Goal: Information Seeking & Learning: Learn about a topic

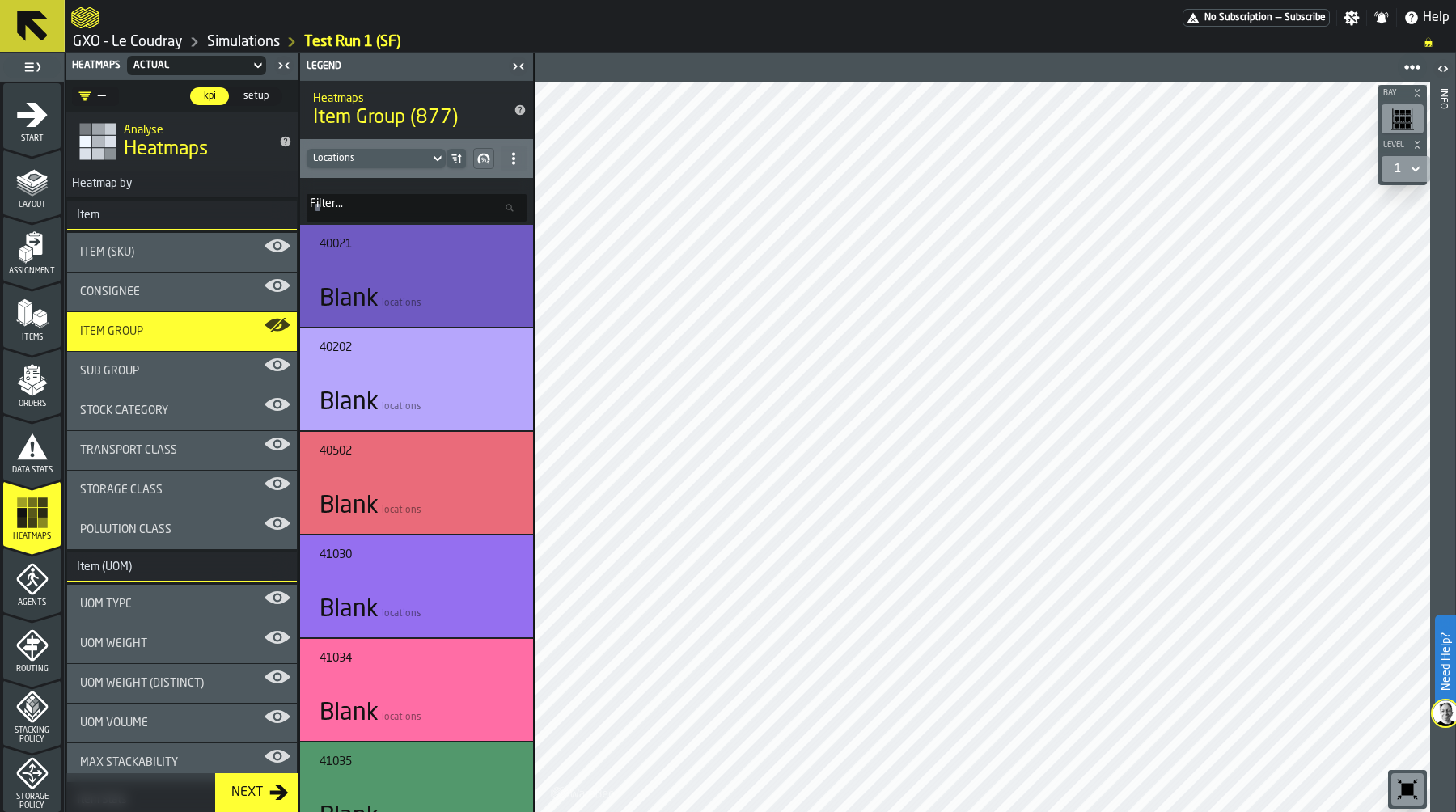
scroll to position [281, 0]
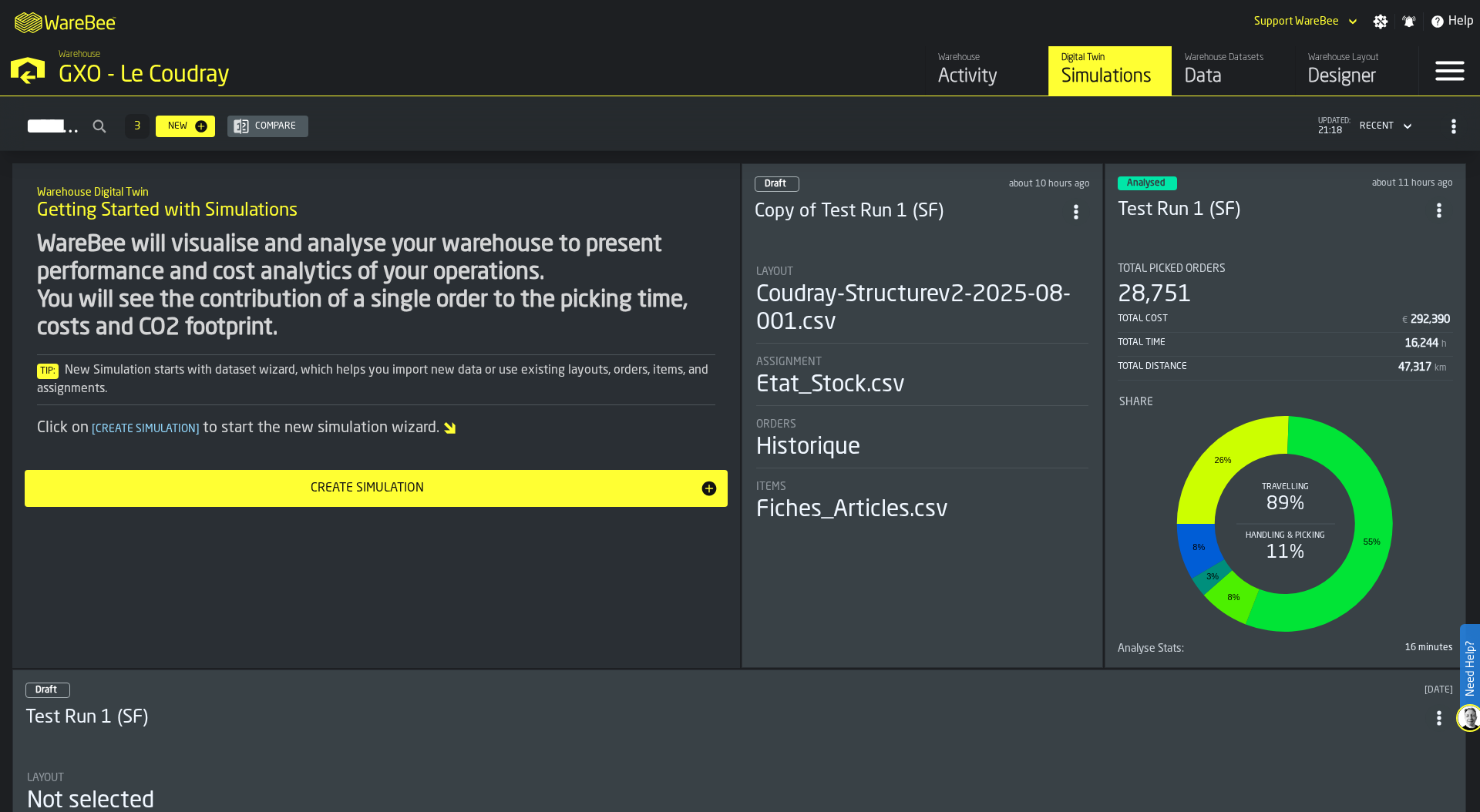
click at [191, 76] on div "GXO - Le Coudray" at bounding box center [266, 76] width 416 height 28
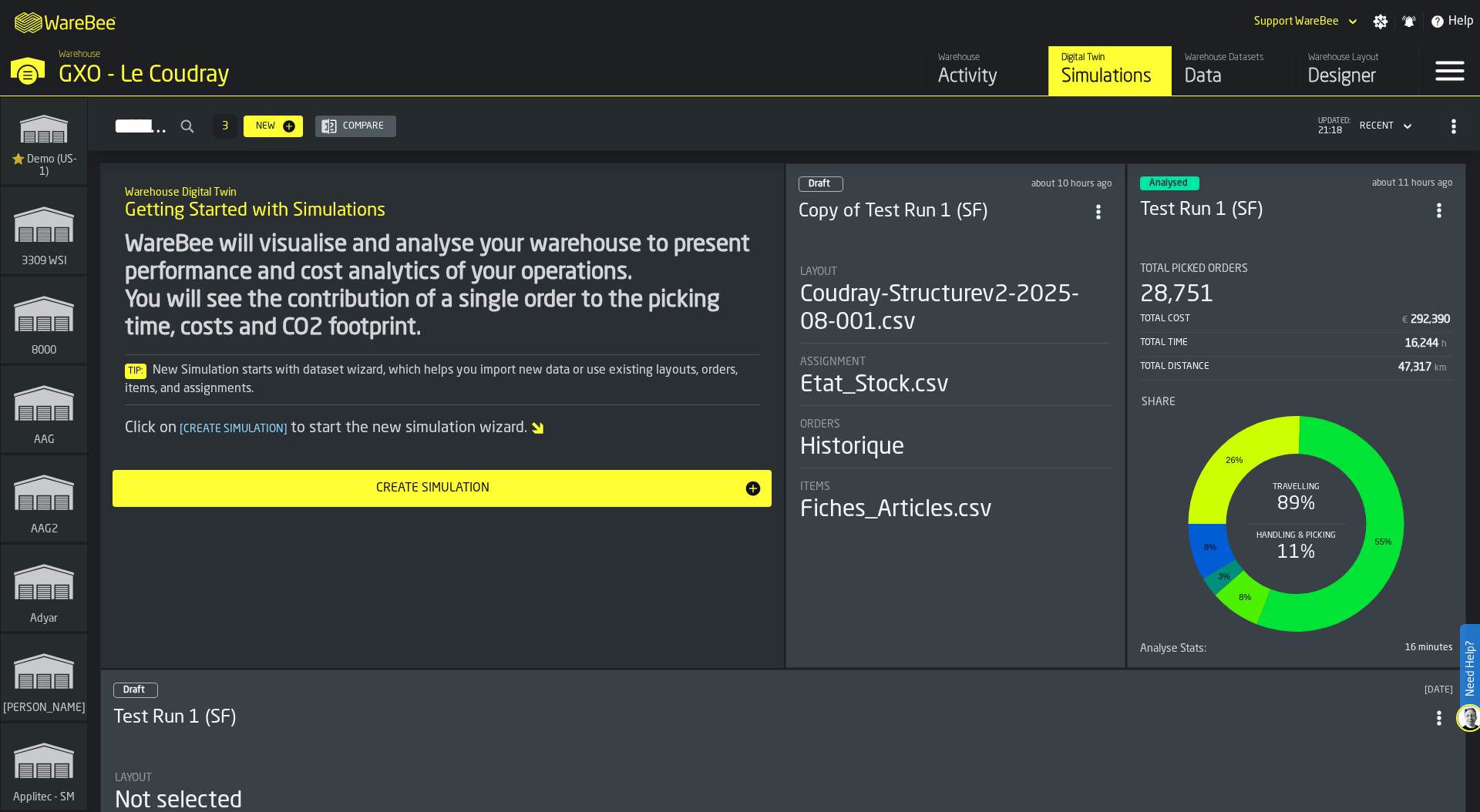
scroll to position [6141, 0]
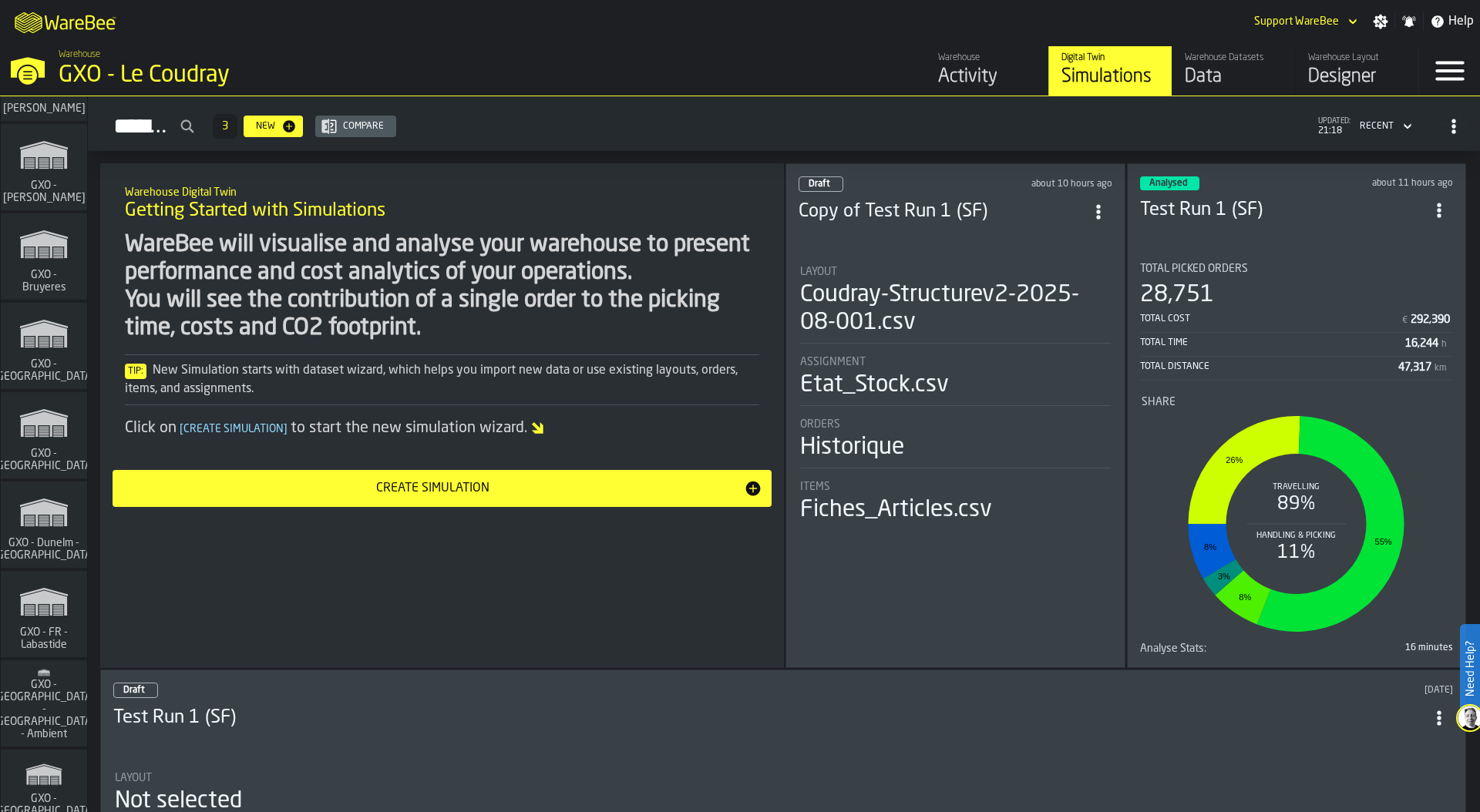
click at [38, 439] on icon "link-to-/wh/i/ae0cd702-8cb1-4091-b3be-0aee77957c79/simulations" at bounding box center [44, 423] width 74 height 50
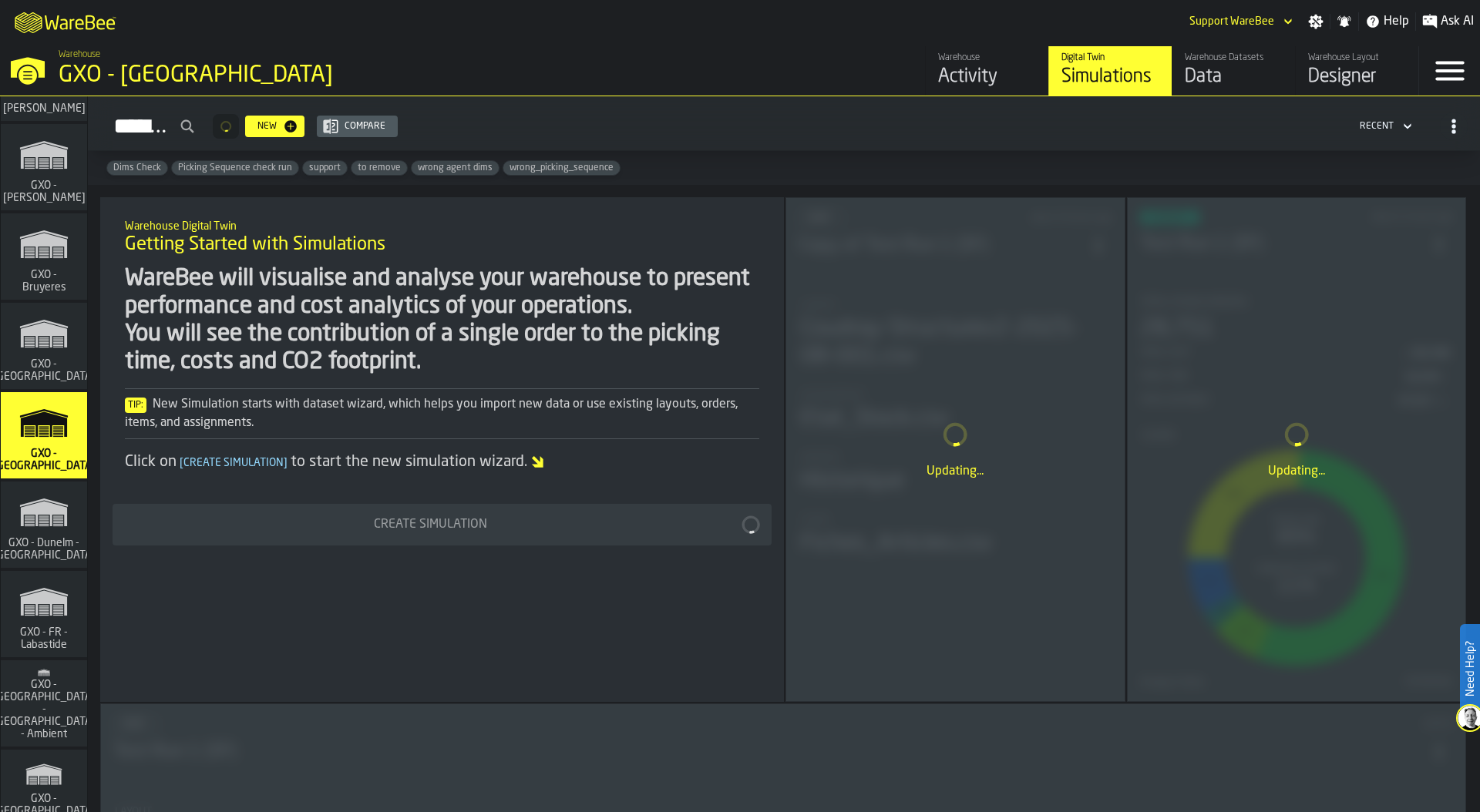
click at [281, 63] on div "GXO - [GEOGRAPHIC_DATA]" at bounding box center [266, 76] width 416 height 28
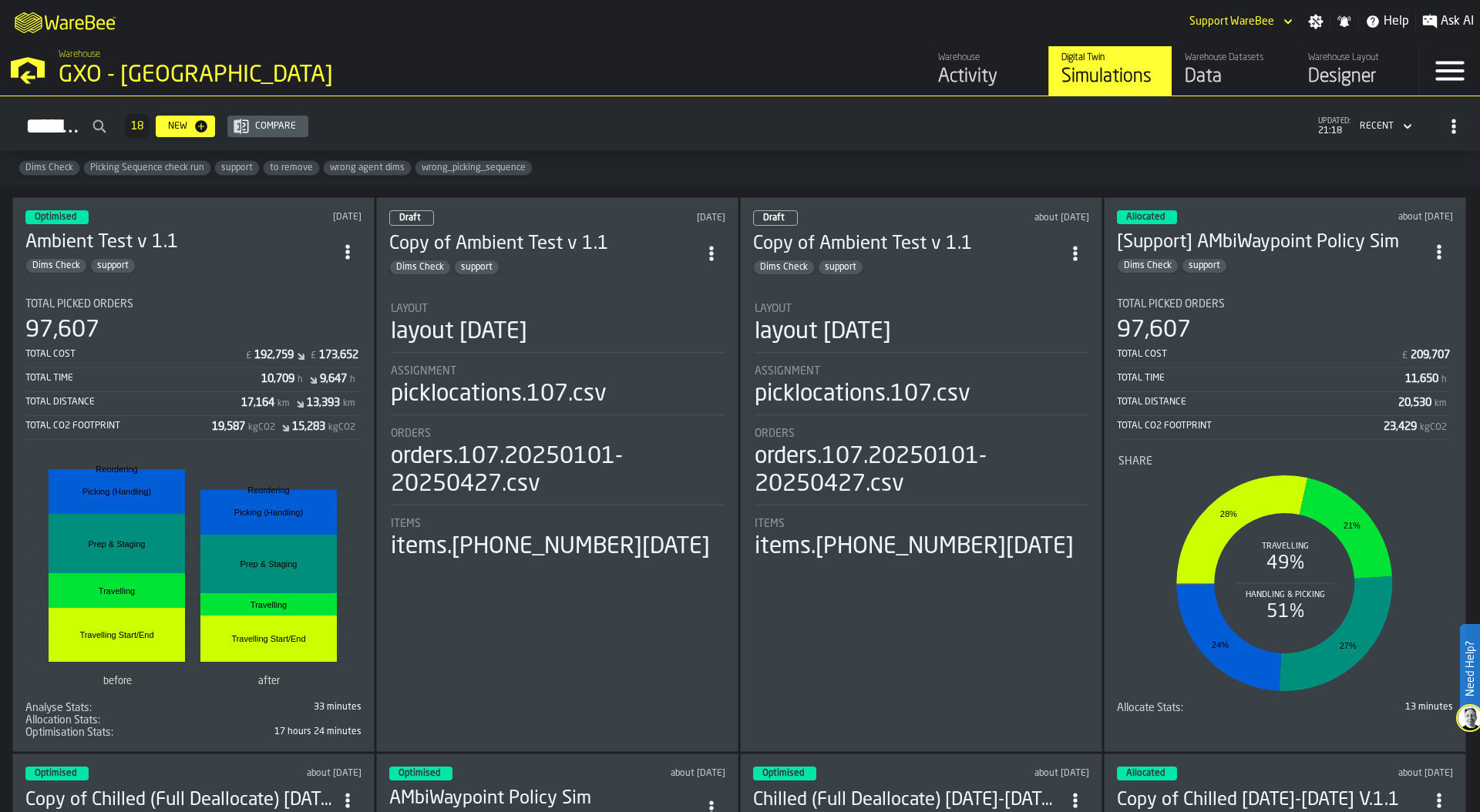
click at [167, 298] on div "Total Picked Orders" at bounding box center [193, 304] width 336 height 12
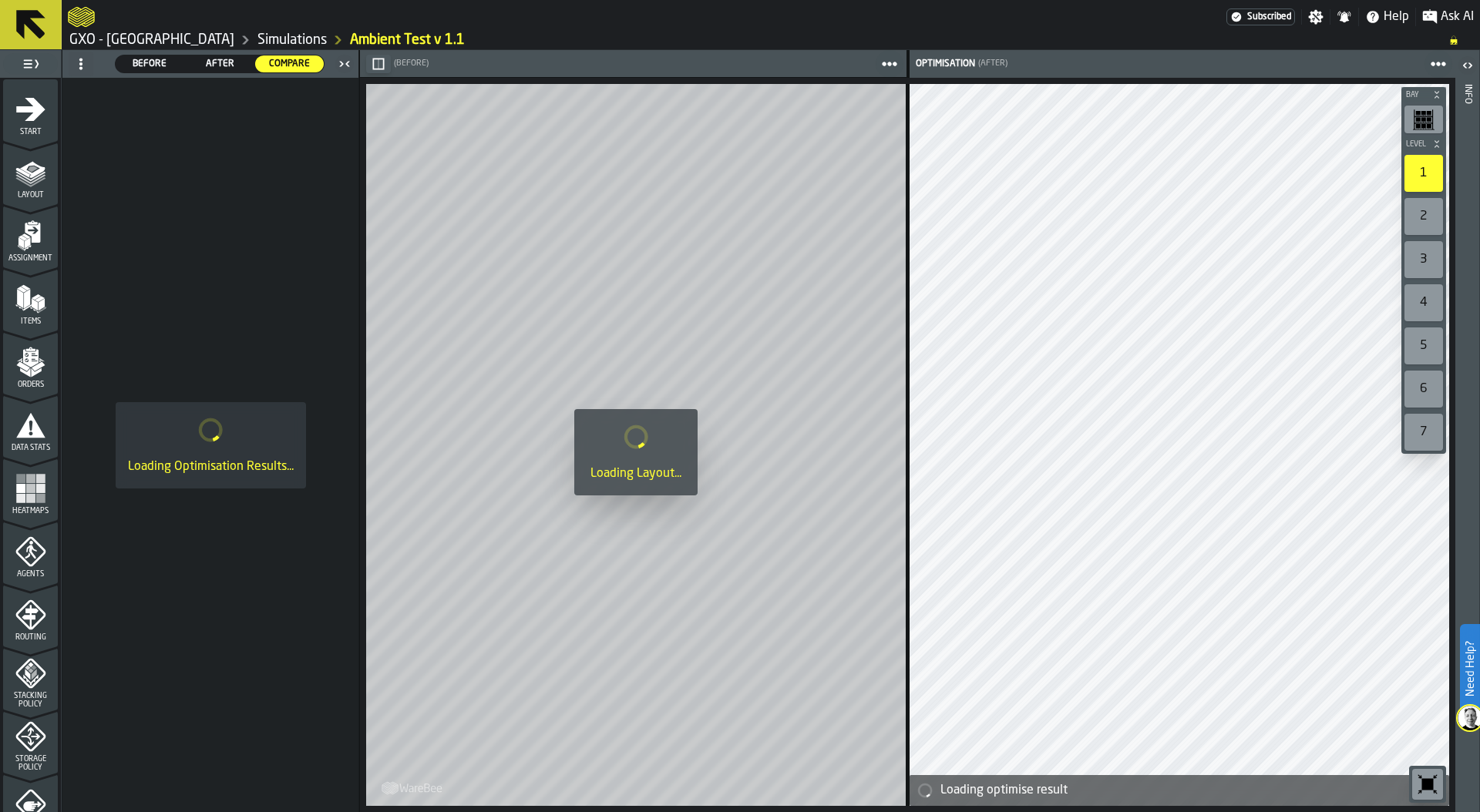
scroll to position [403, 0]
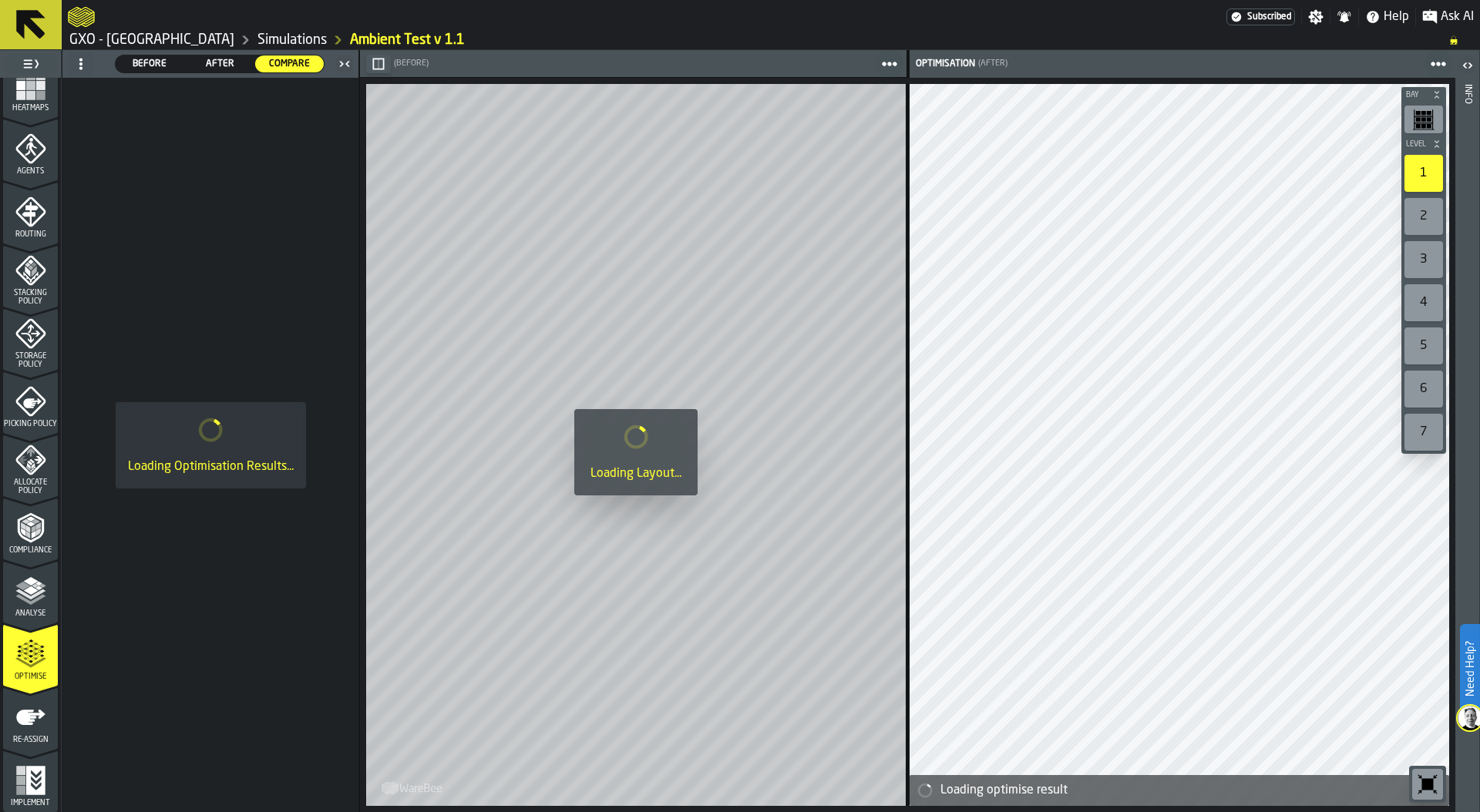
click at [34, 774] on icon "menu Implement" at bounding box center [31, 780] width 31 height 31
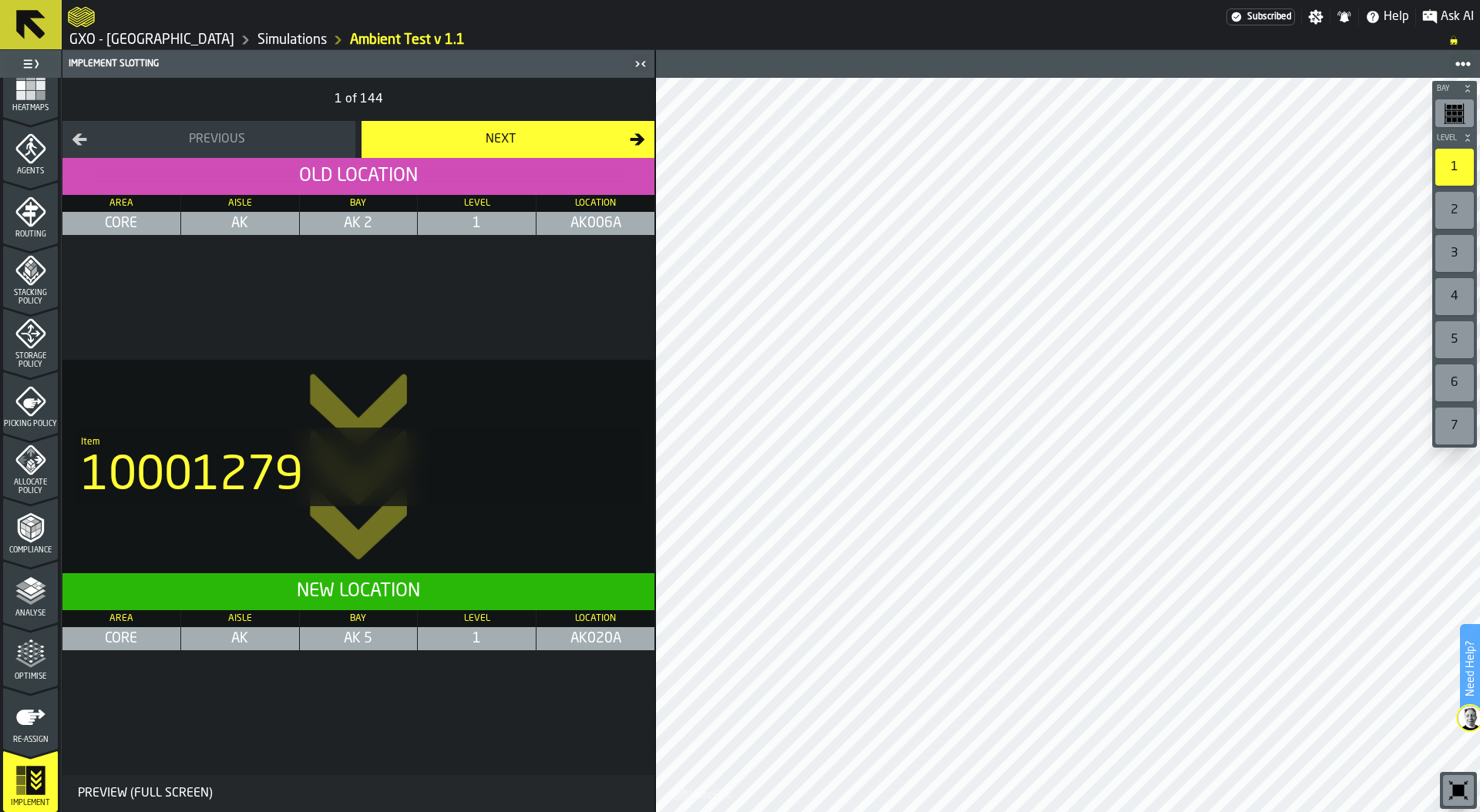
click at [469, 132] on div "Next" at bounding box center [500, 139] width 259 height 18
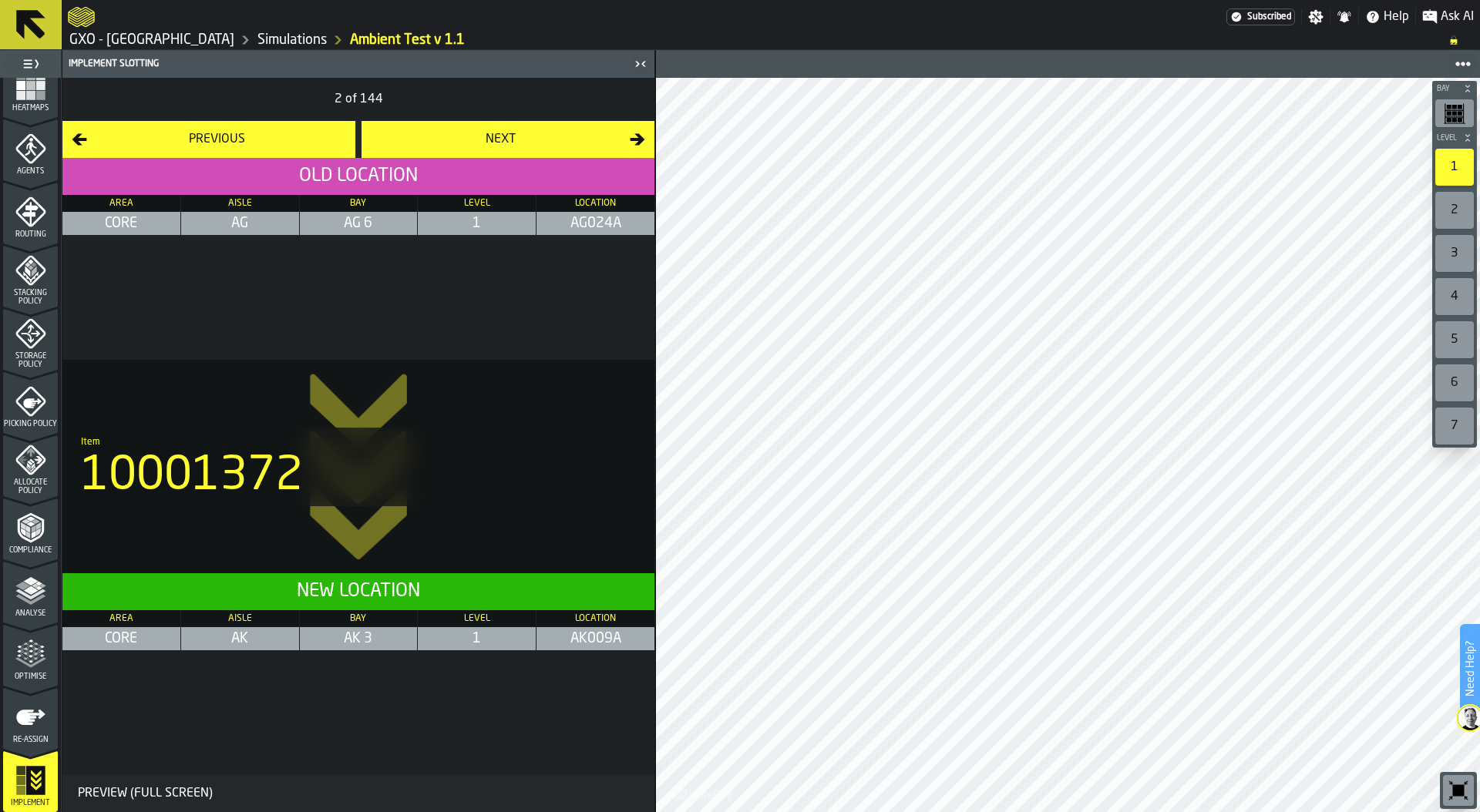
click at [31, 723] on icon "menu Re-assign" at bounding box center [31, 717] width 31 height 31
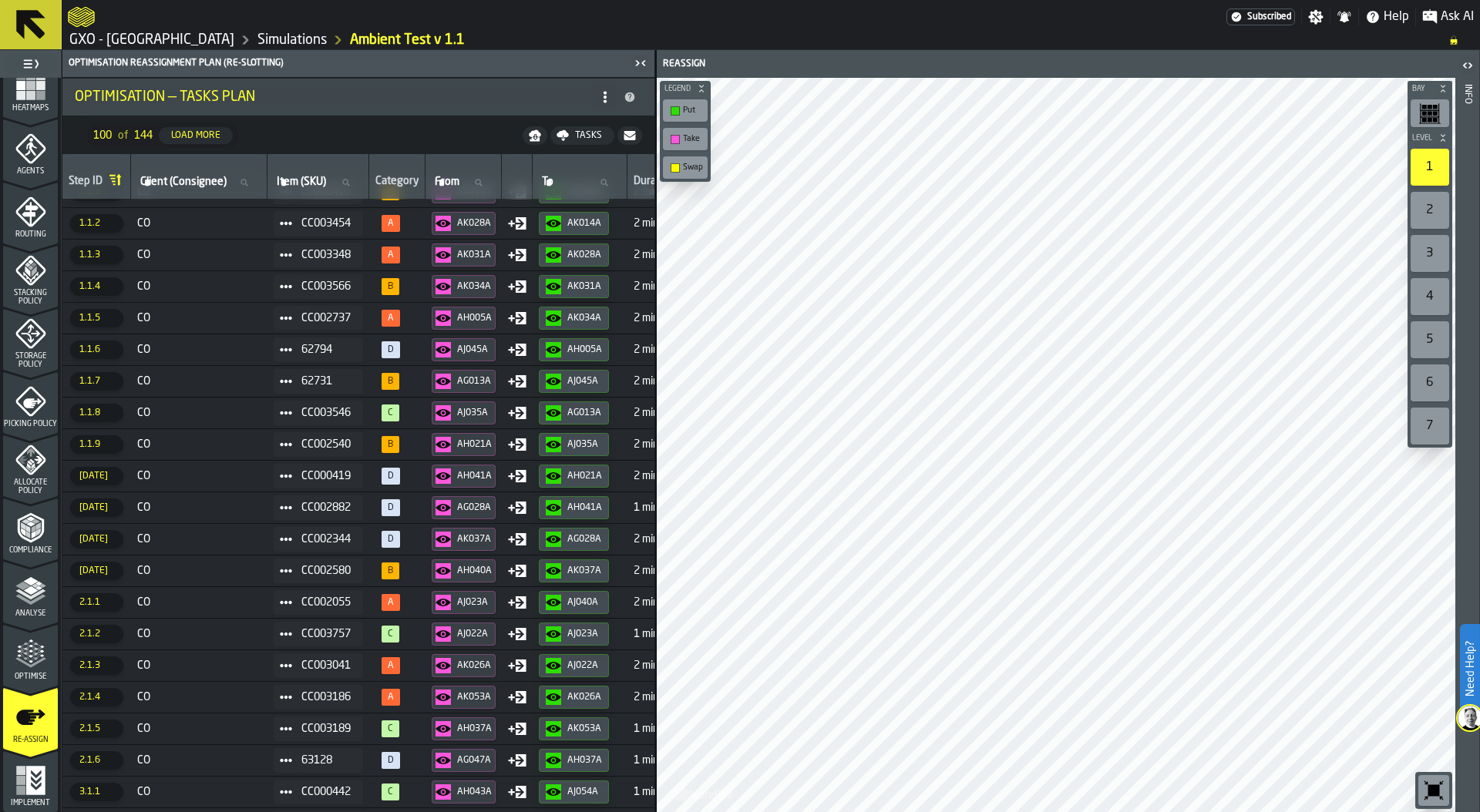
scroll to position [0, 0]
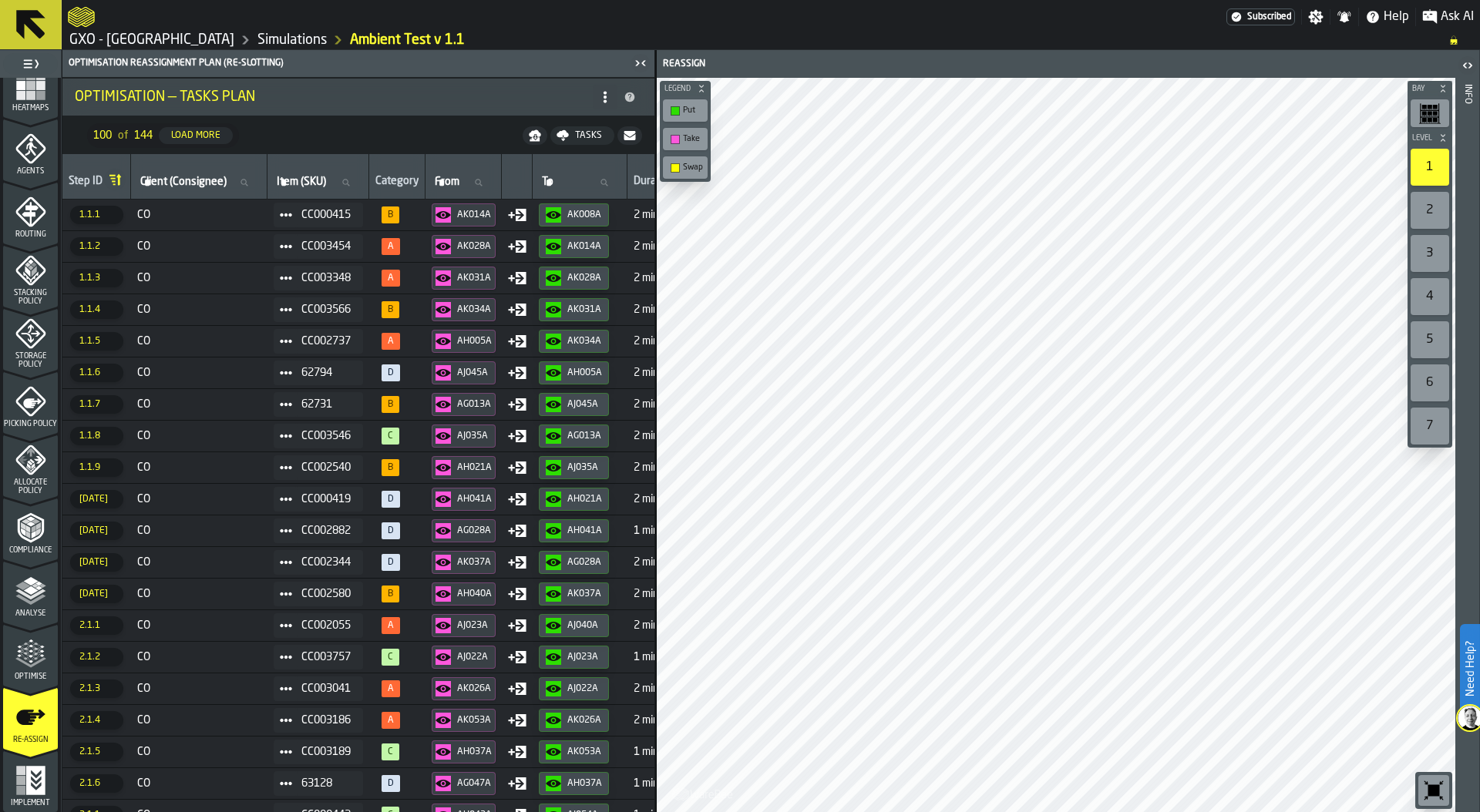
click at [204, 42] on link "GXO - [GEOGRAPHIC_DATA]" at bounding box center [152, 39] width 165 height 17
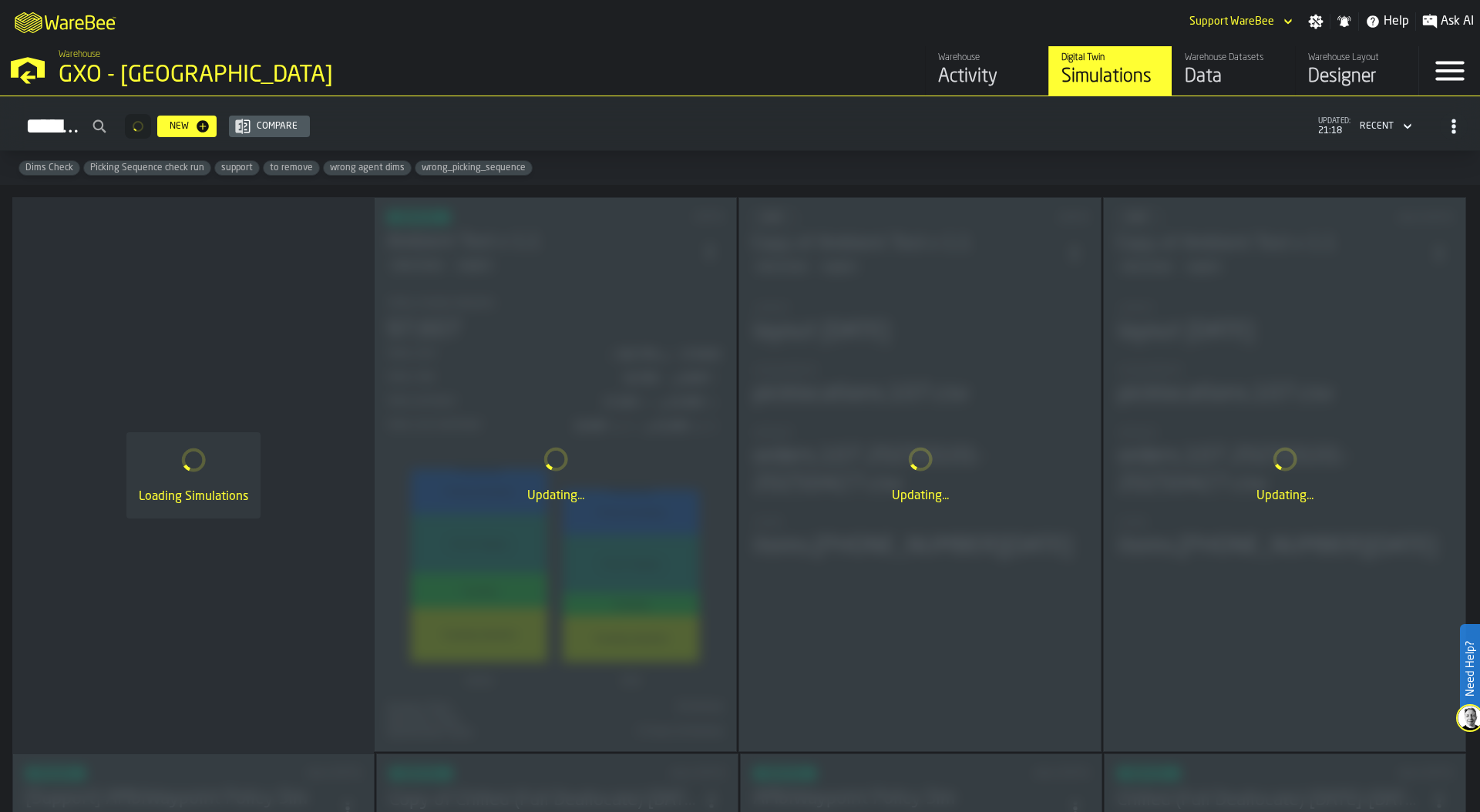
click at [970, 79] on div "Activity" at bounding box center [987, 77] width 98 height 24
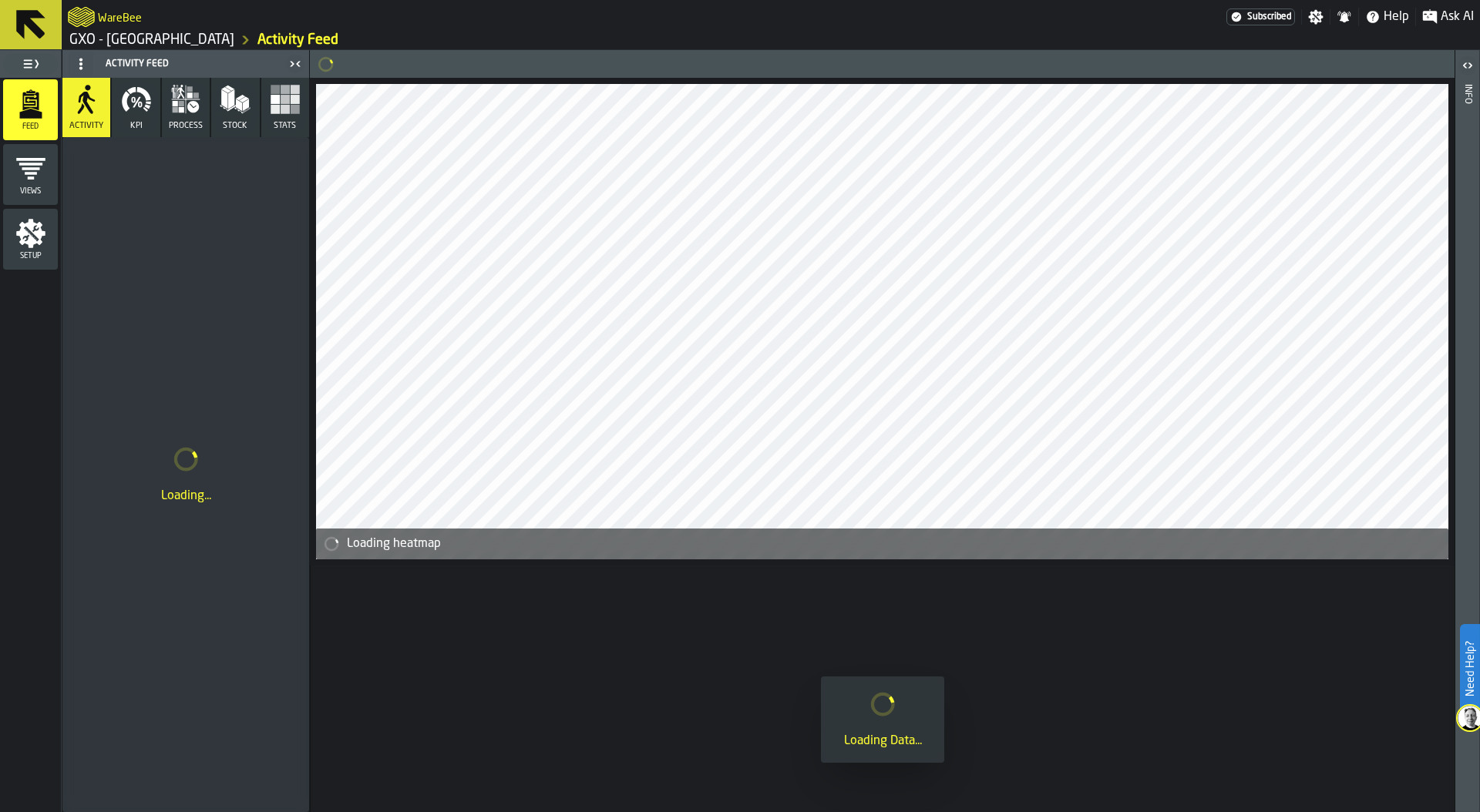
click at [140, 125] on span "KPI" at bounding box center [136, 126] width 12 height 10
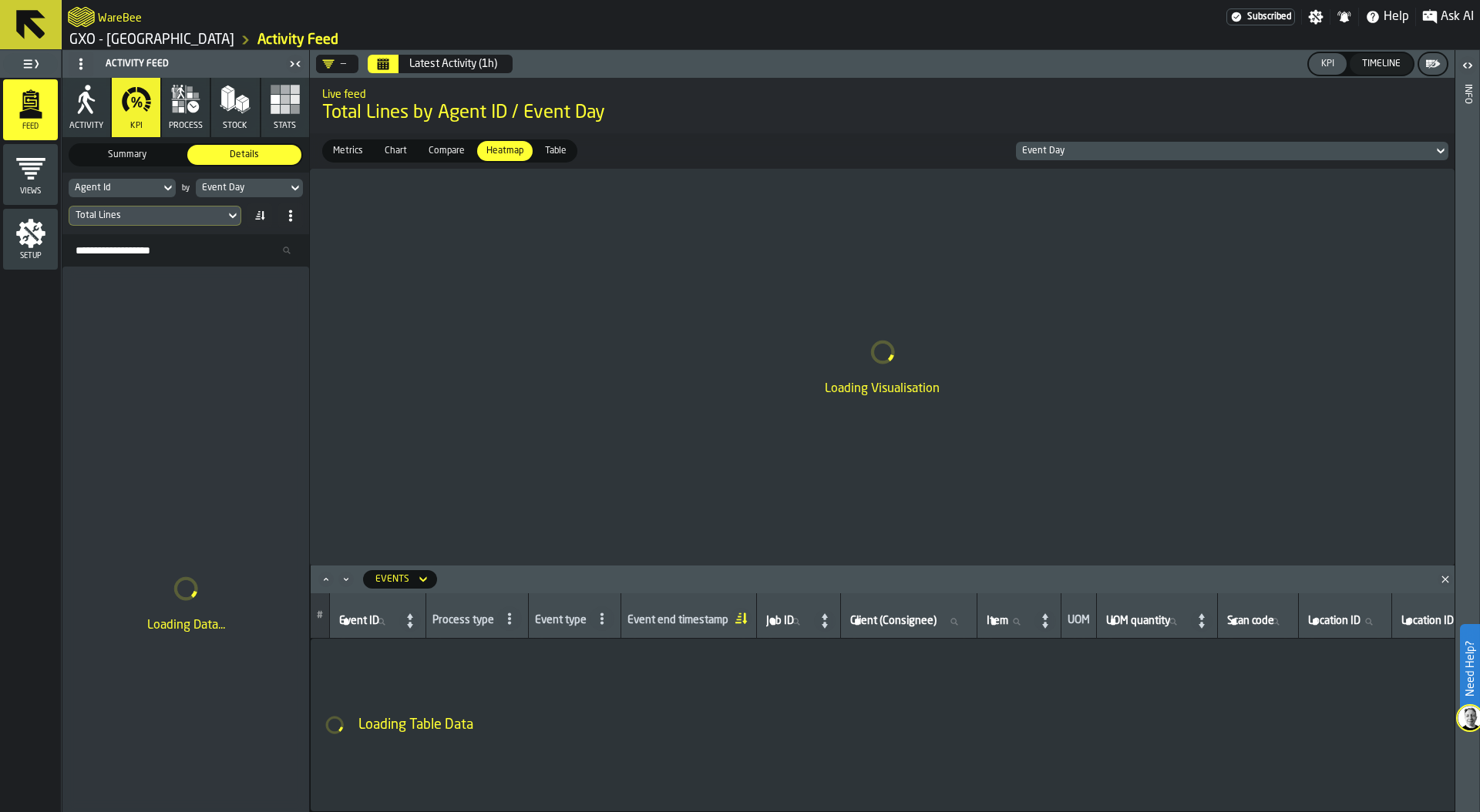
click at [383, 58] on icon "Calendar" at bounding box center [383, 58] width 1 height 1
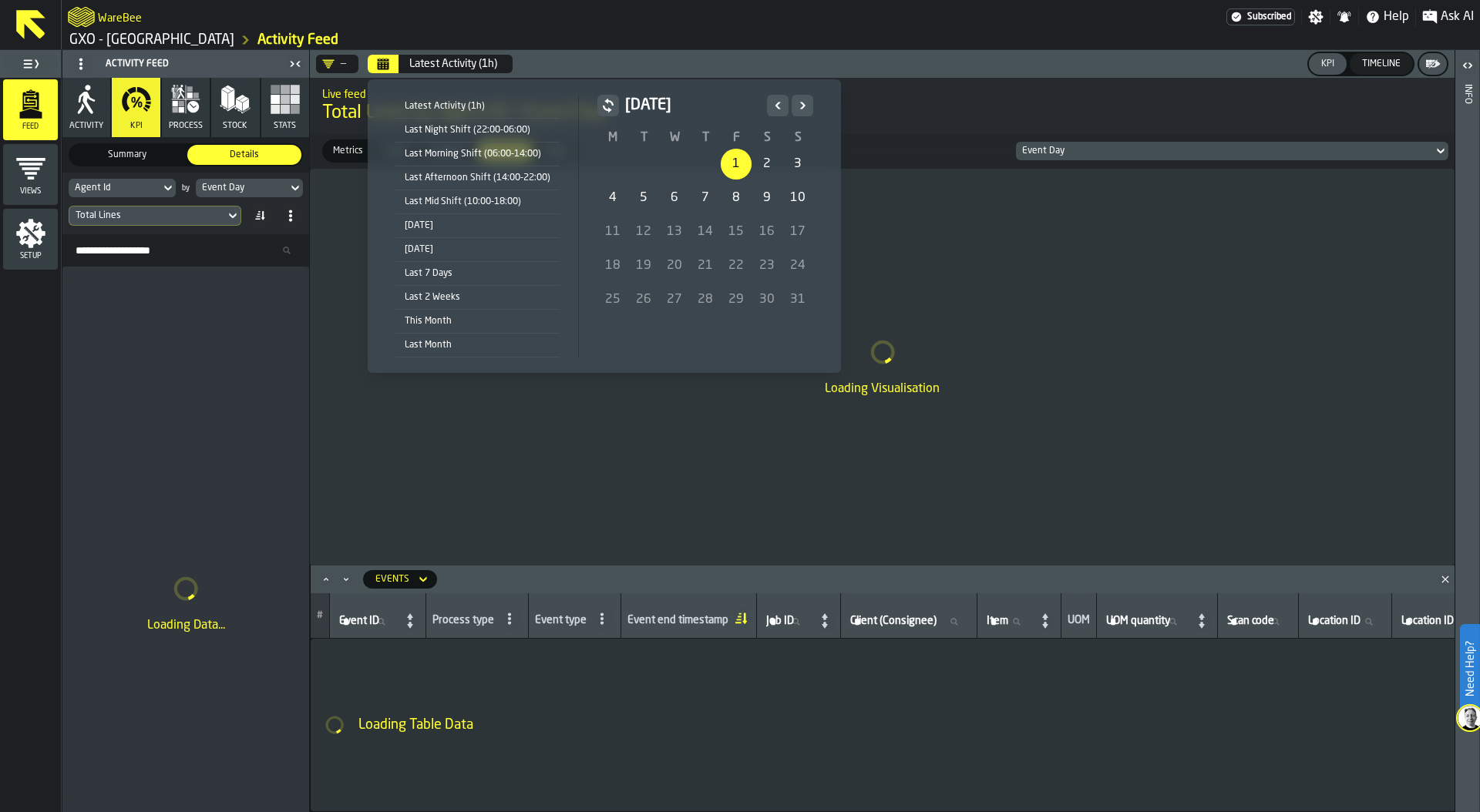
click at [743, 160] on div "1" at bounding box center [736, 164] width 31 height 31
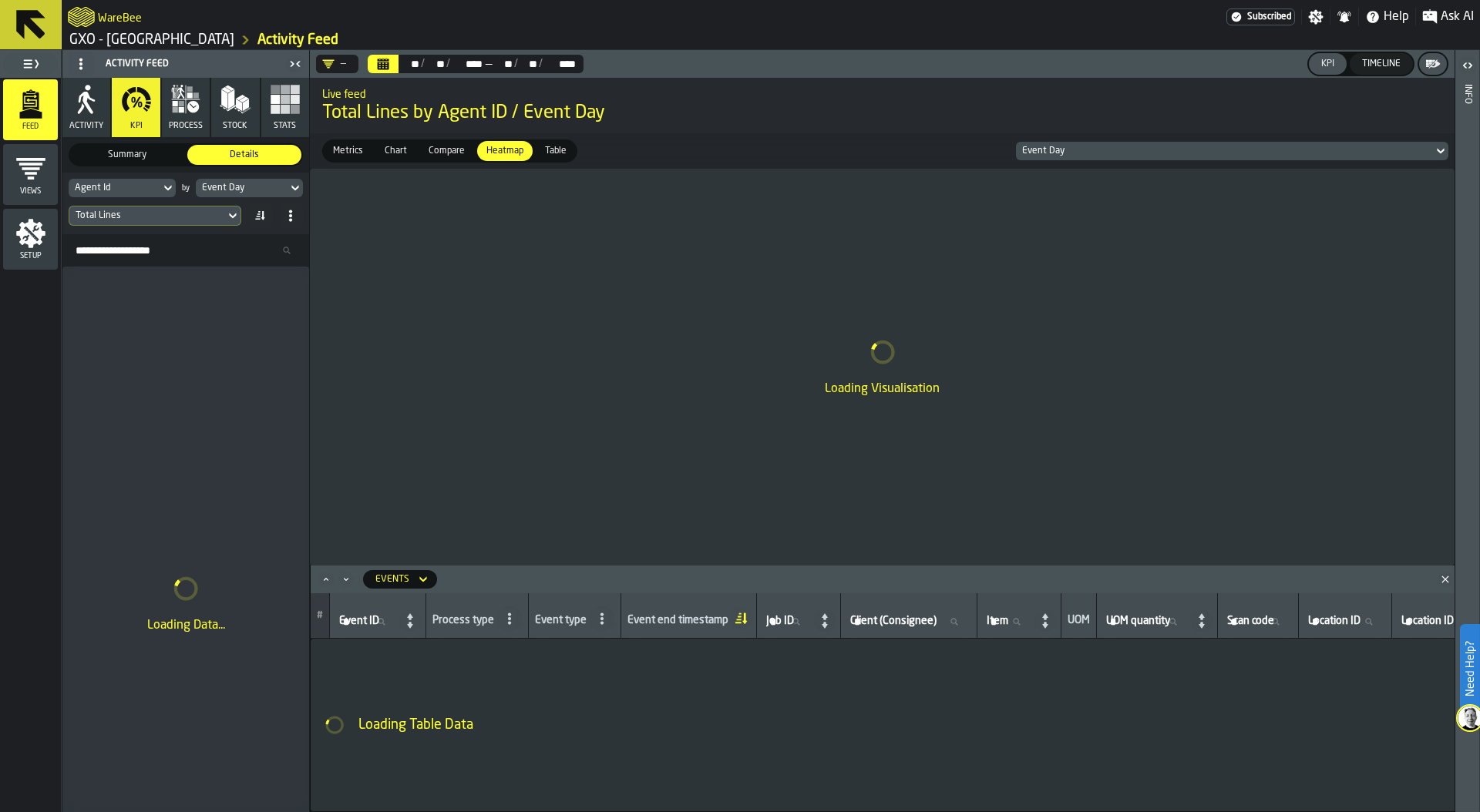
click at [1445, 13] on span "Ask AI" at bounding box center [1457, 17] width 33 height 18
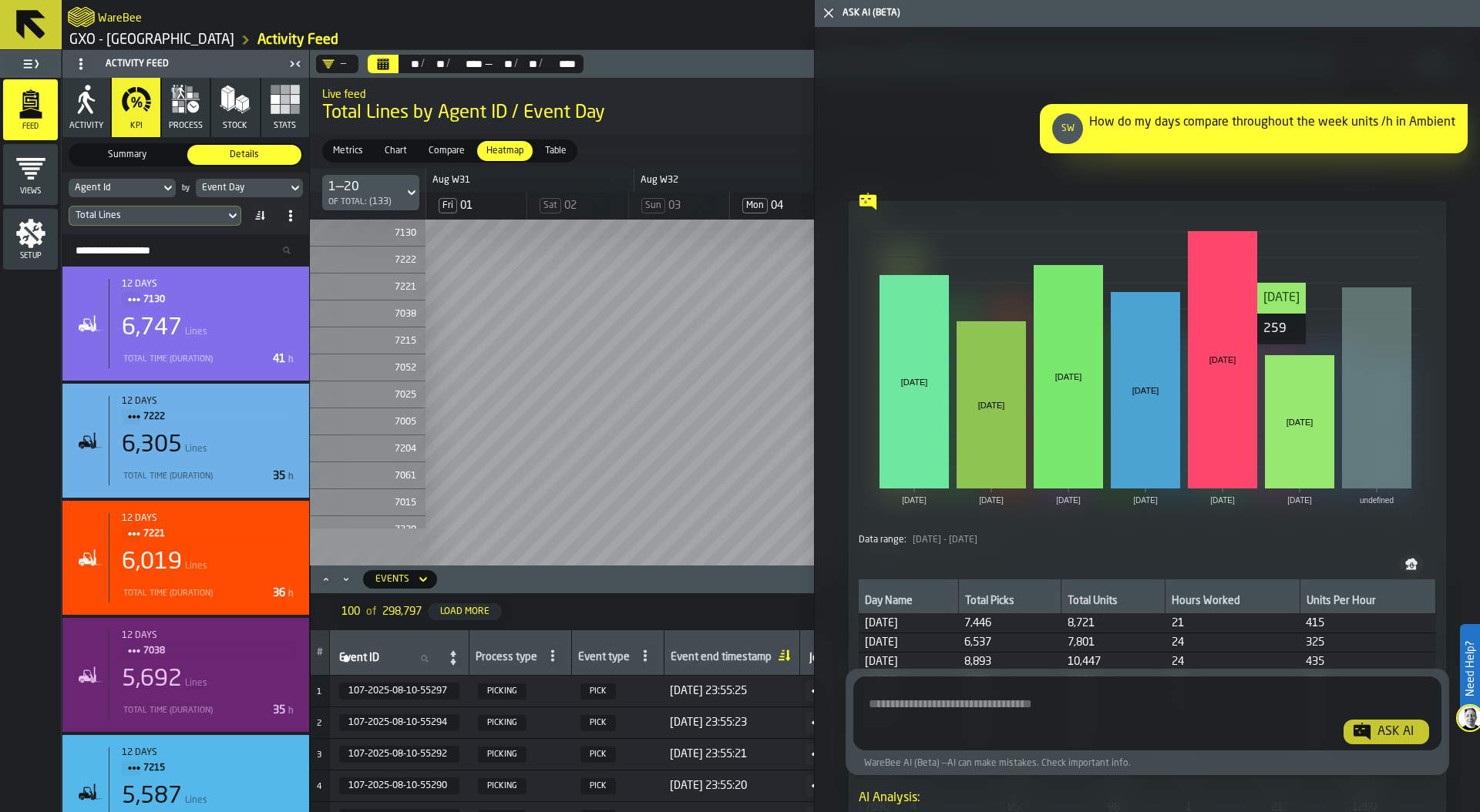
scroll to position [15384, 0]
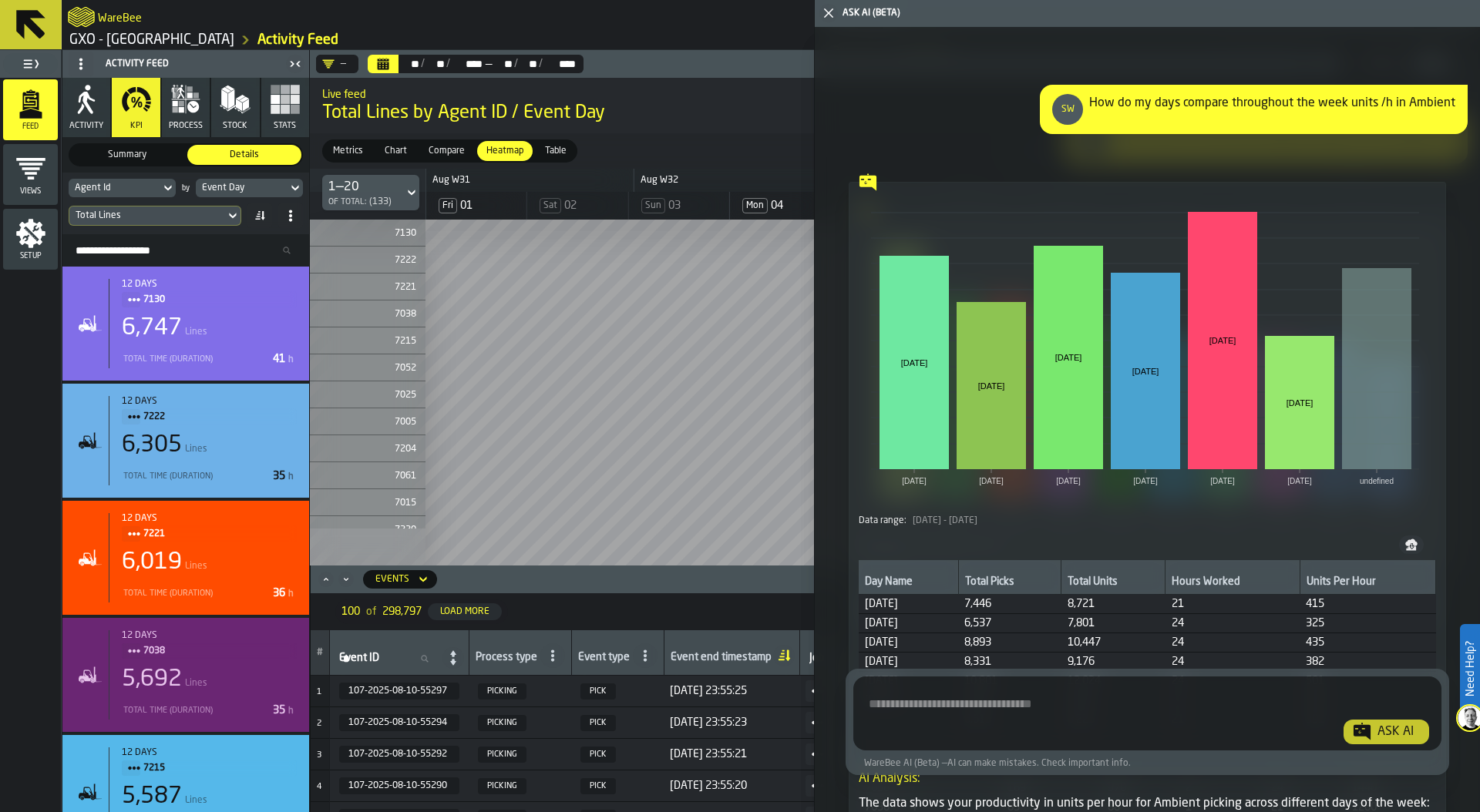
drag, startPoint x: 913, startPoint y: 481, endPoint x: 1007, endPoint y: 485, distance: 94.1
click at [1007, 515] on div "Data range: [DATE] - [DATE]" at bounding box center [1148, 521] width 578 height 10
click at [385, 65] on icon "Calendar" at bounding box center [383, 65] width 11 height 8
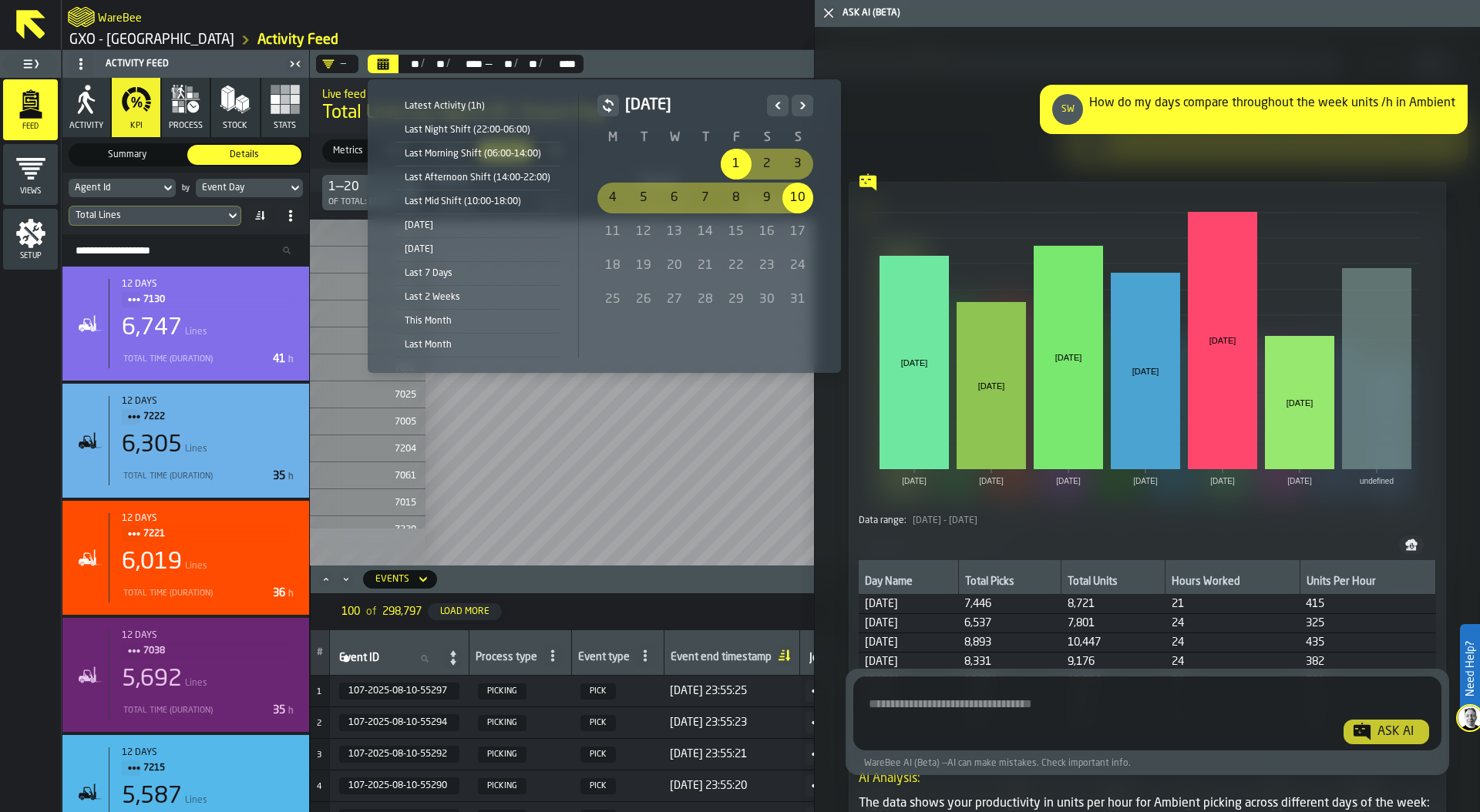
click at [829, 18] on icon "button-toggle-Close me" at bounding box center [828, 12] width 18 height 18
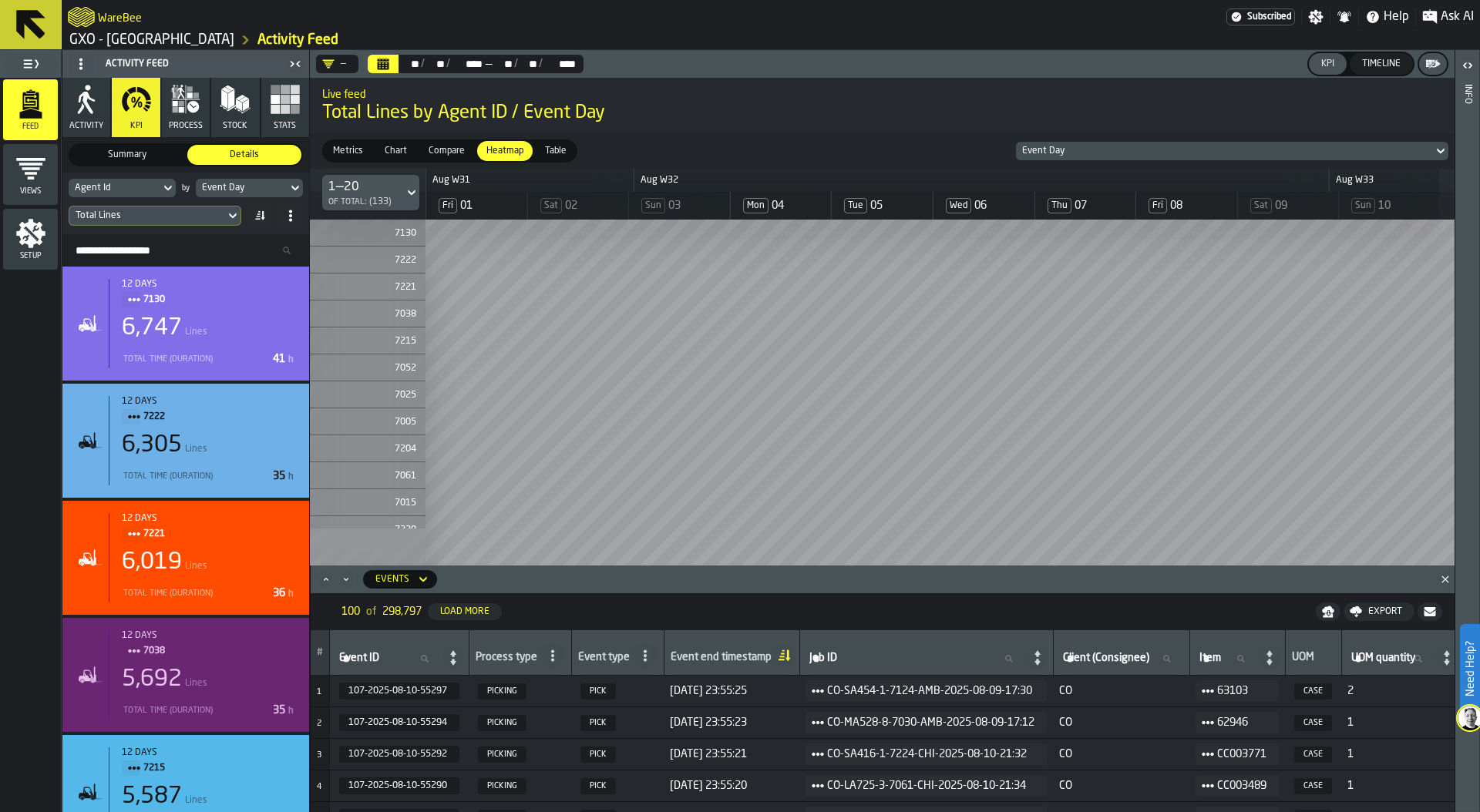
click at [1442, 577] on icon "Close" at bounding box center [1446, 580] width 16 height 16
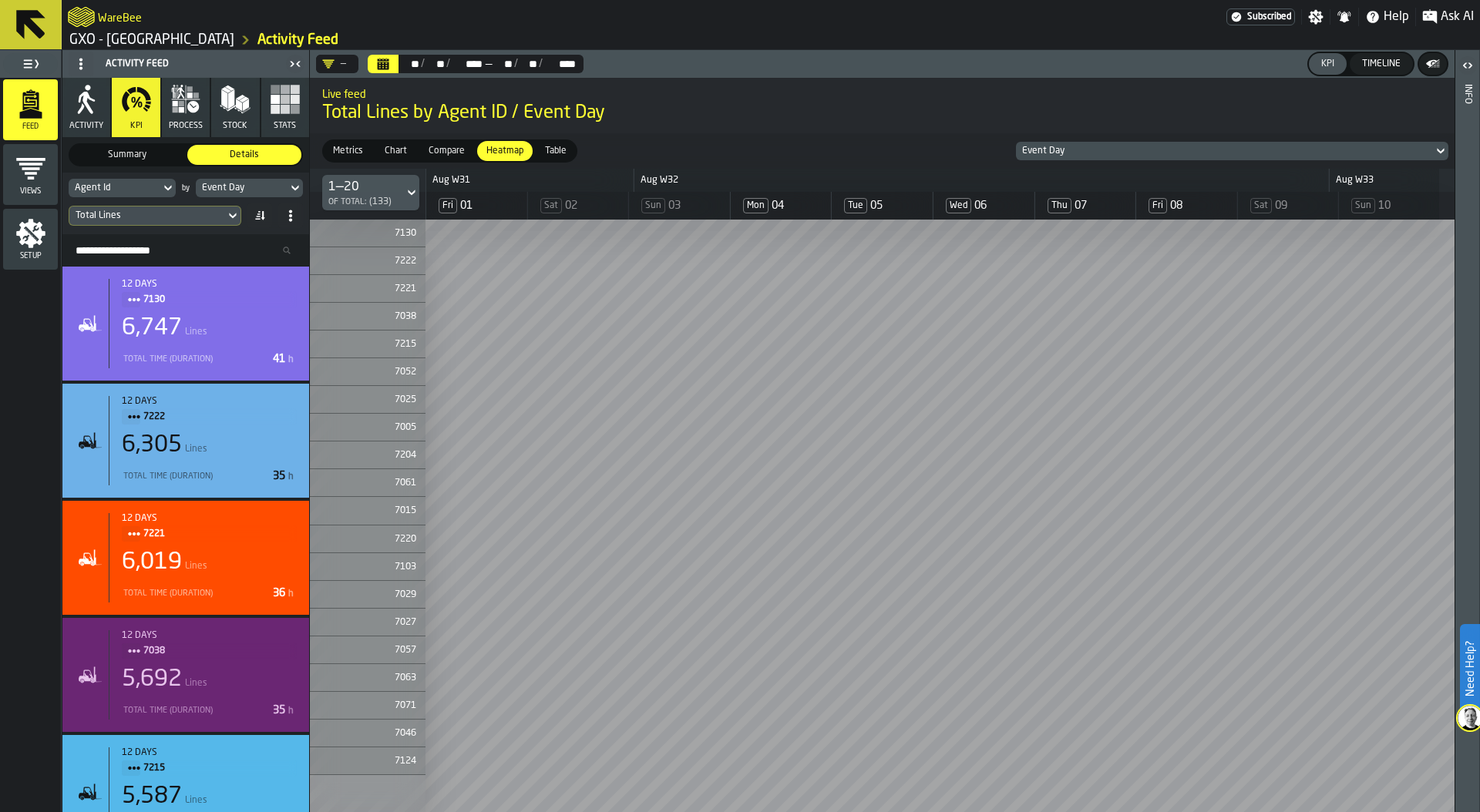
click at [188, 215] on div "Total Lines" at bounding box center [147, 215] width 143 height 10
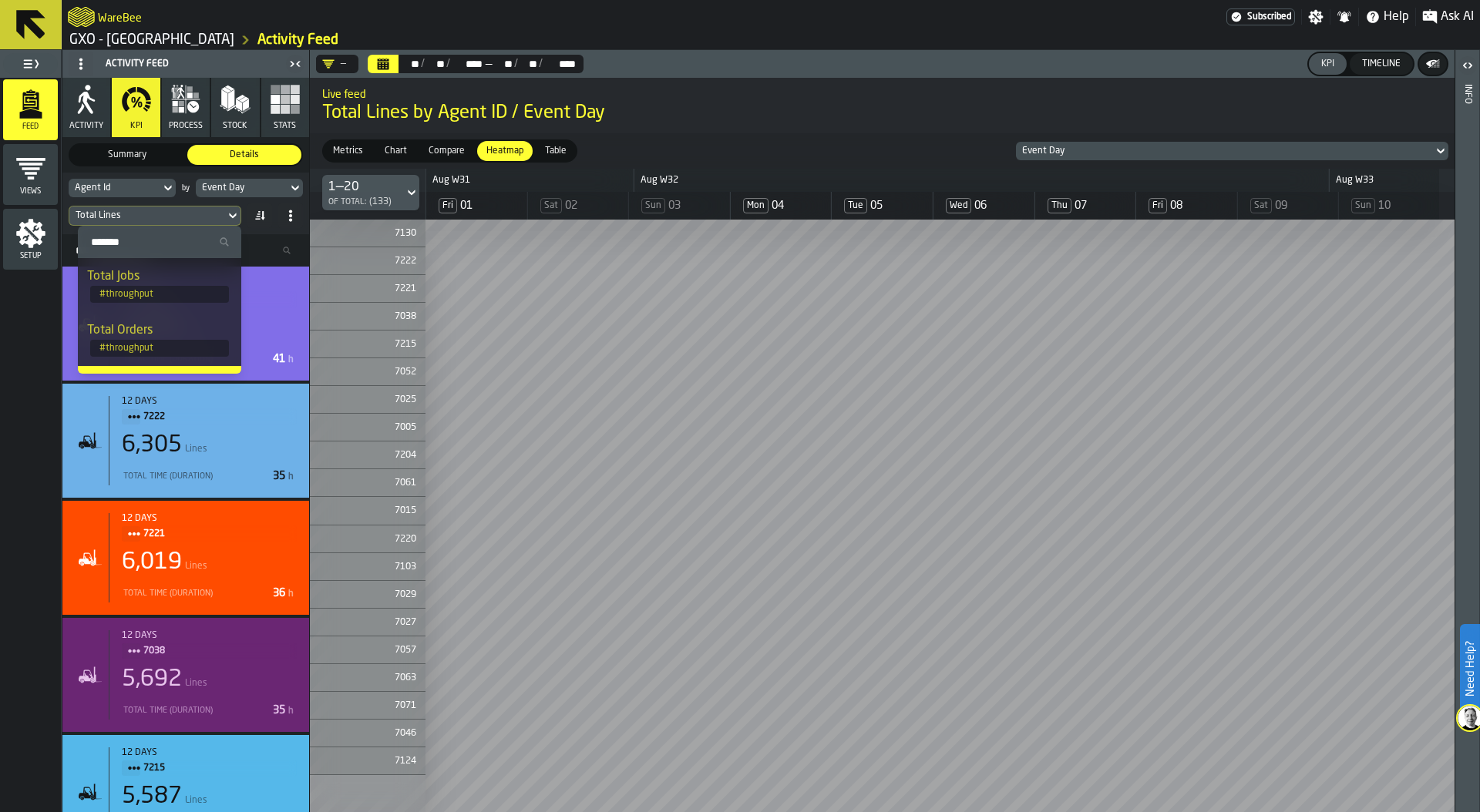
click at [133, 180] on div "Agent Id" at bounding box center [114, 188] width 92 height 17
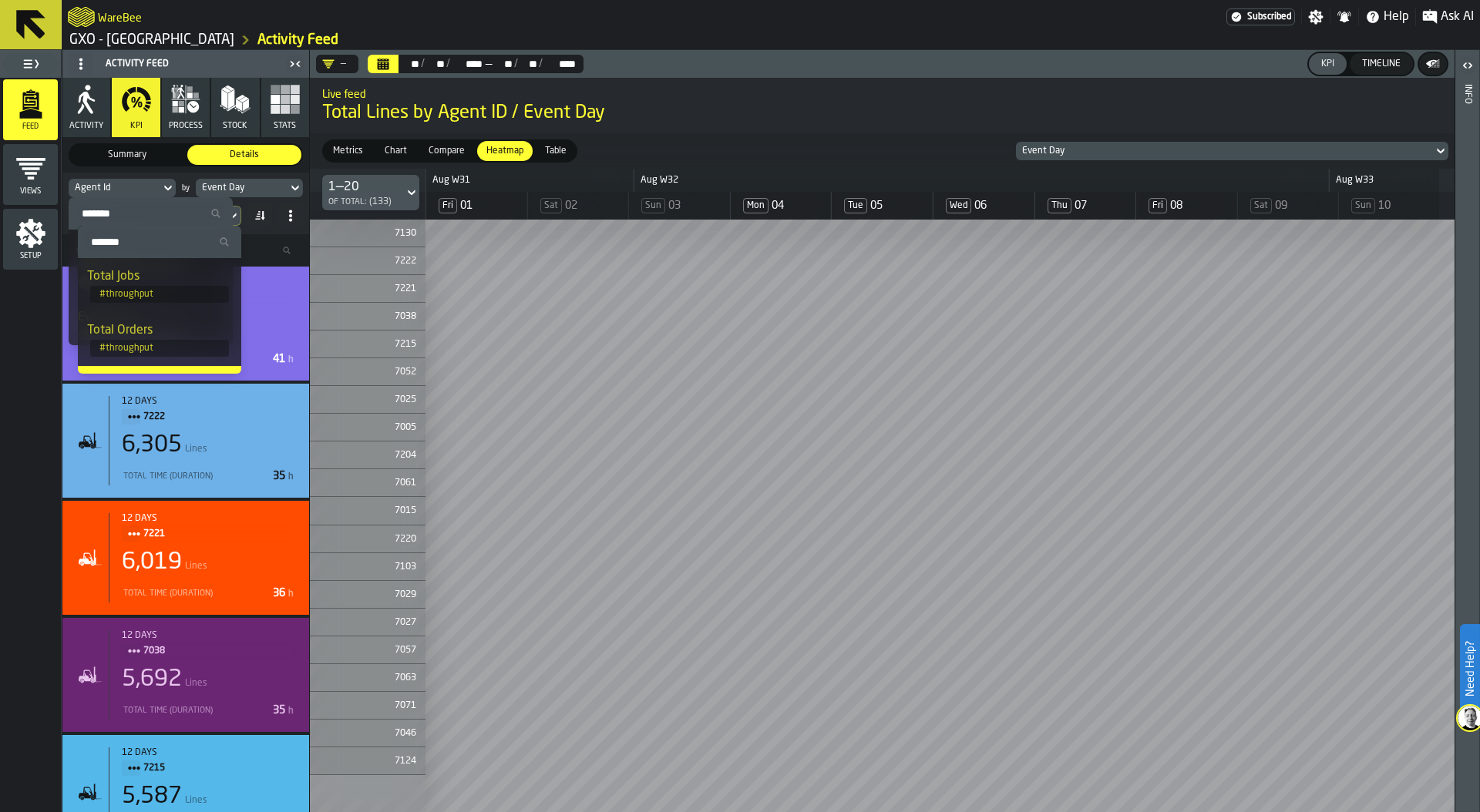
click at [132, 181] on div "Agent Id" at bounding box center [114, 188] width 92 height 17
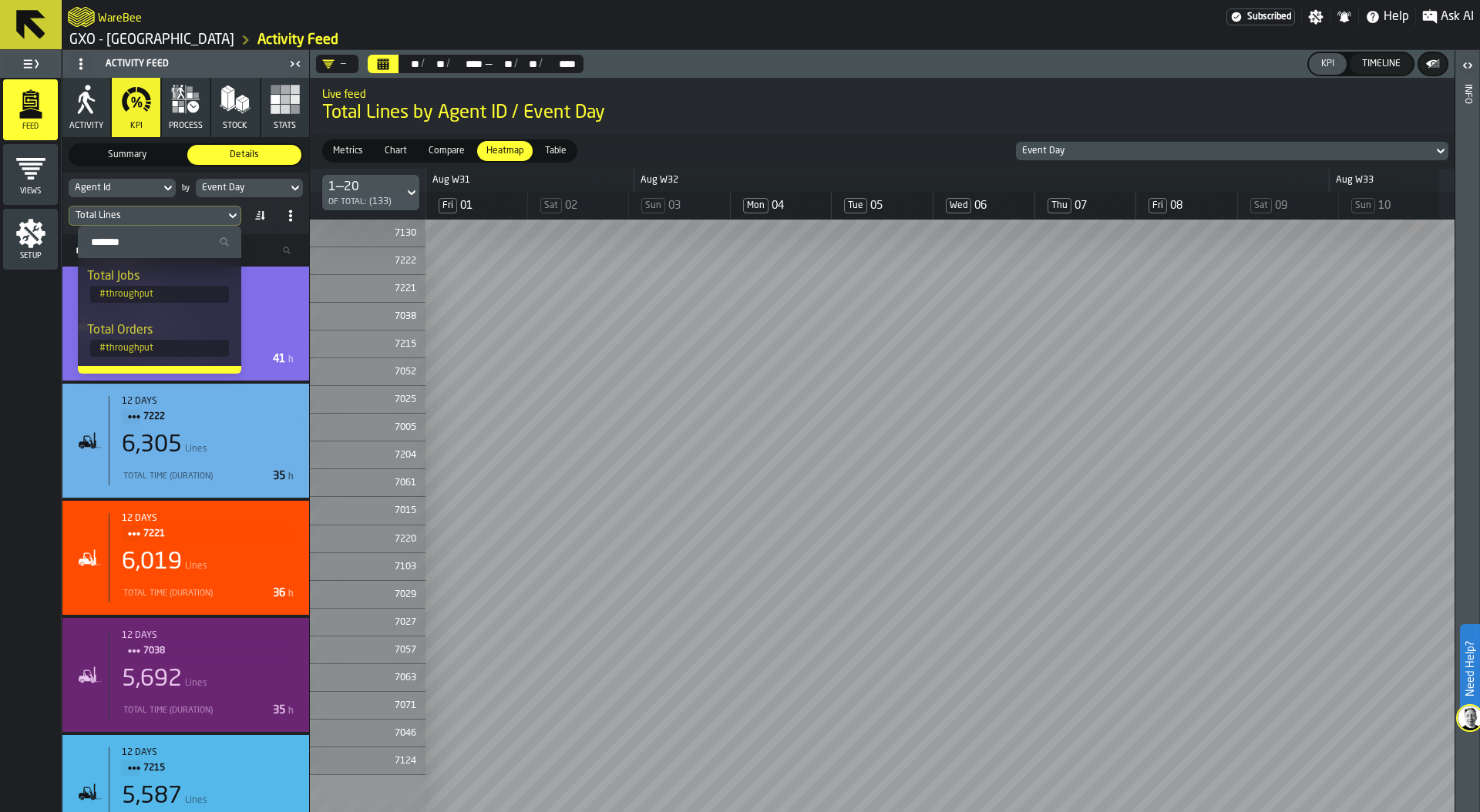
click at [169, 213] on div "Total Lines" at bounding box center [147, 215] width 143 height 10
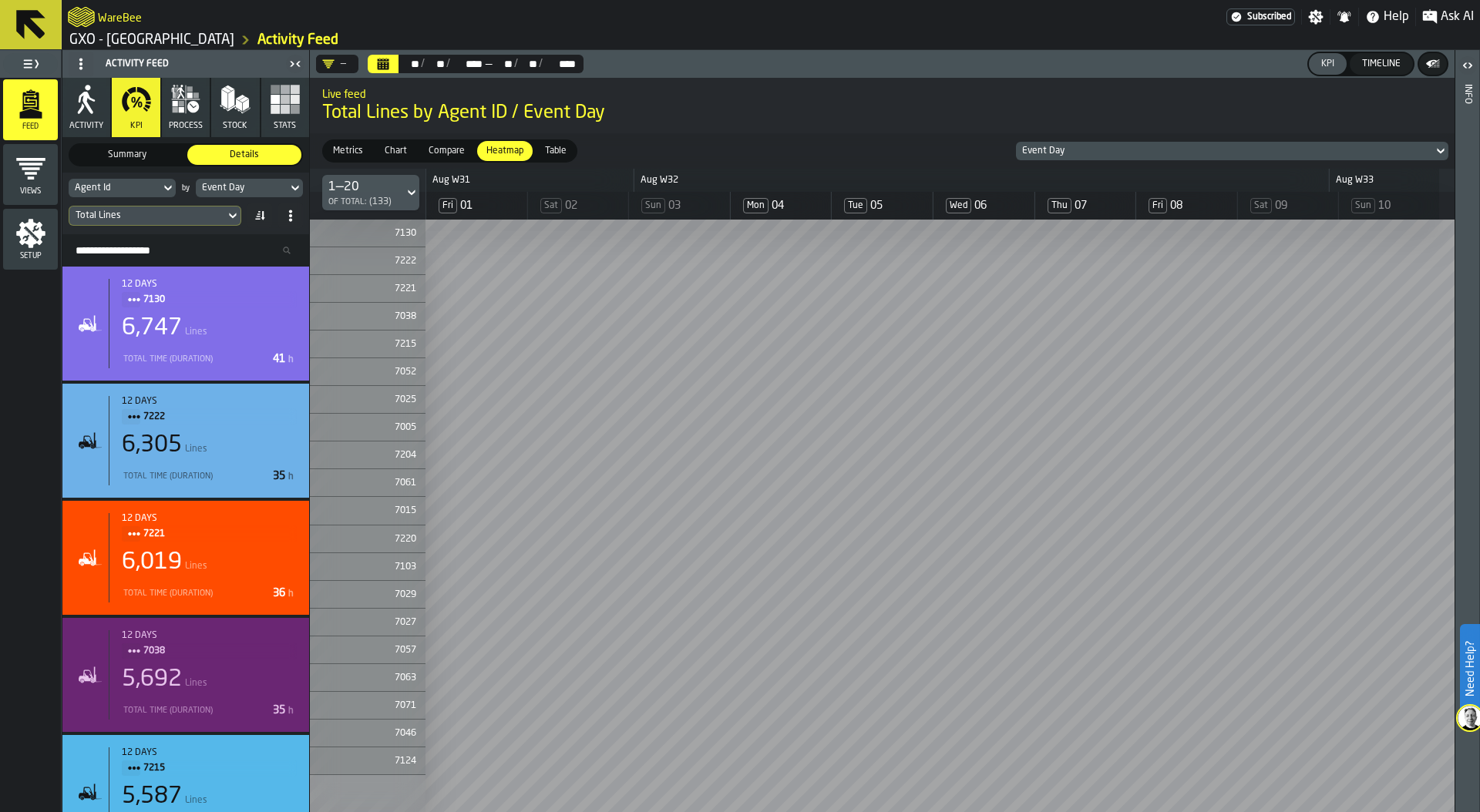
click at [162, 213] on div "Total Lines" at bounding box center [147, 215] width 143 height 10
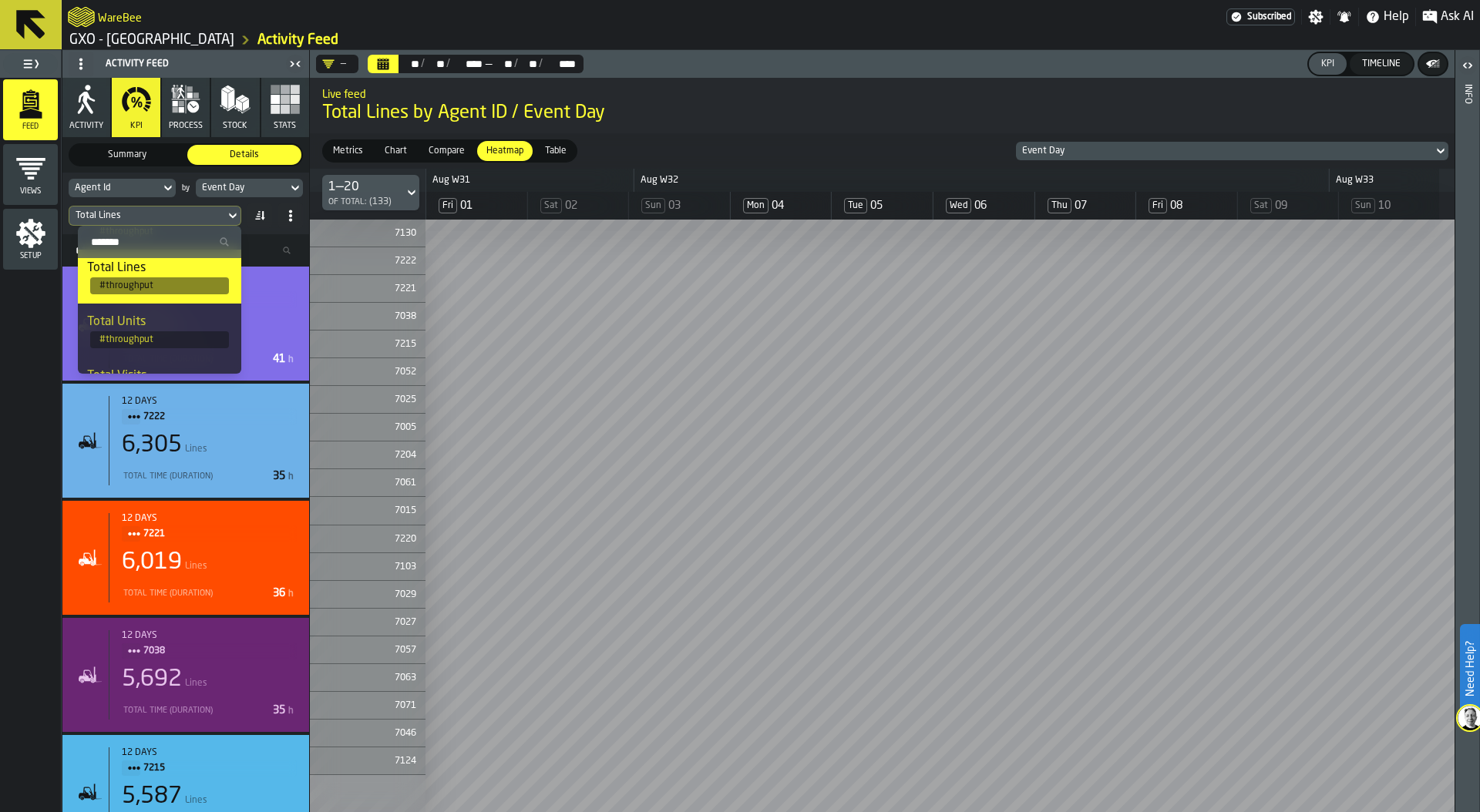
scroll to position [122, 0]
click at [155, 319] on div "Total Units" at bounding box center [160, 316] width 145 height 18
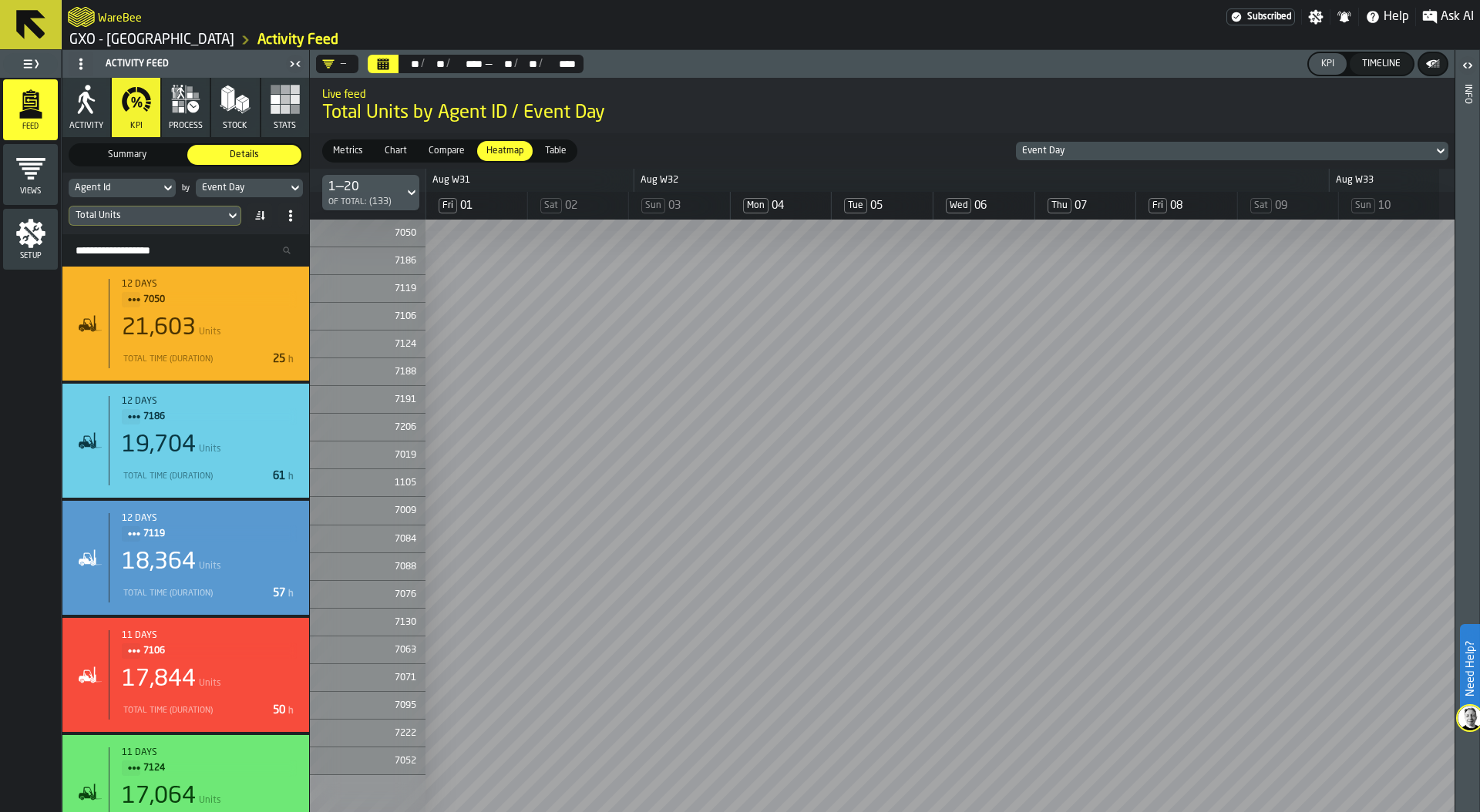
click at [340, 66] on div "—" at bounding box center [333, 64] width 24 height 12
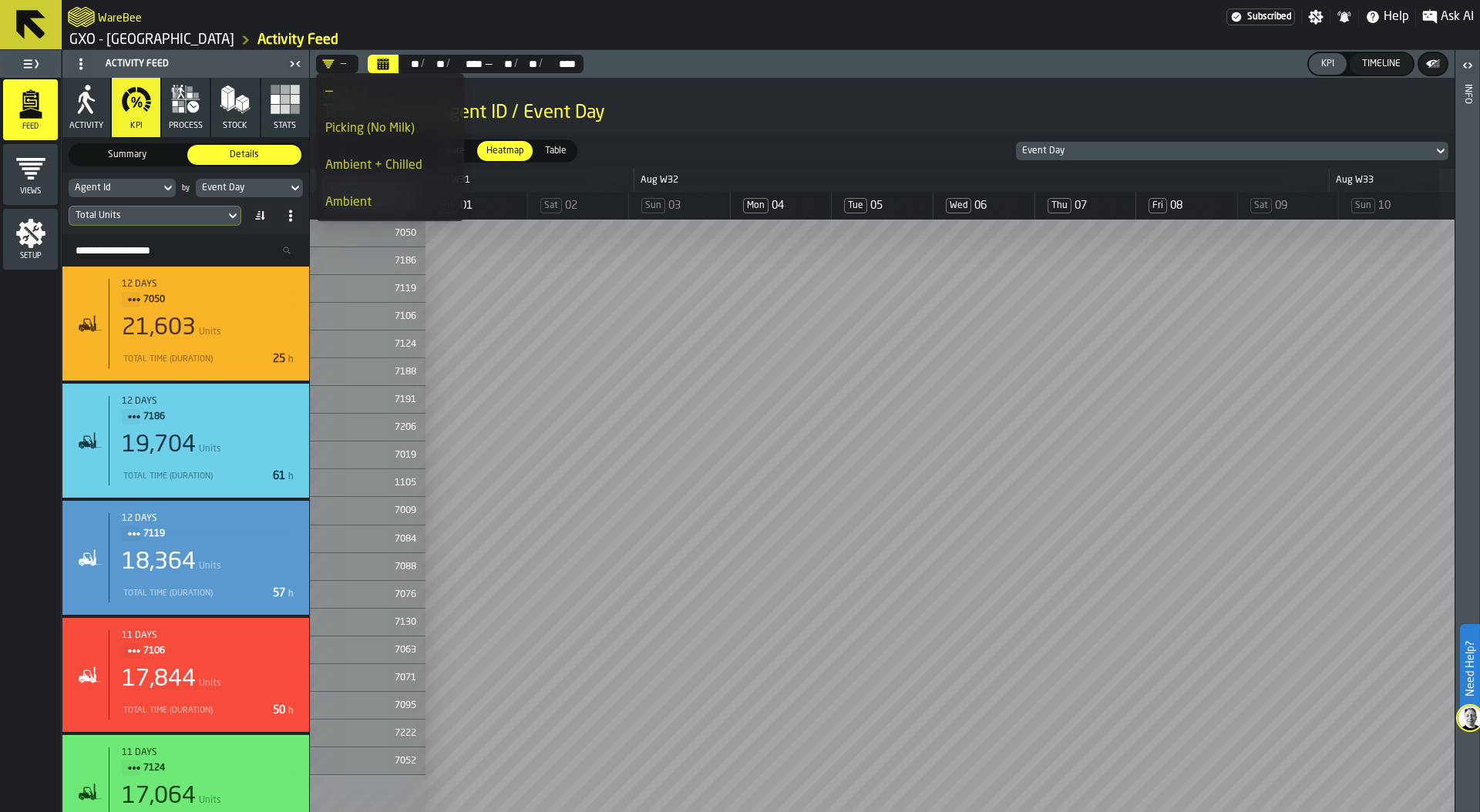
click at [394, 126] on div "Picking (No Milk)" at bounding box center [390, 128] width 129 height 18
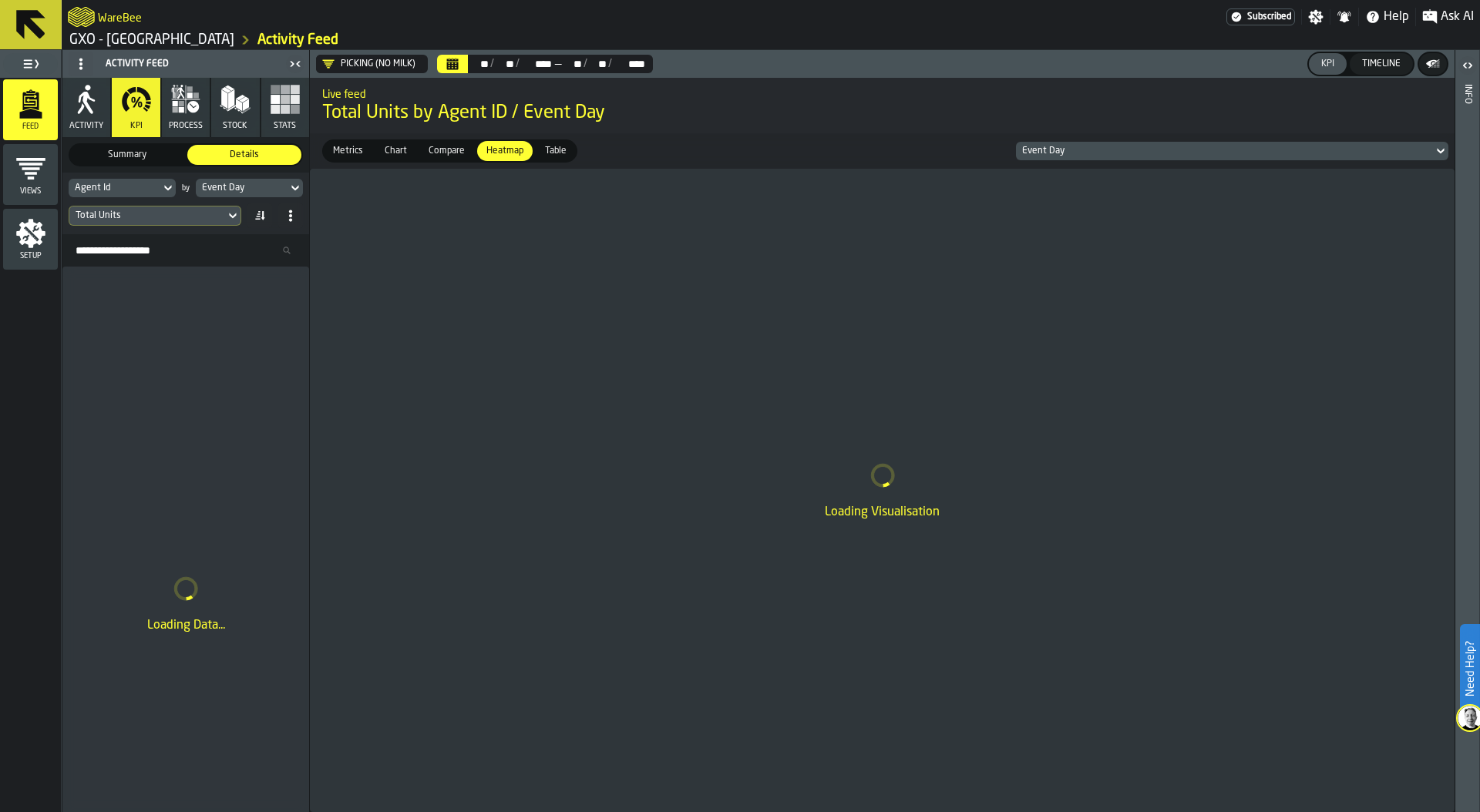
click at [41, 177] on icon "menu Views" at bounding box center [31, 168] width 31 height 31
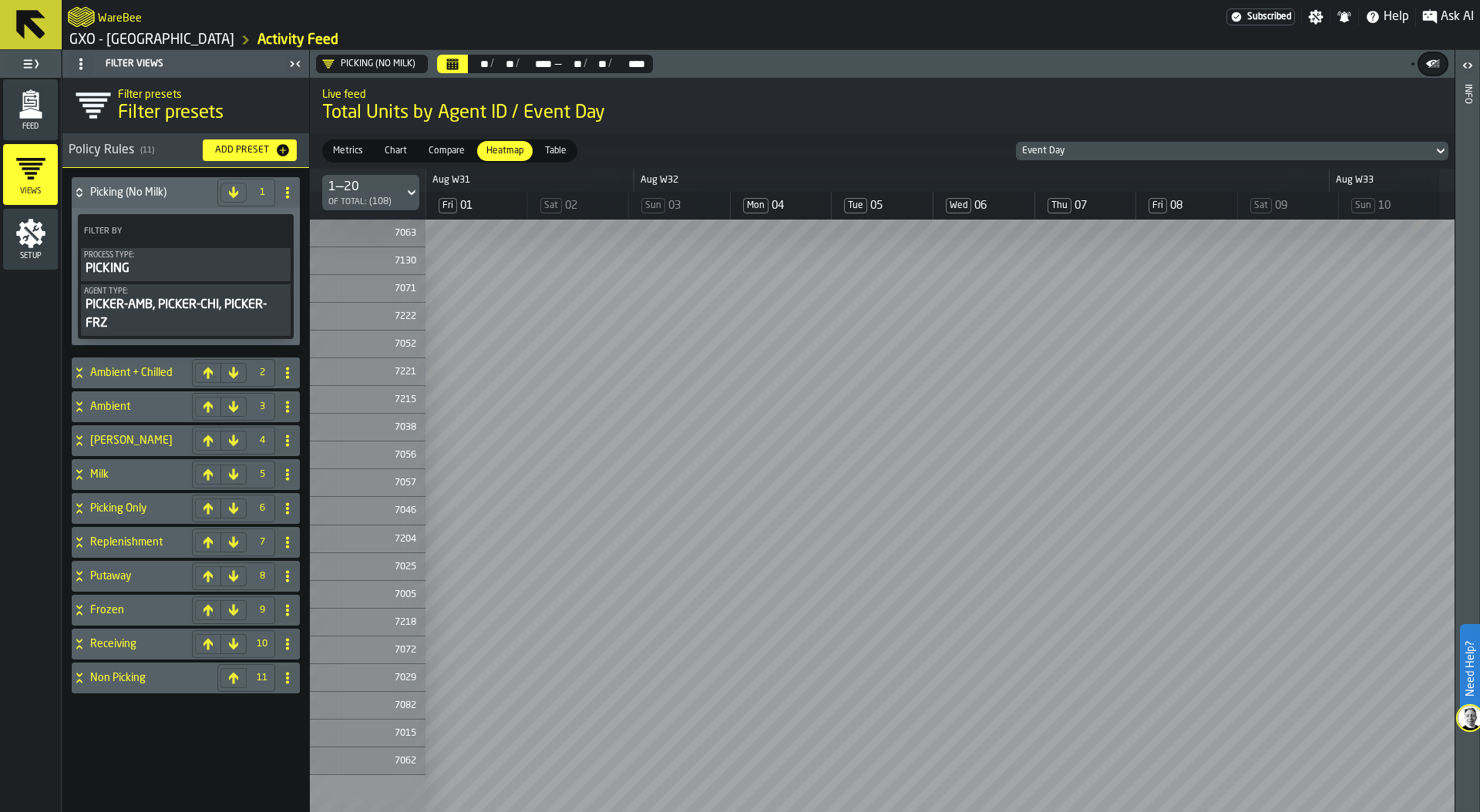
click at [17, 132] on div "Feed" at bounding box center [31, 110] width 55 height 61
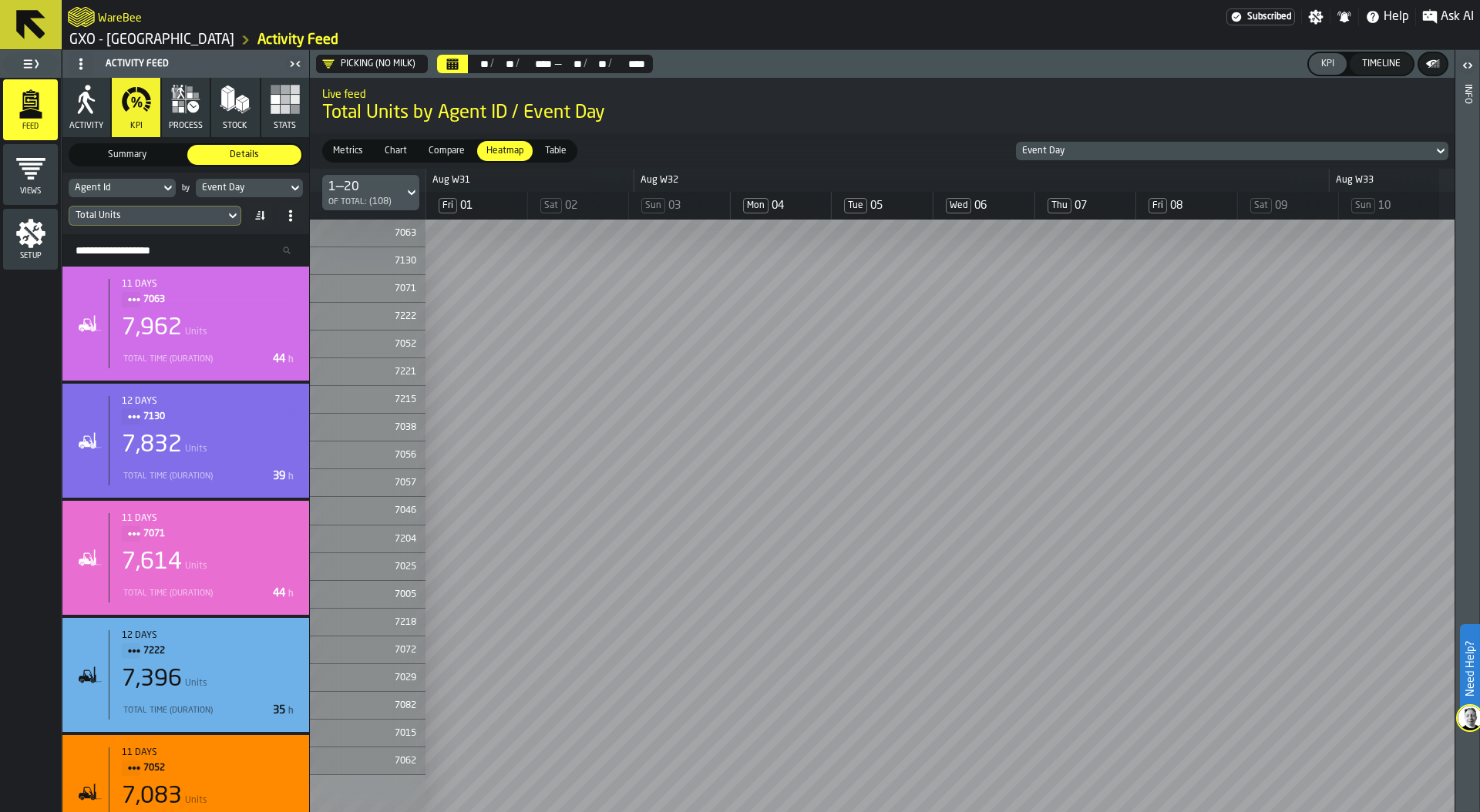
click at [270, 188] on div "Event Day" at bounding box center [241, 188] width 79 height 10
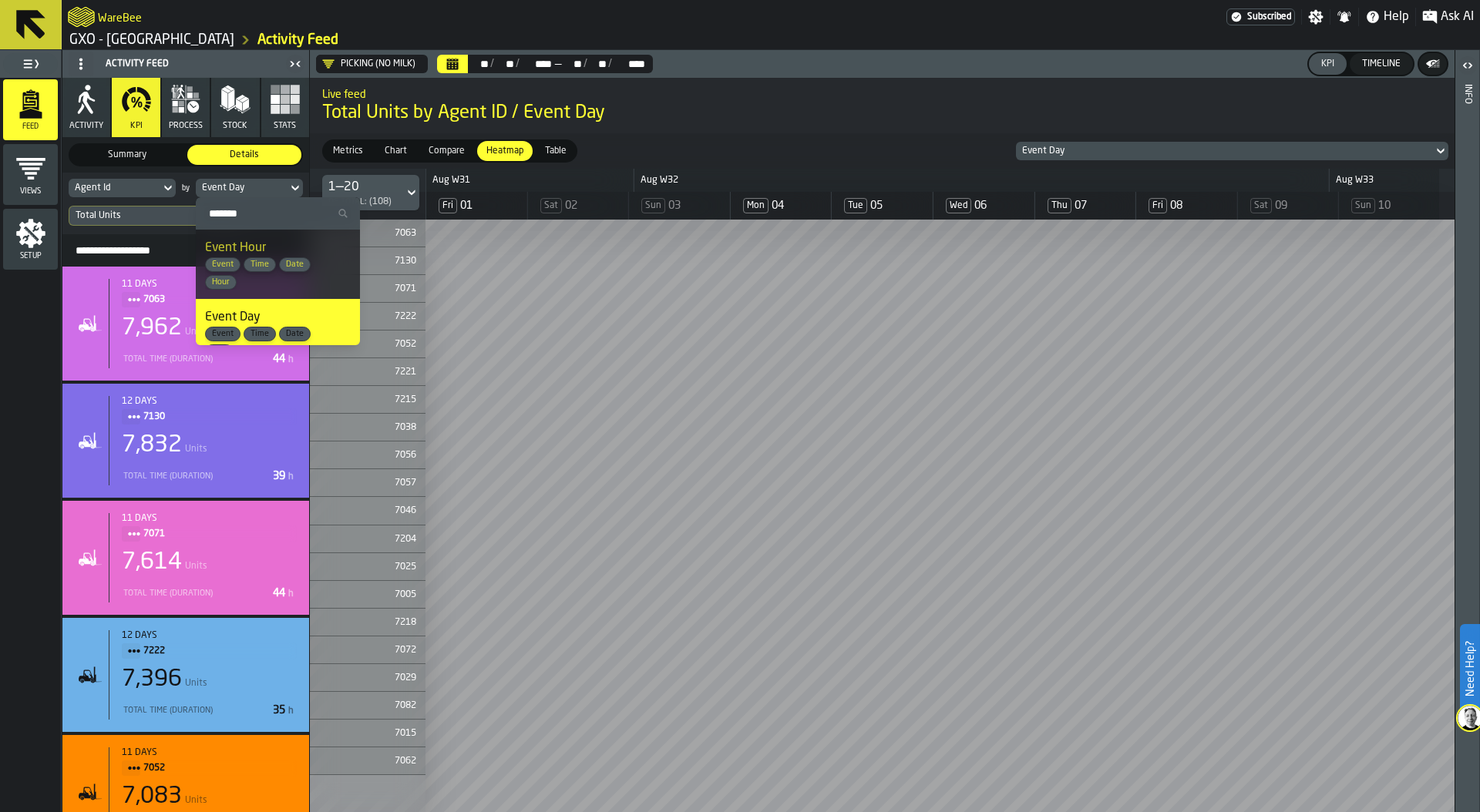
click at [287, 255] on div "Event Hour Event Time Date Hour" at bounding box center [278, 264] width 146 height 51
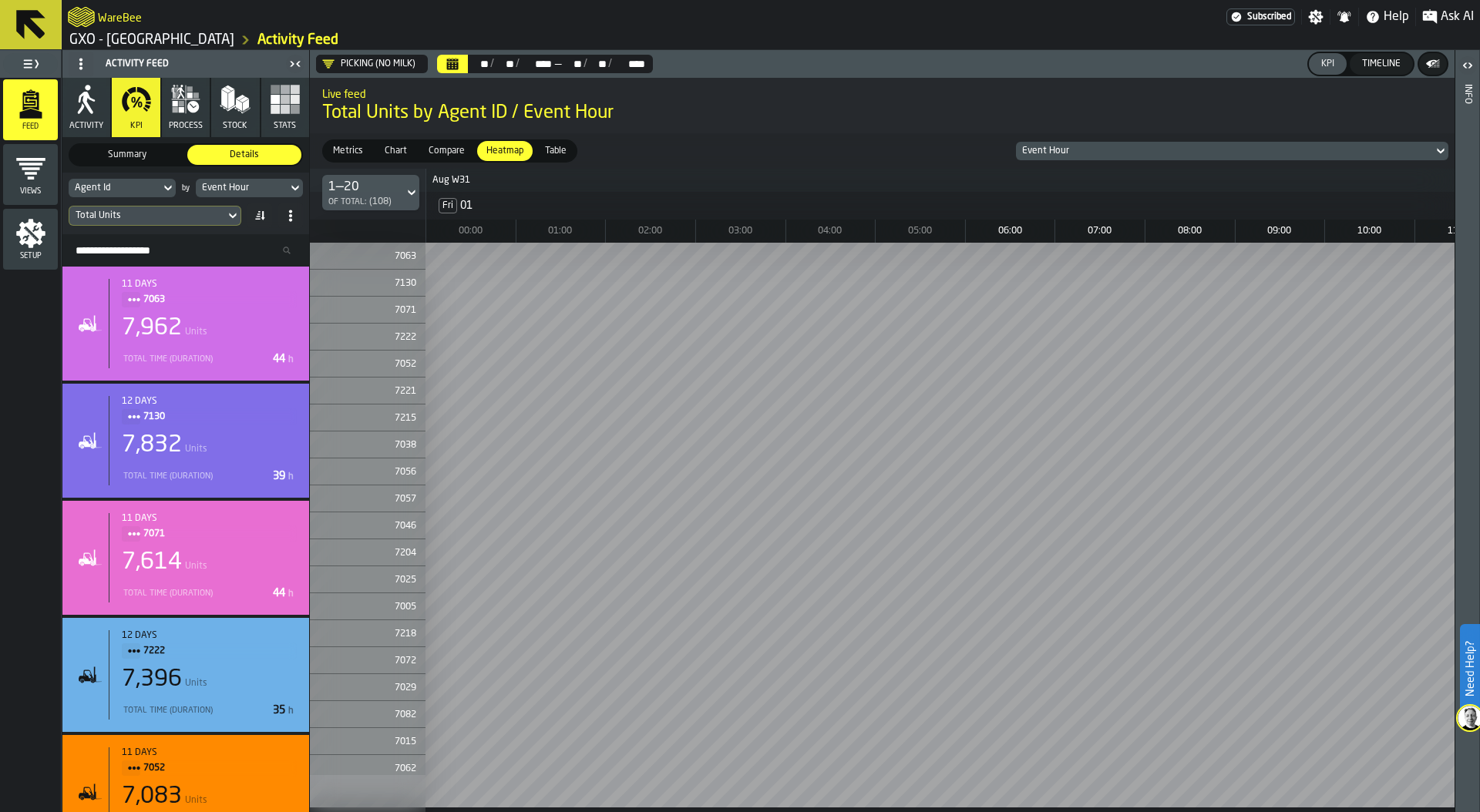
click at [275, 189] on div "Event Hour" at bounding box center [241, 188] width 79 height 10
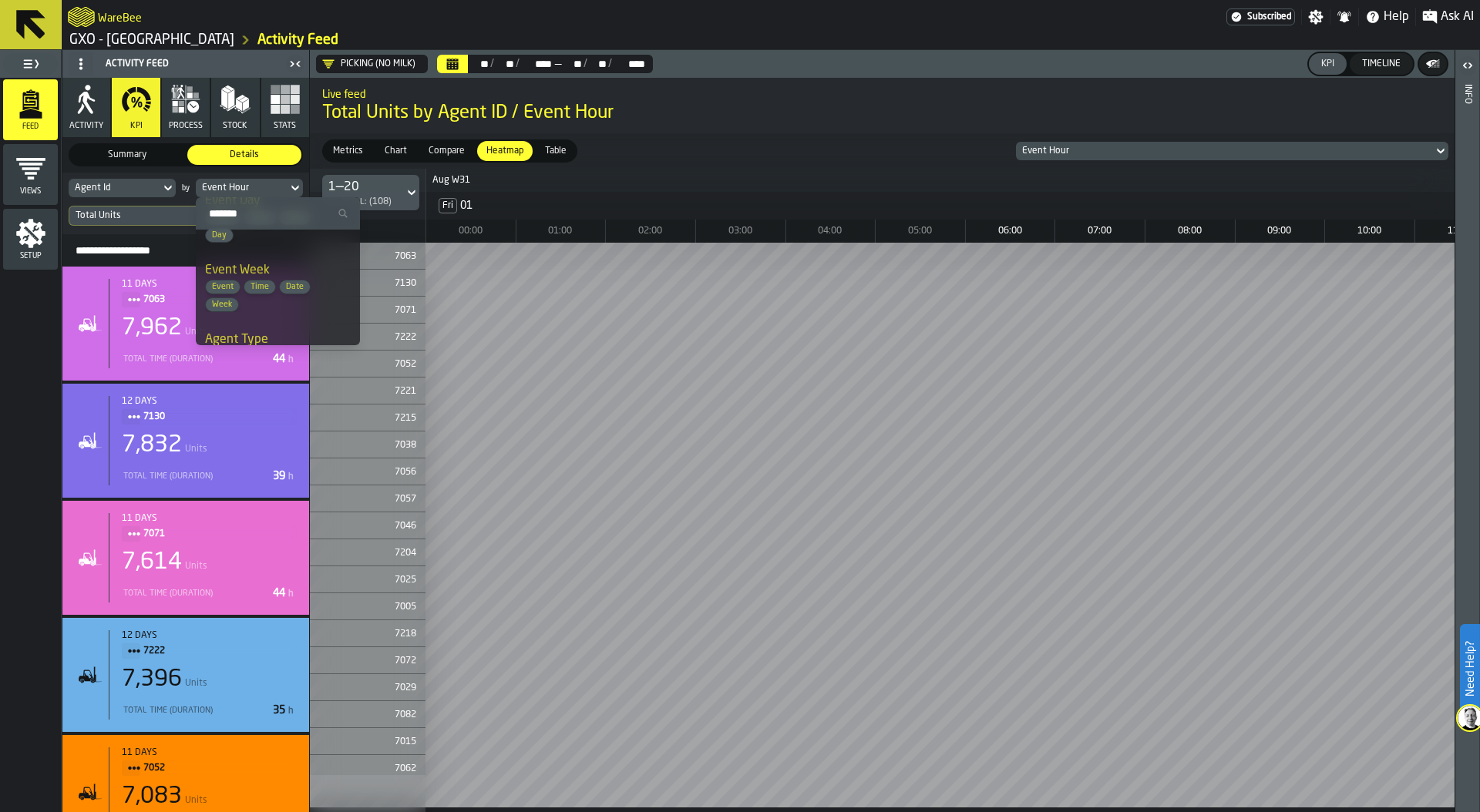
scroll to position [139, 0]
click at [284, 261] on span "Date" at bounding box center [295, 264] width 30 height 10
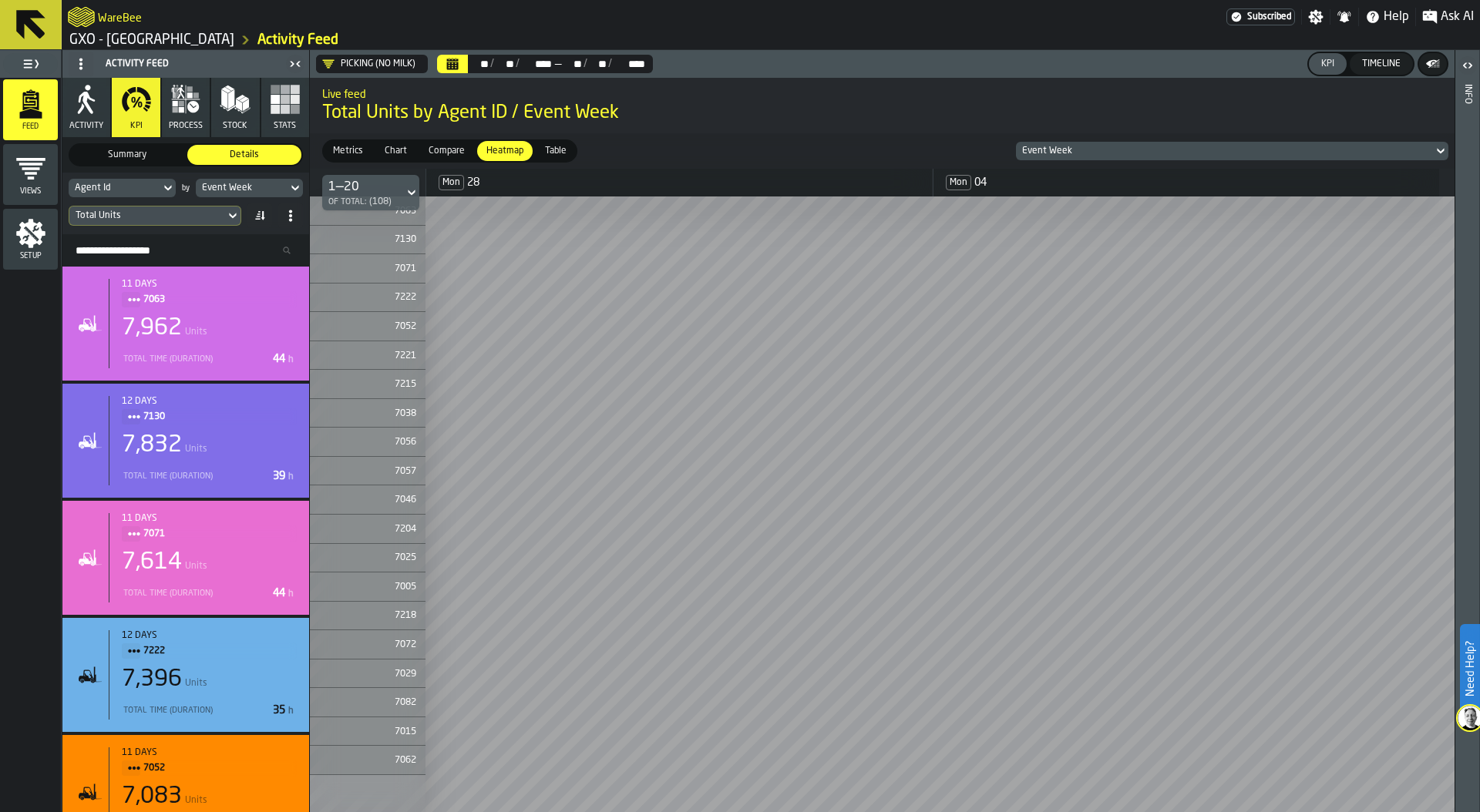
click at [186, 215] on div "Total Units" at bounding box center [147, 215] width 143 height 10
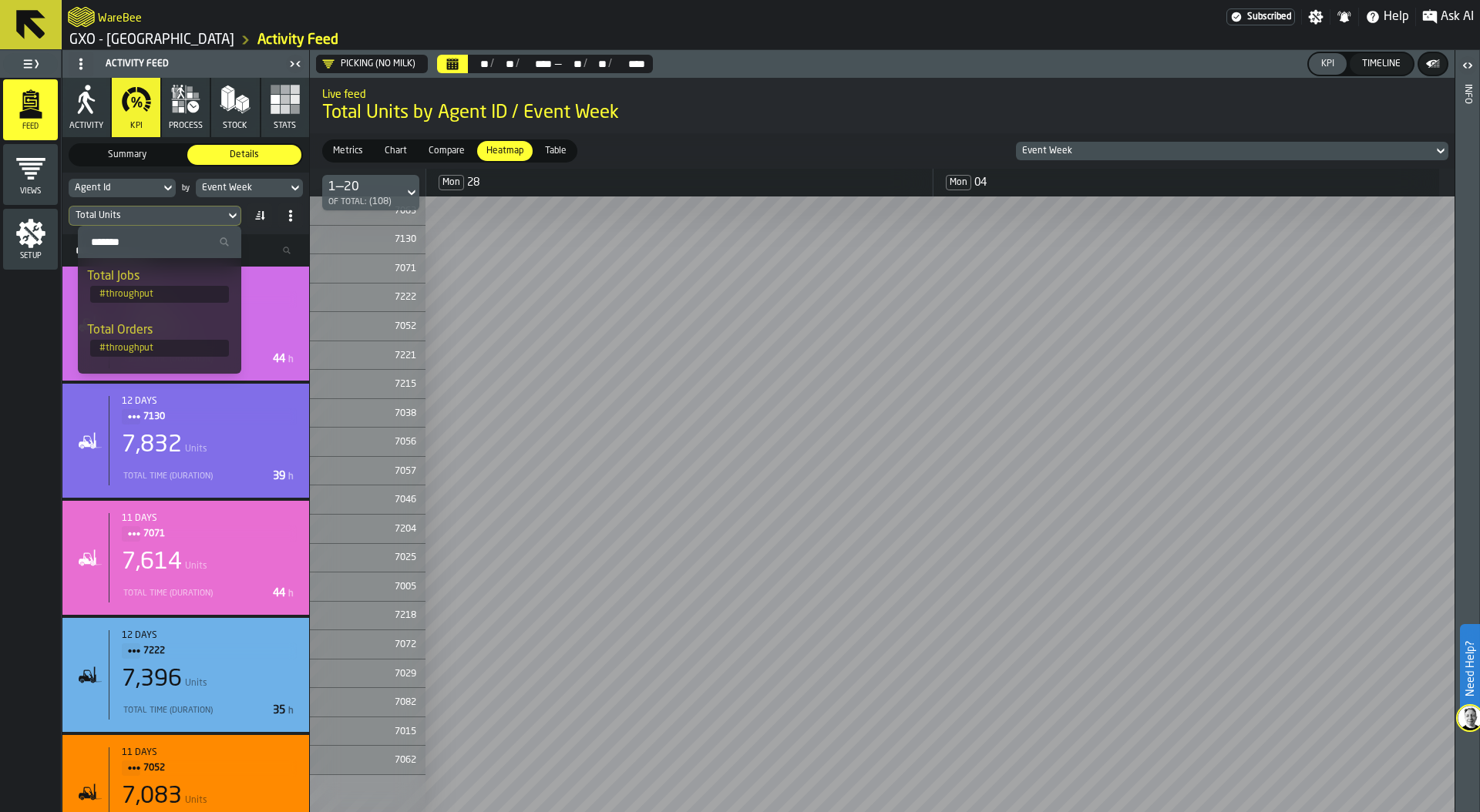
click at [174, 248] on input "Search" at bounding box center [159, 242] width 151 height 20
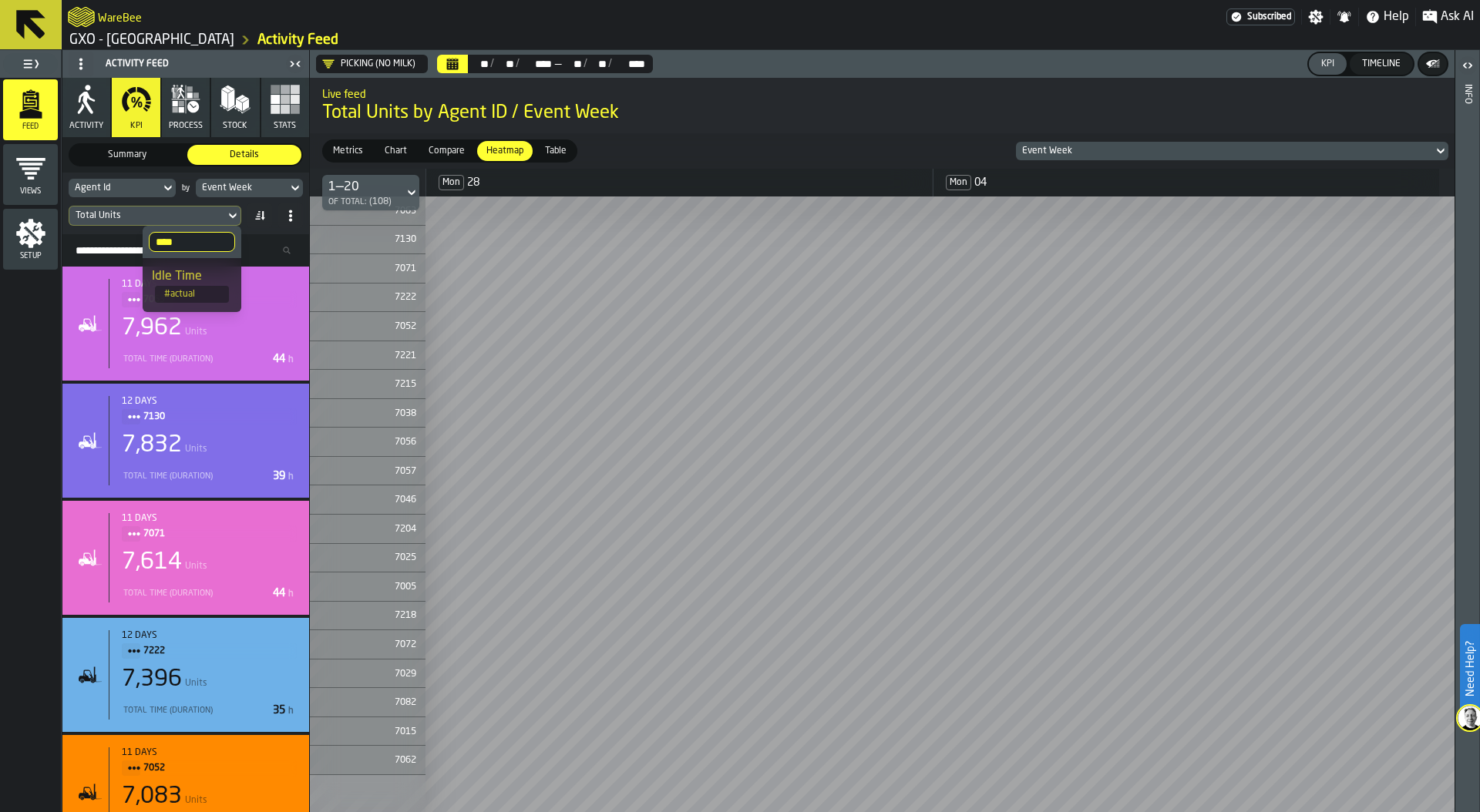
type input "****"
click at [195, 279] on div "Idle Time" at bounding box center [192, 276] width 80 height 18
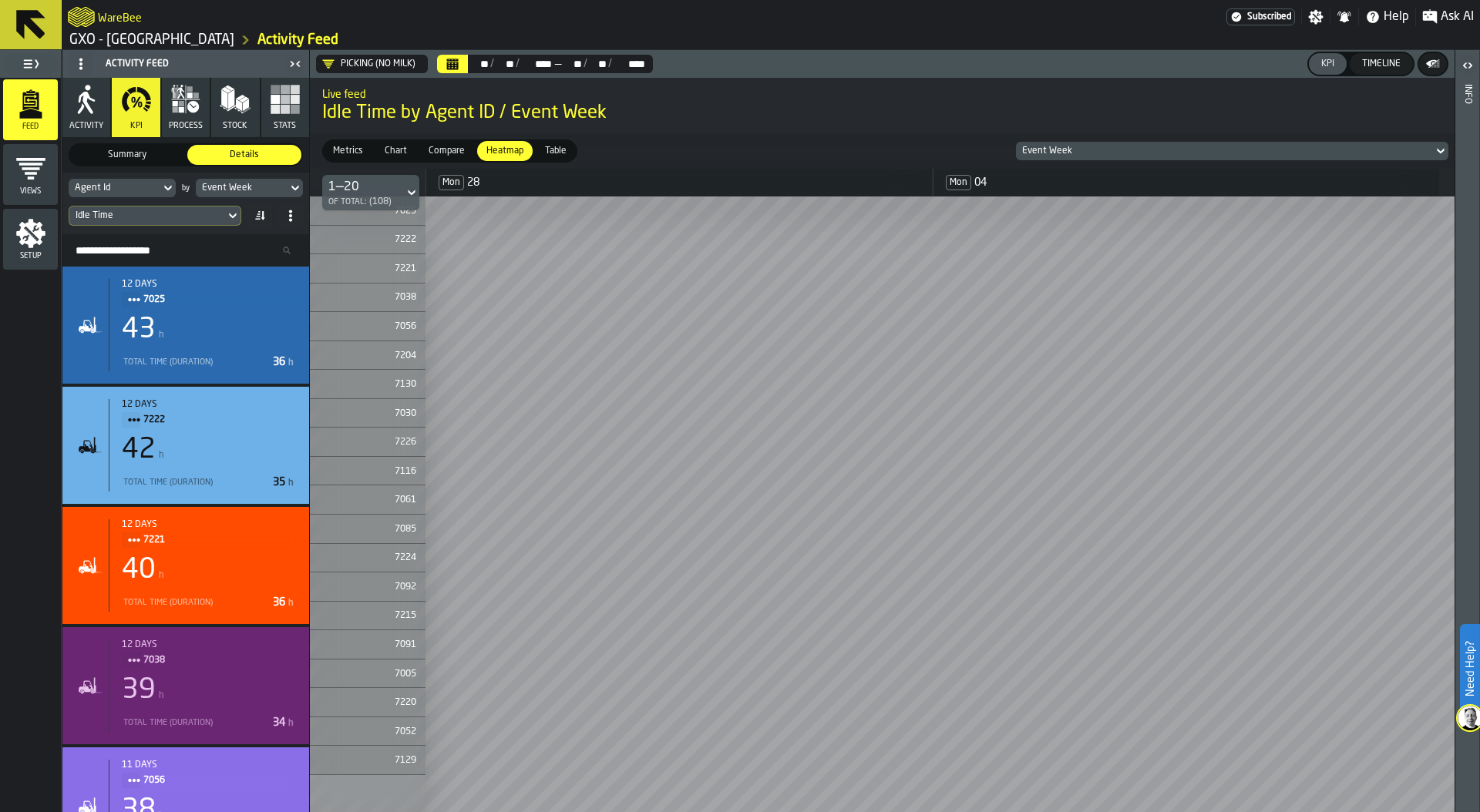
click at [1123, 154] on div "Event Week" at bounding box center [1224, 151] width 405 height 10
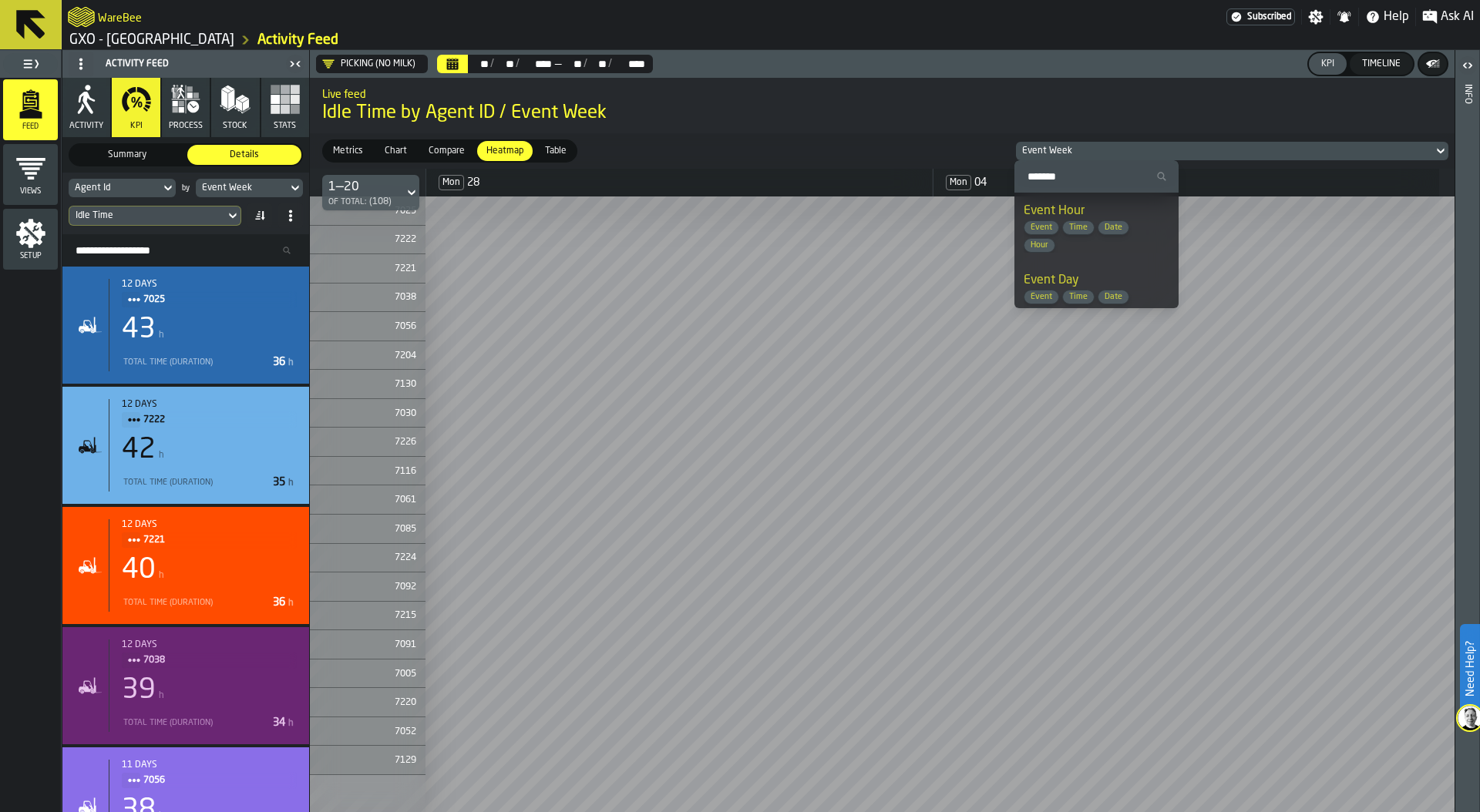
click at [1100, 276] on div "Event Day Event Time Date Day" at bounding box center [1096, 297] width 146 height 51
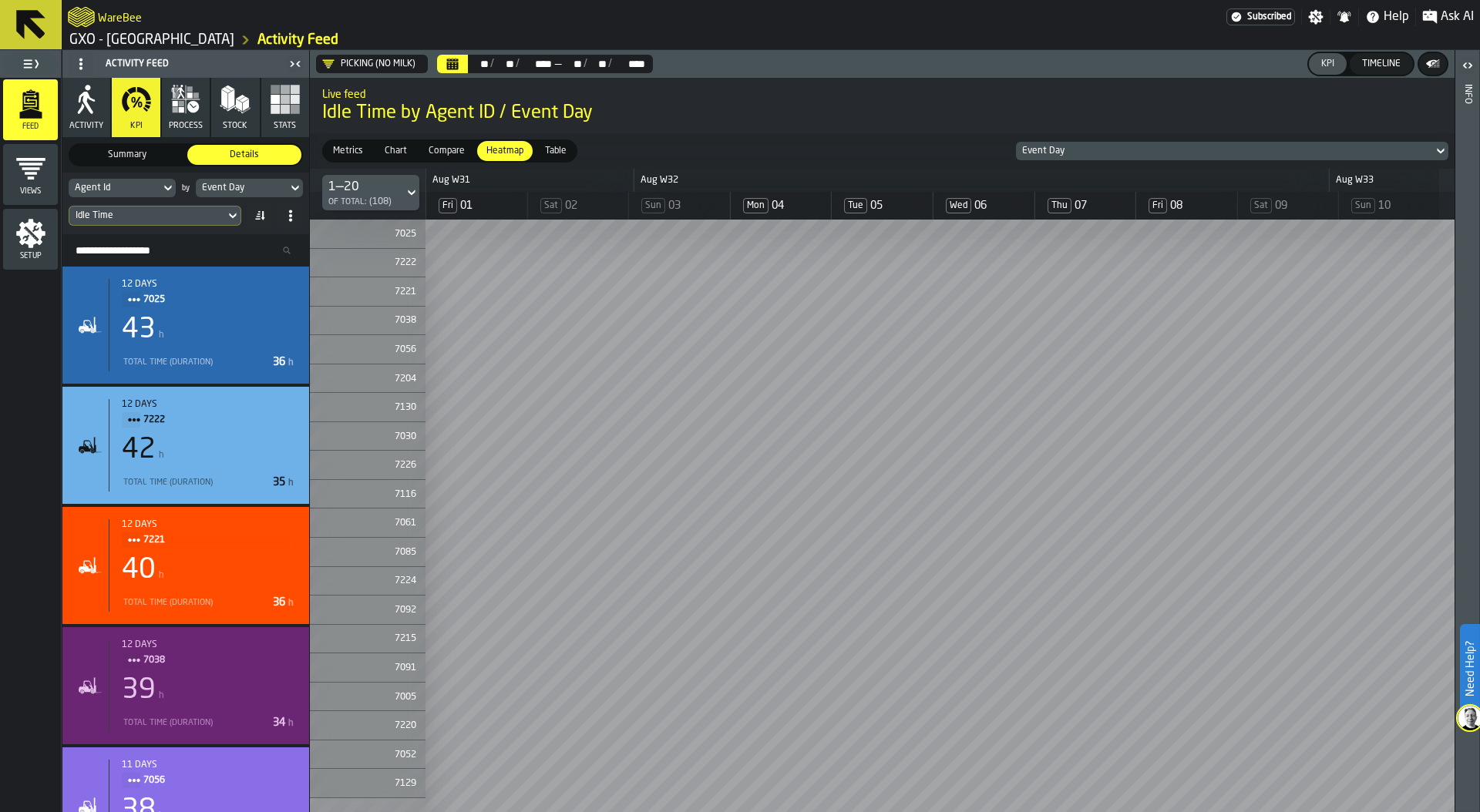
click at [1114, 149] on div "Event Day" at bounding box center [1224, 151] width 405 height 10
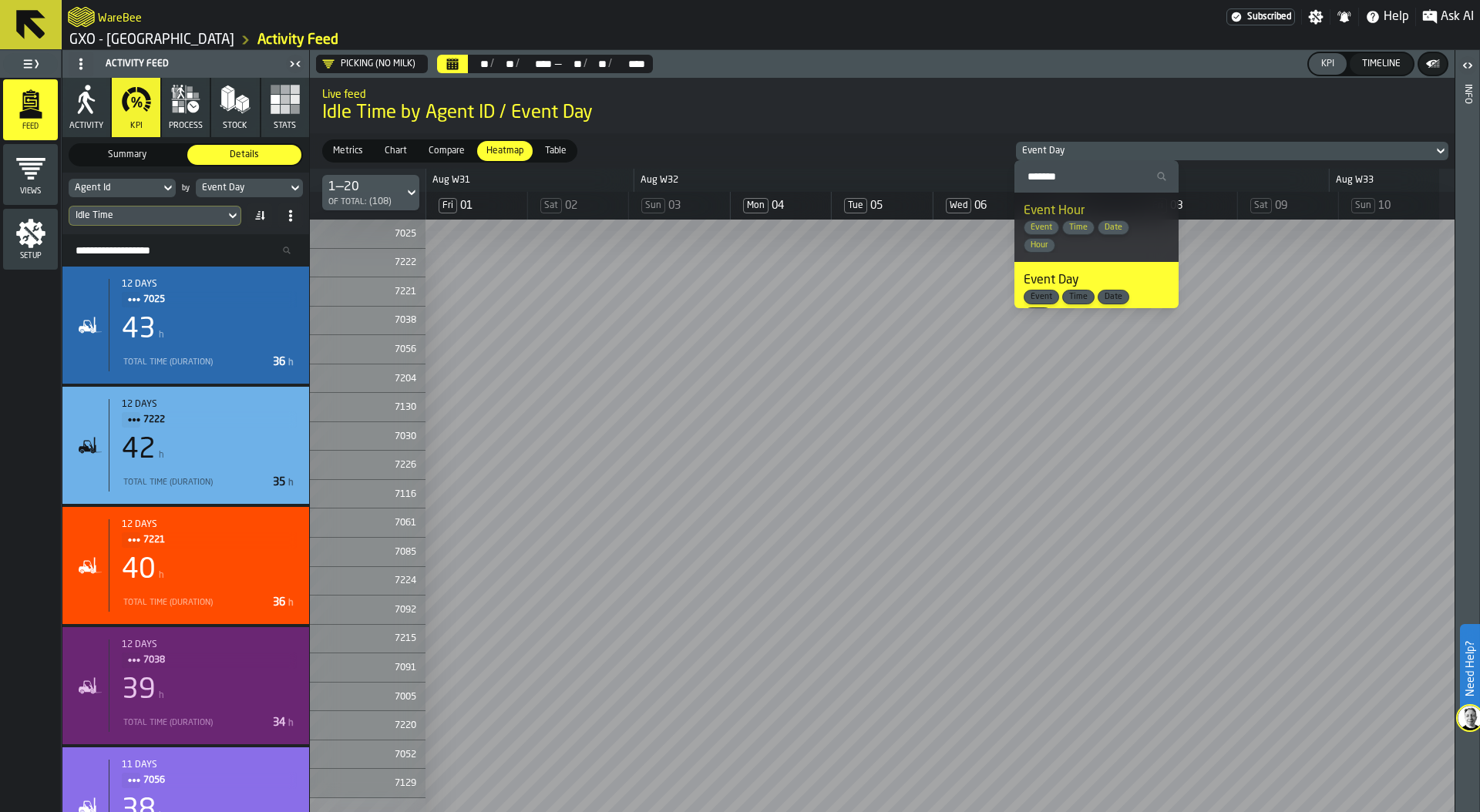
click at [1114, 221] on div "Date" at bounding box center [1113, 228] width 31 height 15
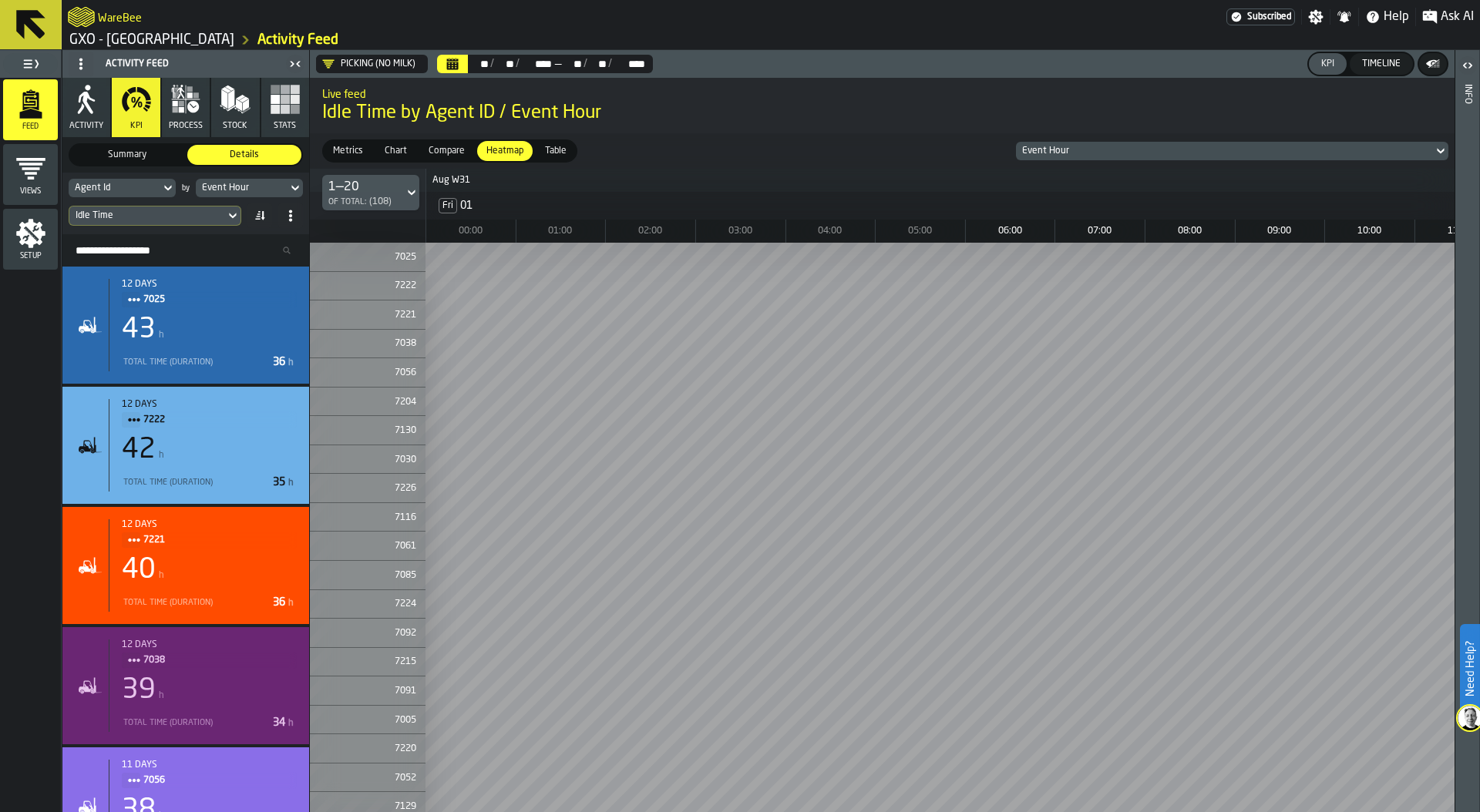
click at [1115, 155] on div "Event Hour" at bounding box center [1224, 151] width 405 height 10
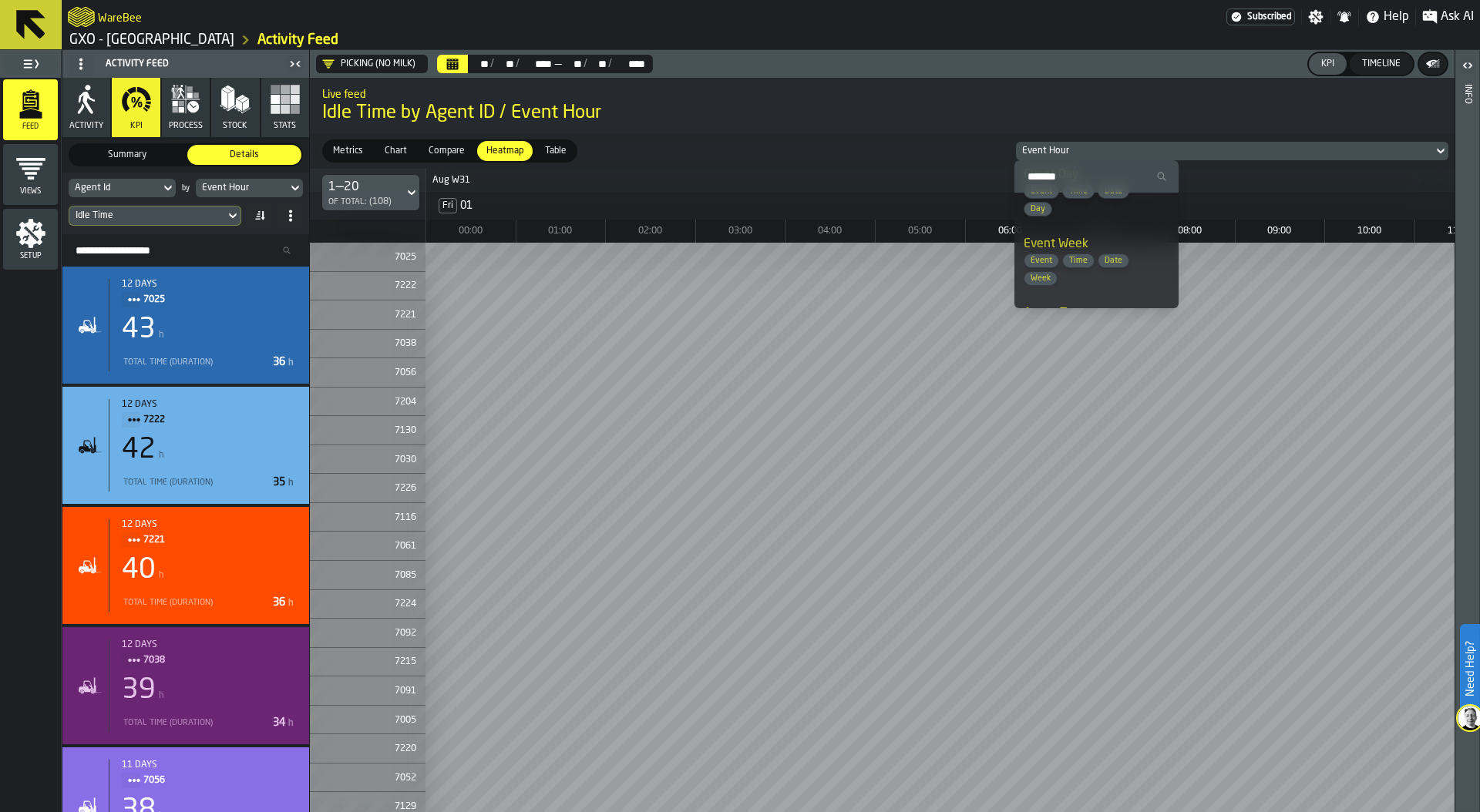
scroll to position [106, 0]
click at [1111, 261] on span "Date" at bounding box center [1113, 259] width 30 height 10
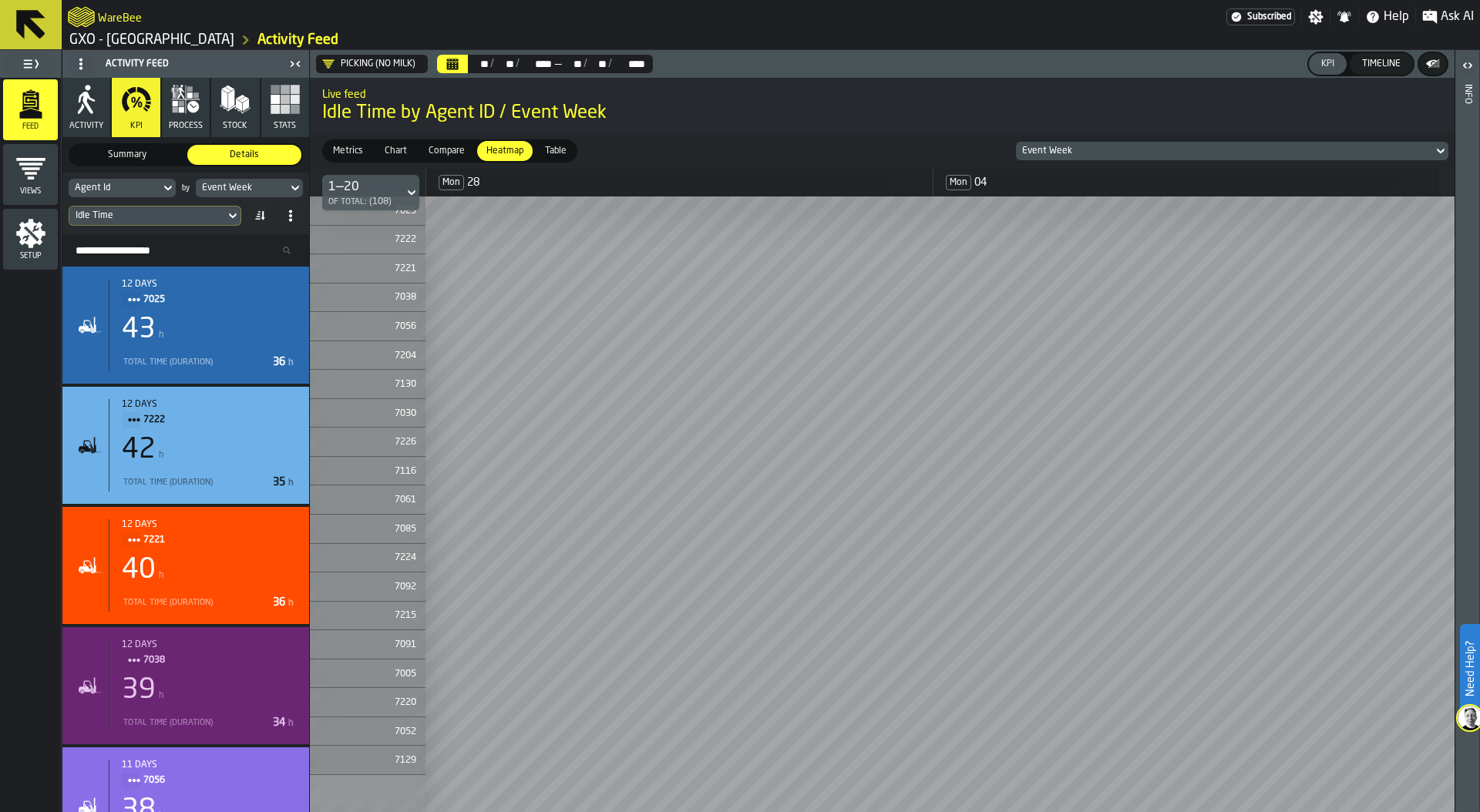
click at [148, 188] on div "Agent Id" at bounding box center [114, 188] width 79 height 10
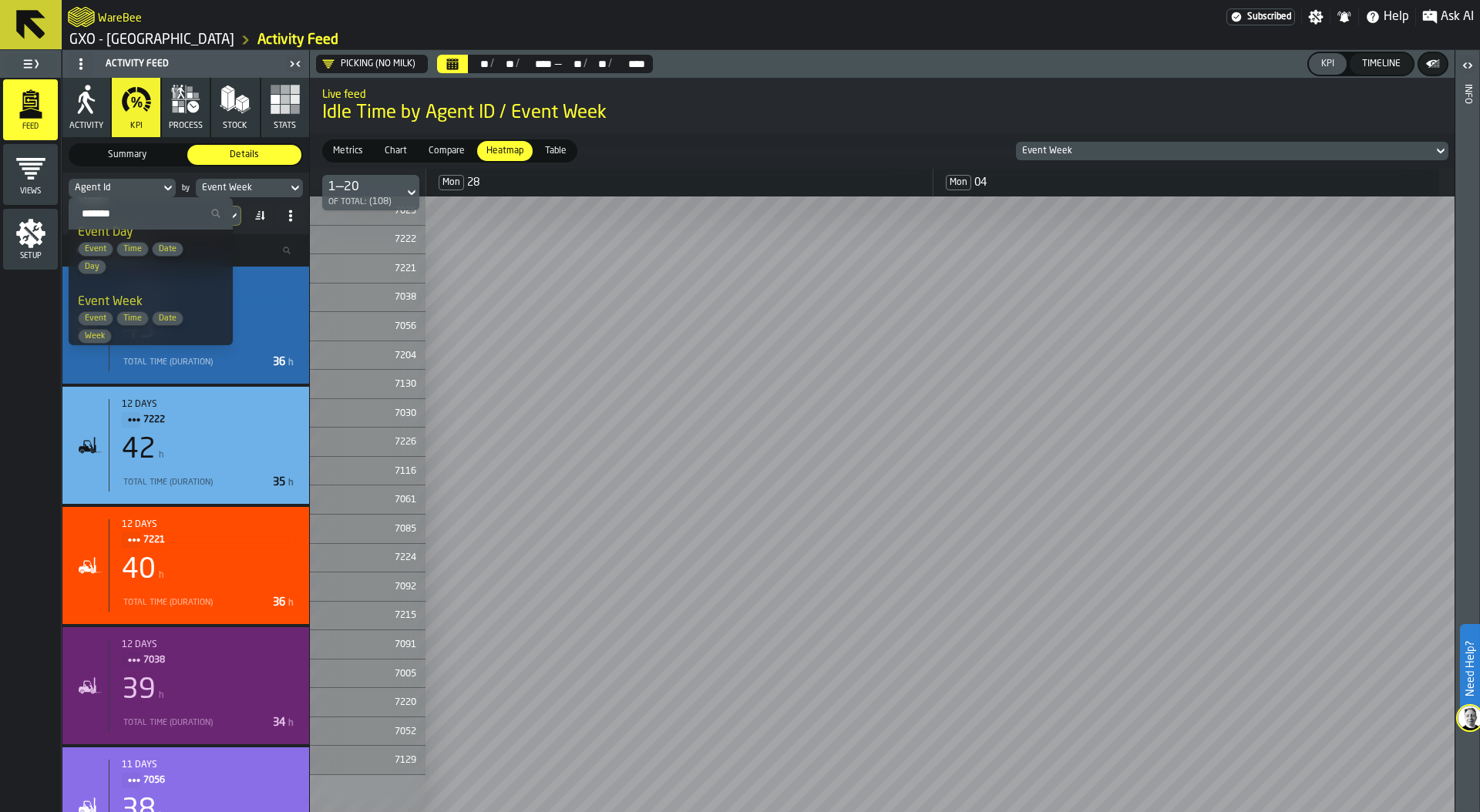
scroll to position [86, 0]
click at [162, 321] on span "Date" at bounding box center [168, 317] width 30 height 10
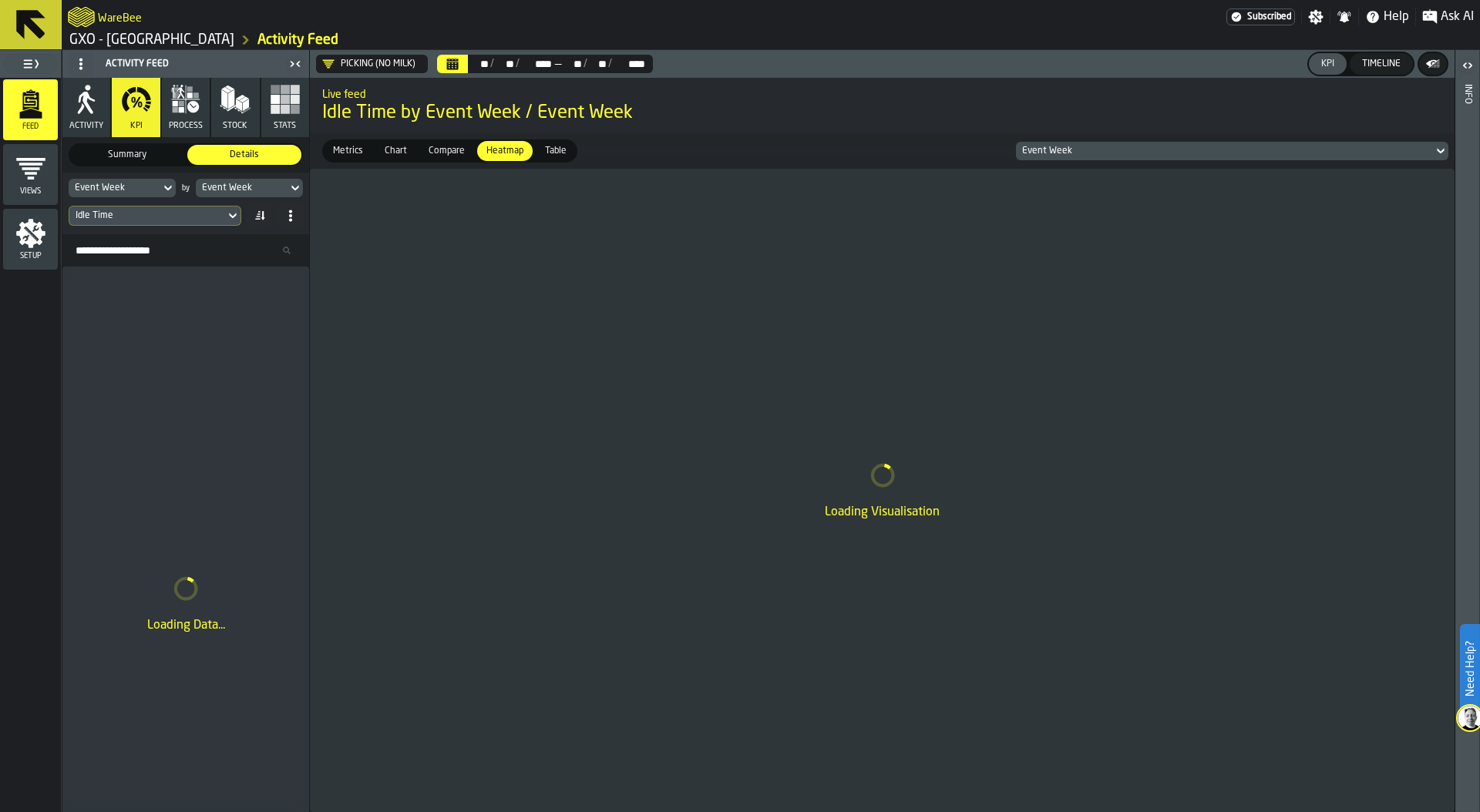
click at [148, 192] on div "Event Week" at bounding box center [114, 188] width 79 height 10
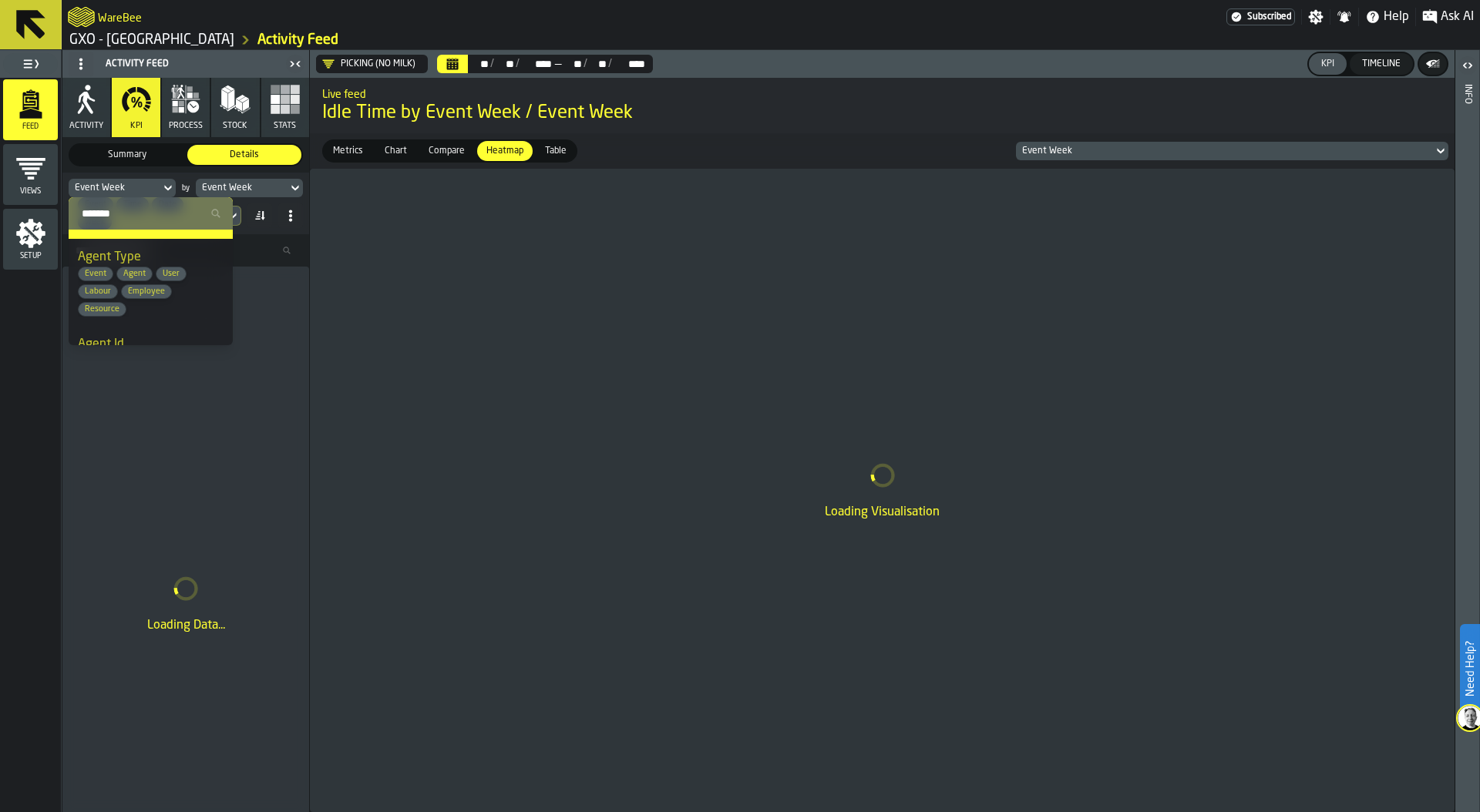
scroll to position [196, 0]
click at [127, 272] on span "Agent" at bounding box center [134, 276] width 35 height 10
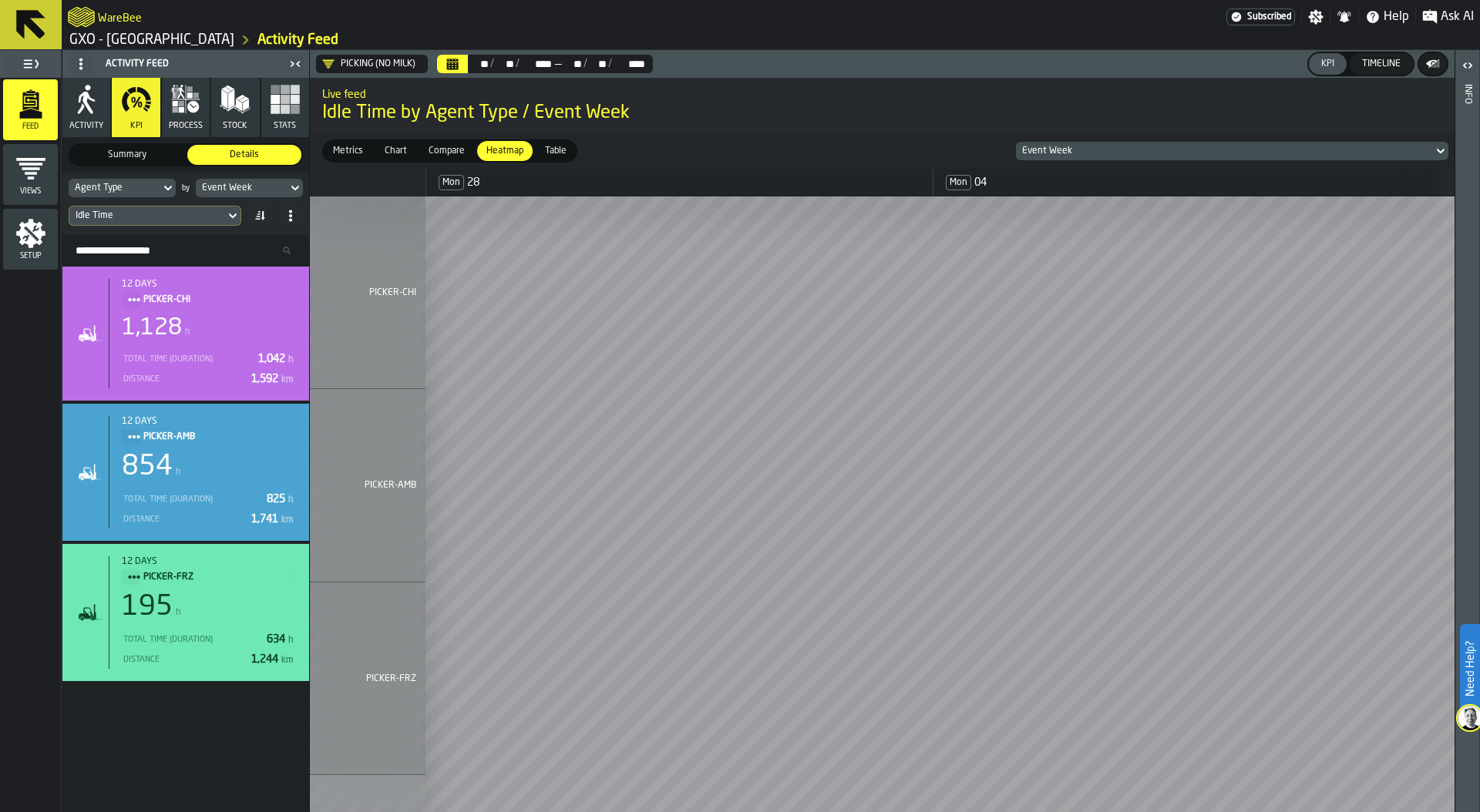
click at [126, 182] on div "Agent Type" at bounding box center [114, 188] width 79 height 10
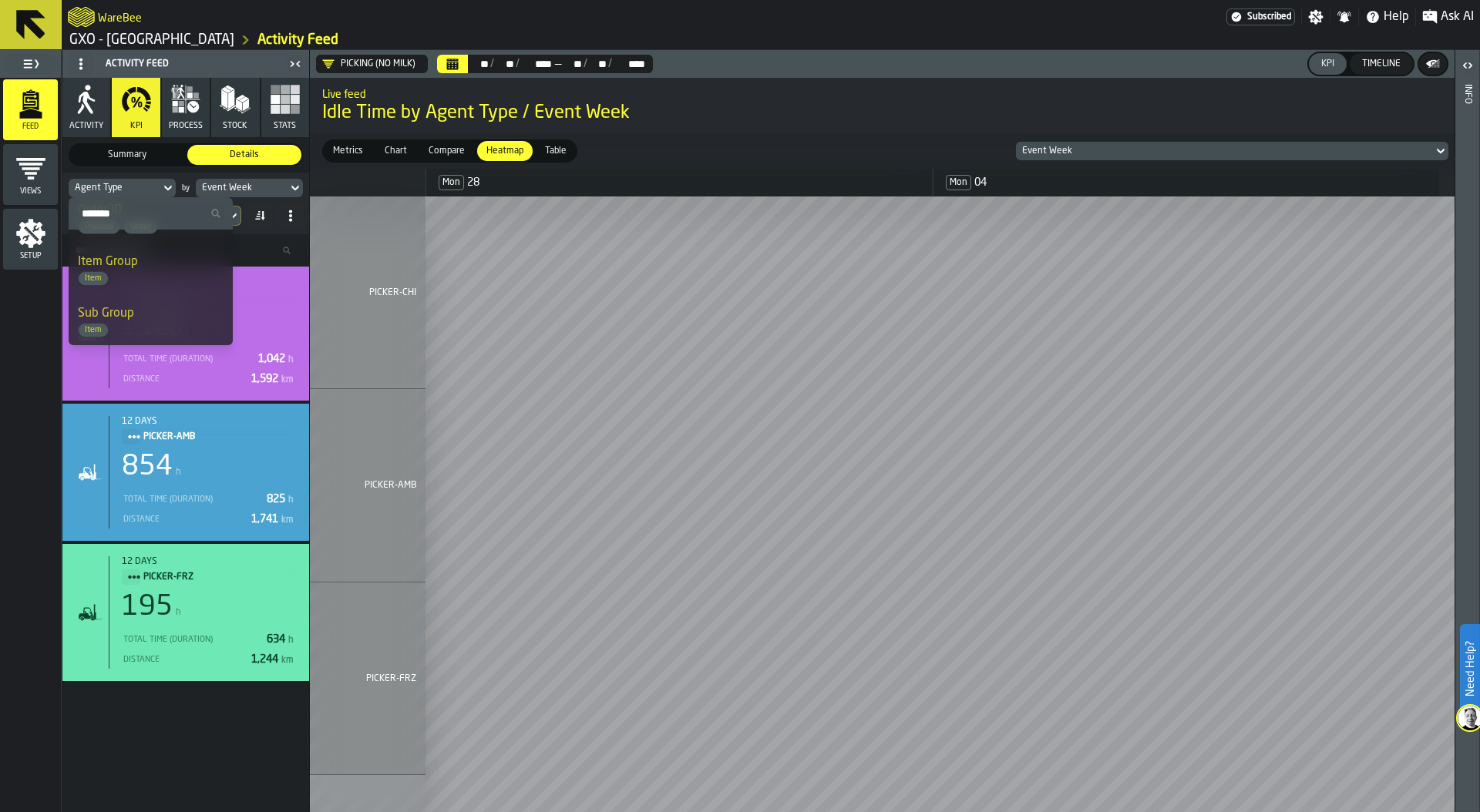
scroll to position [897, 0]
click at [176, 114] on icon "button" at bounding box center [185, 99] width 31 height 31
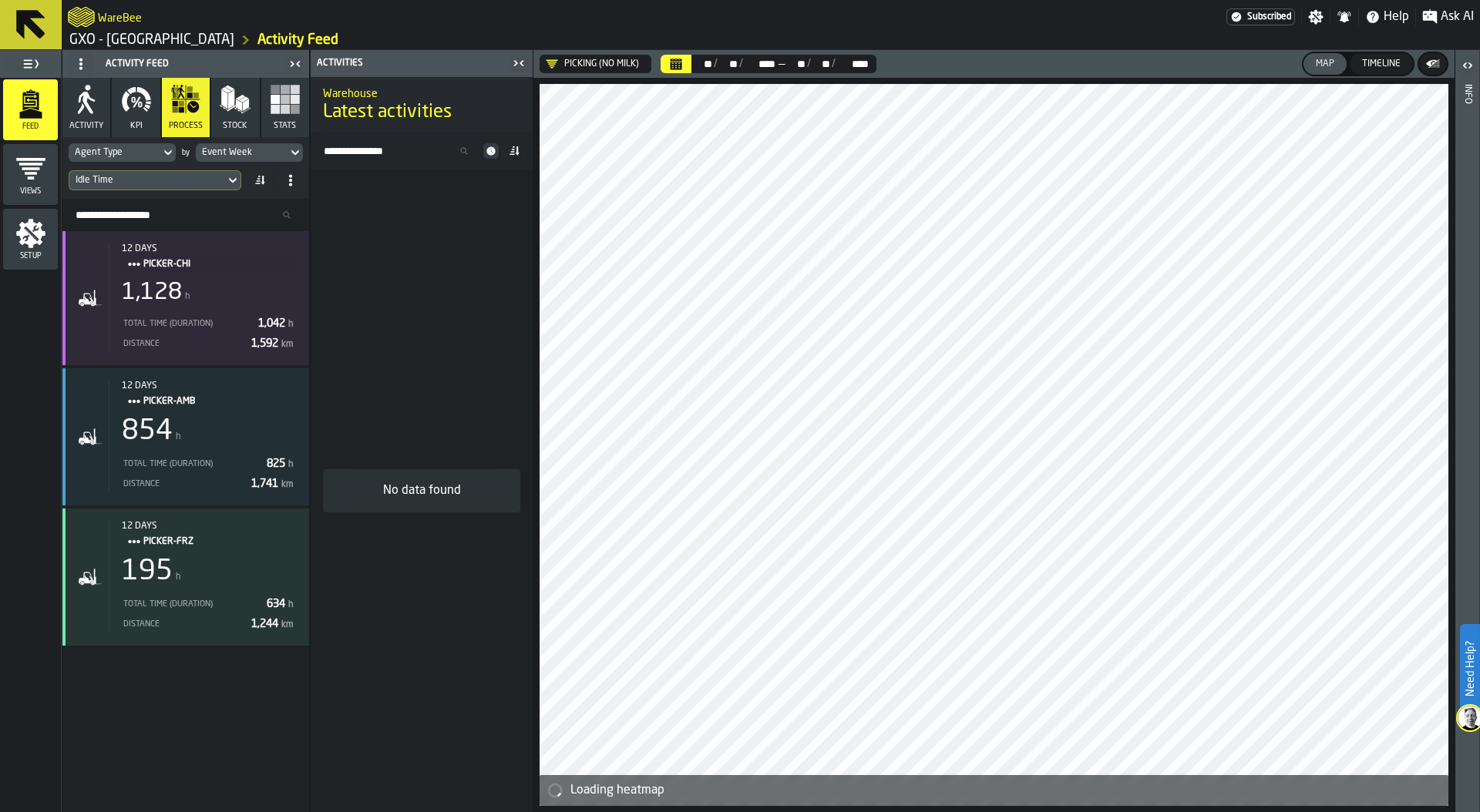
click at [138, 149] on div "Agent Type" at bounding box center [114, 153] width 79 height 10
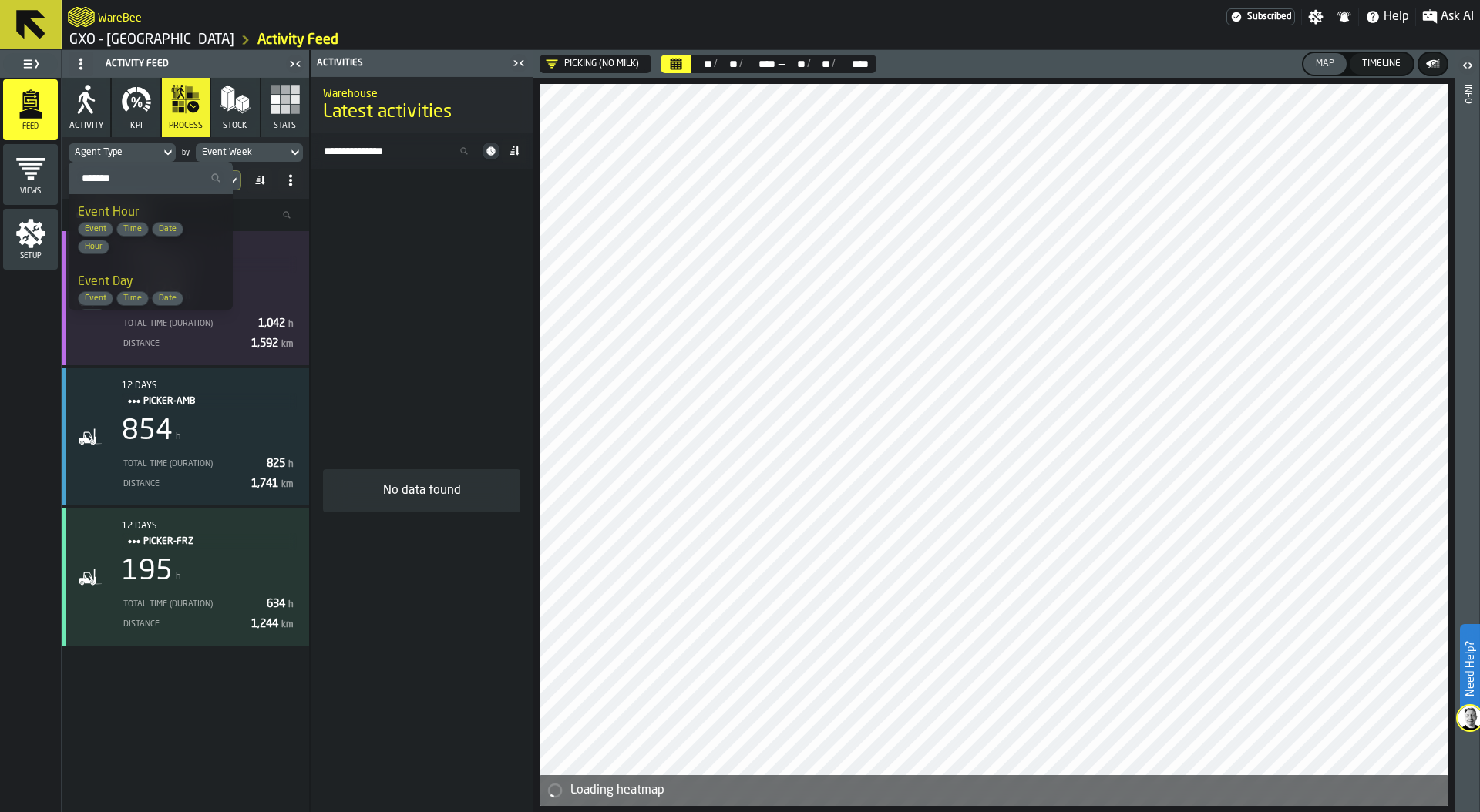
click at [266, 149] on div "Event Week" at bounding box center [241, 153] width 79 height 10
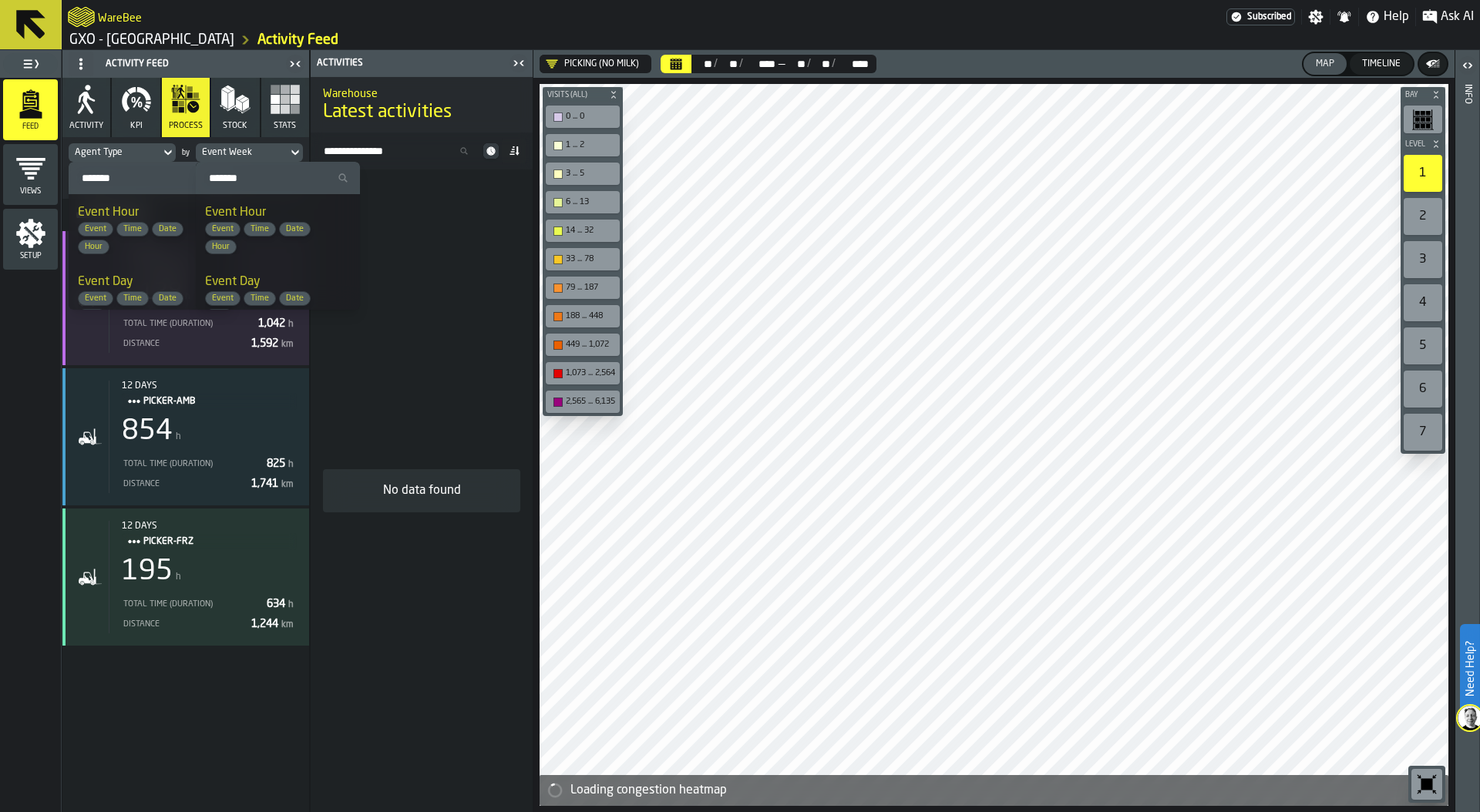
click at [99, 151] on div "Agent Type" at bounding box center [114, 153] width 79 height 10
click at [110, 175] on div "Idle Time" at bounding box center [147, 181] width 143 height 10
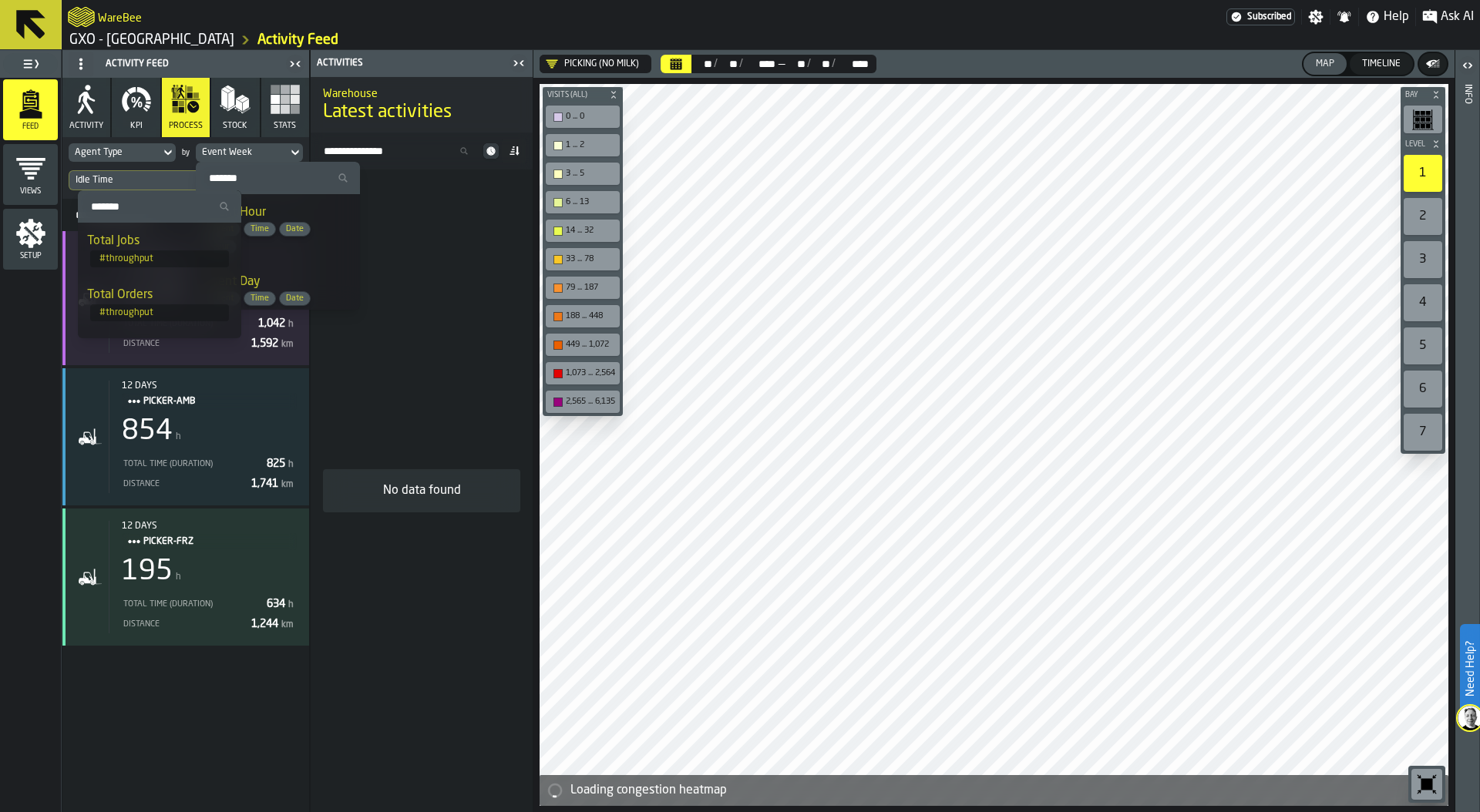
click at [110, 208] on input "Search" at bounding box center [159, 206] width 151 height 20
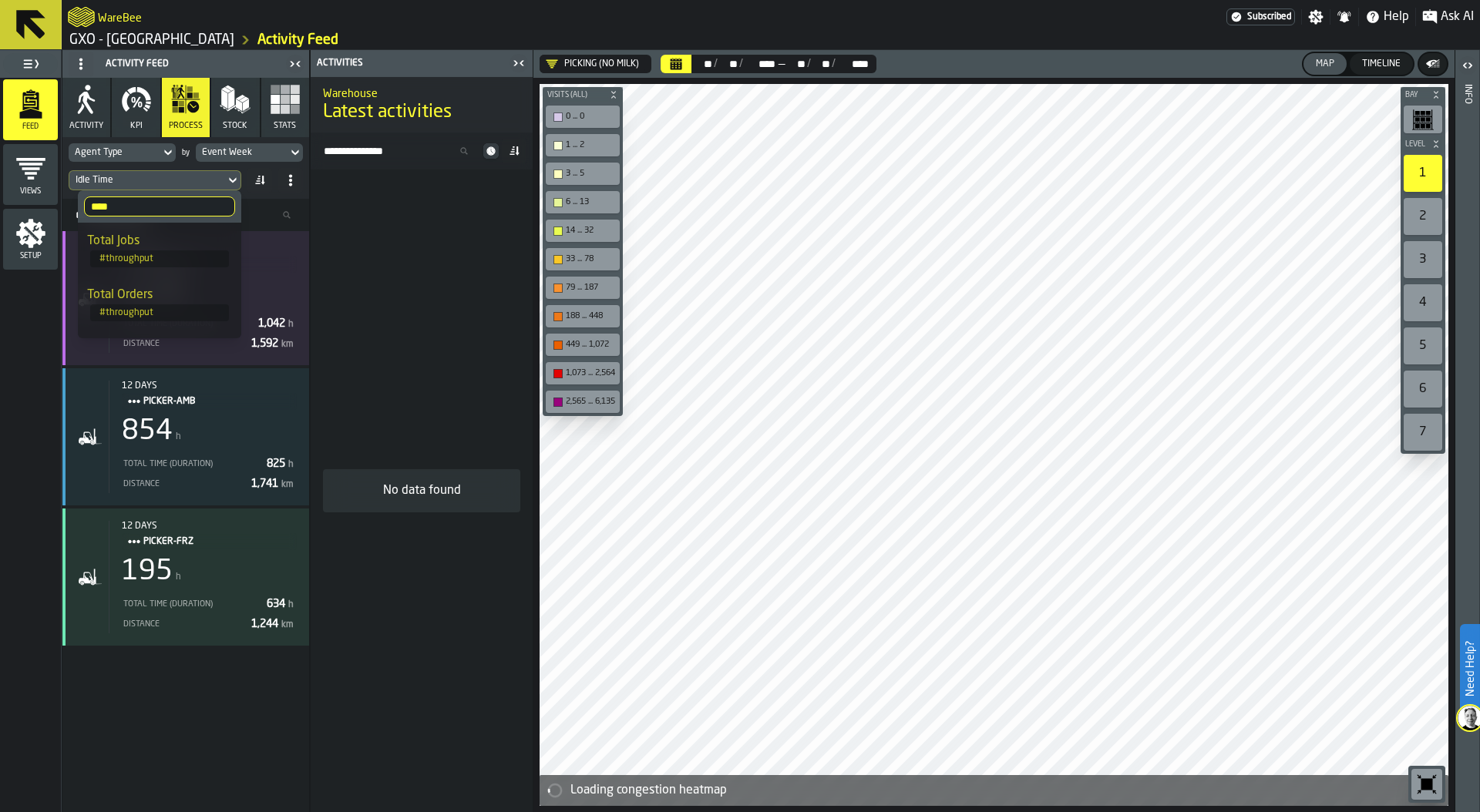
type input "*****"
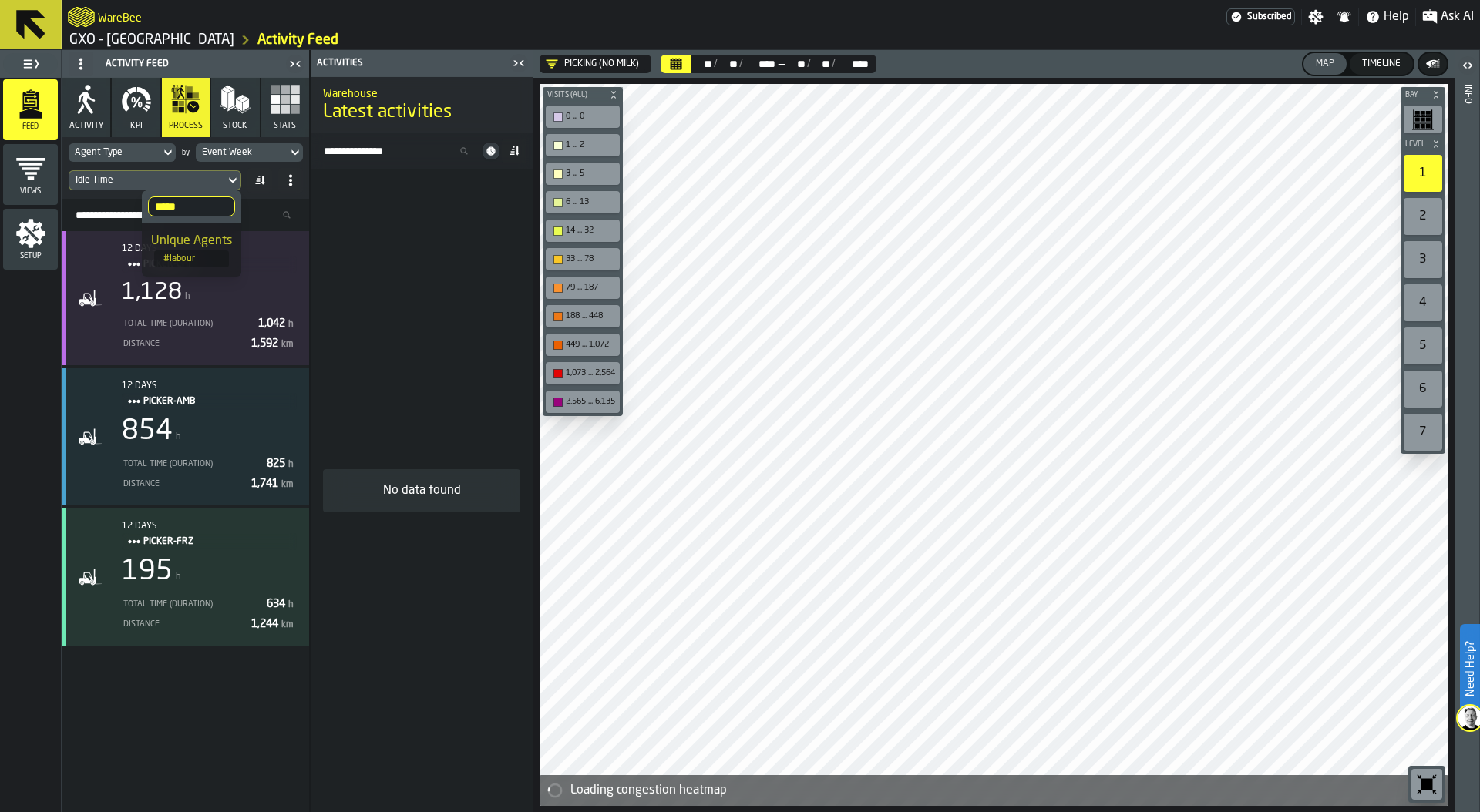
drag, startPoint x: 192, startPoint y: 207, endPoint x: 135, endPoint y: 206, distance: 57.0
click at [135, 206] on body "Need Help? WareBee Subscribed Settings Notifications Help Ask AI GXO - [GEOGRAP…" at bounding box center [740, 406] width 1480 height 812
click at [148, 154] on div "Agent Type" at bounding box center [114, 153] width 79 height 10
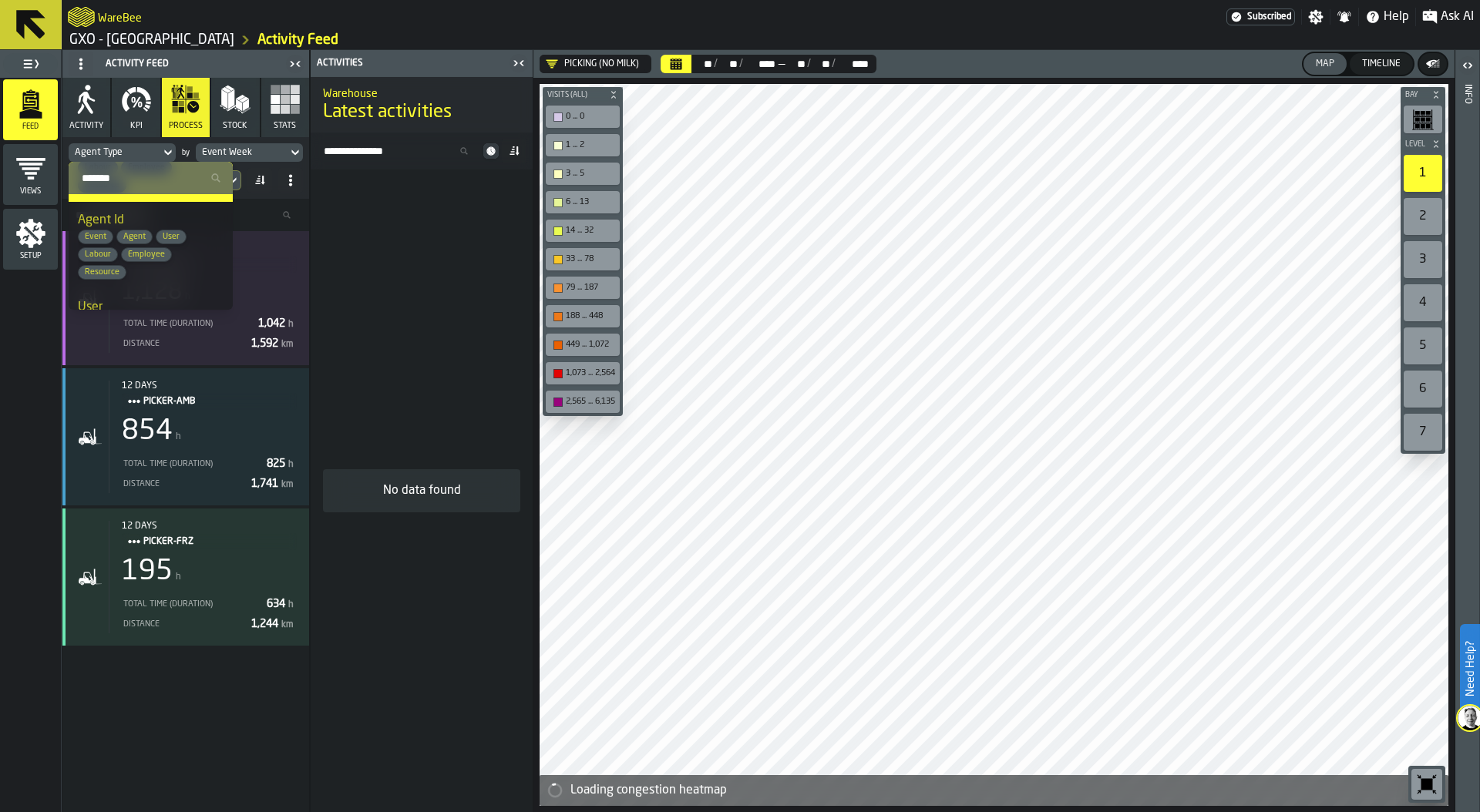
scroll to position [290, 0]
click at [147, 230] on span "Agent" at bounding box center [134, 234] width 35 height 10
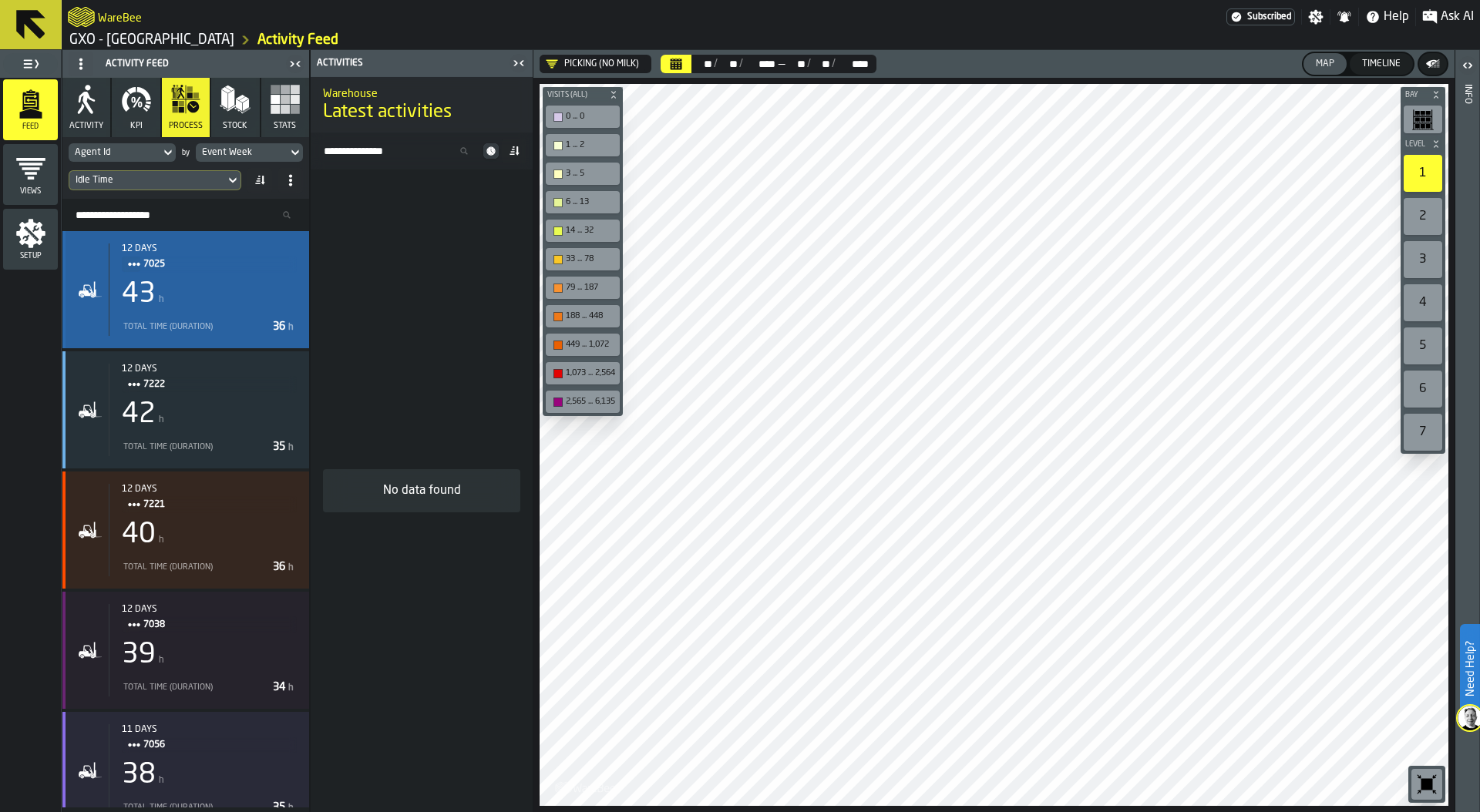
click at [195, 324] on div "Total Time (Duration)" at bounding box center [195, 326] width 145 height 10
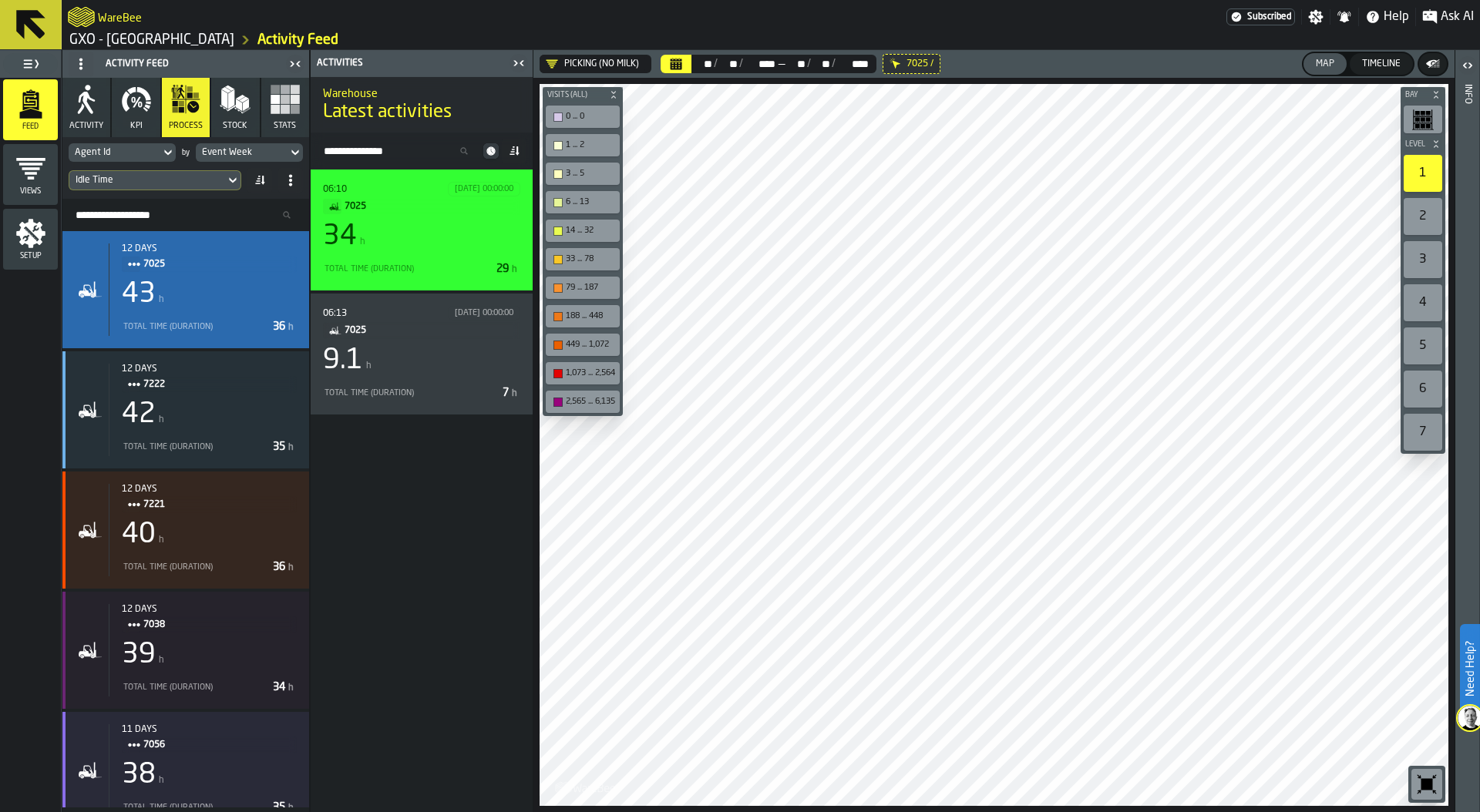
click at [384, 242] on div "34 h" at bounding box center [421, 236] width 197 height 31
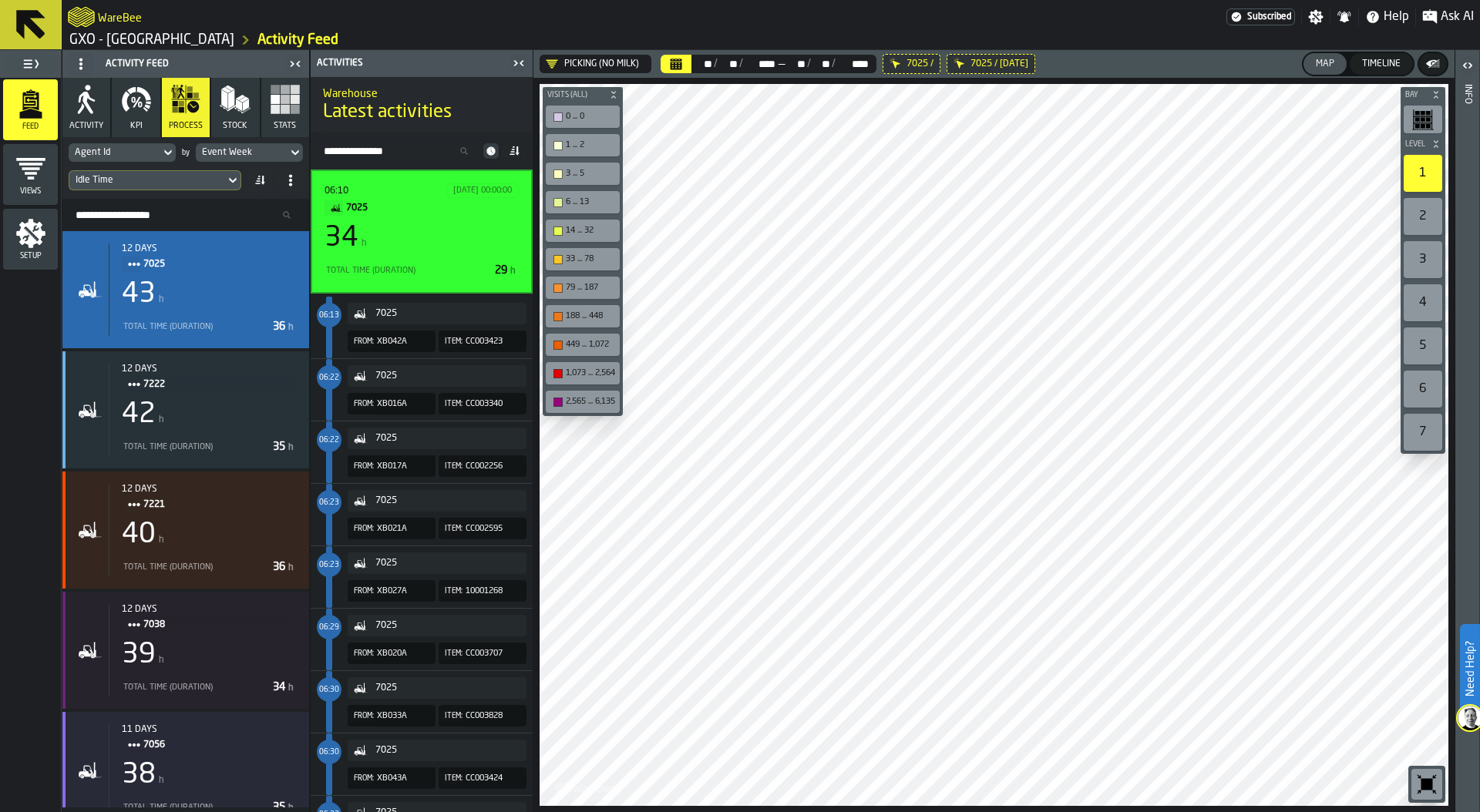
click at [254, 149] on div "Event Week" at bounding box center [241, 153] width 79 height 10
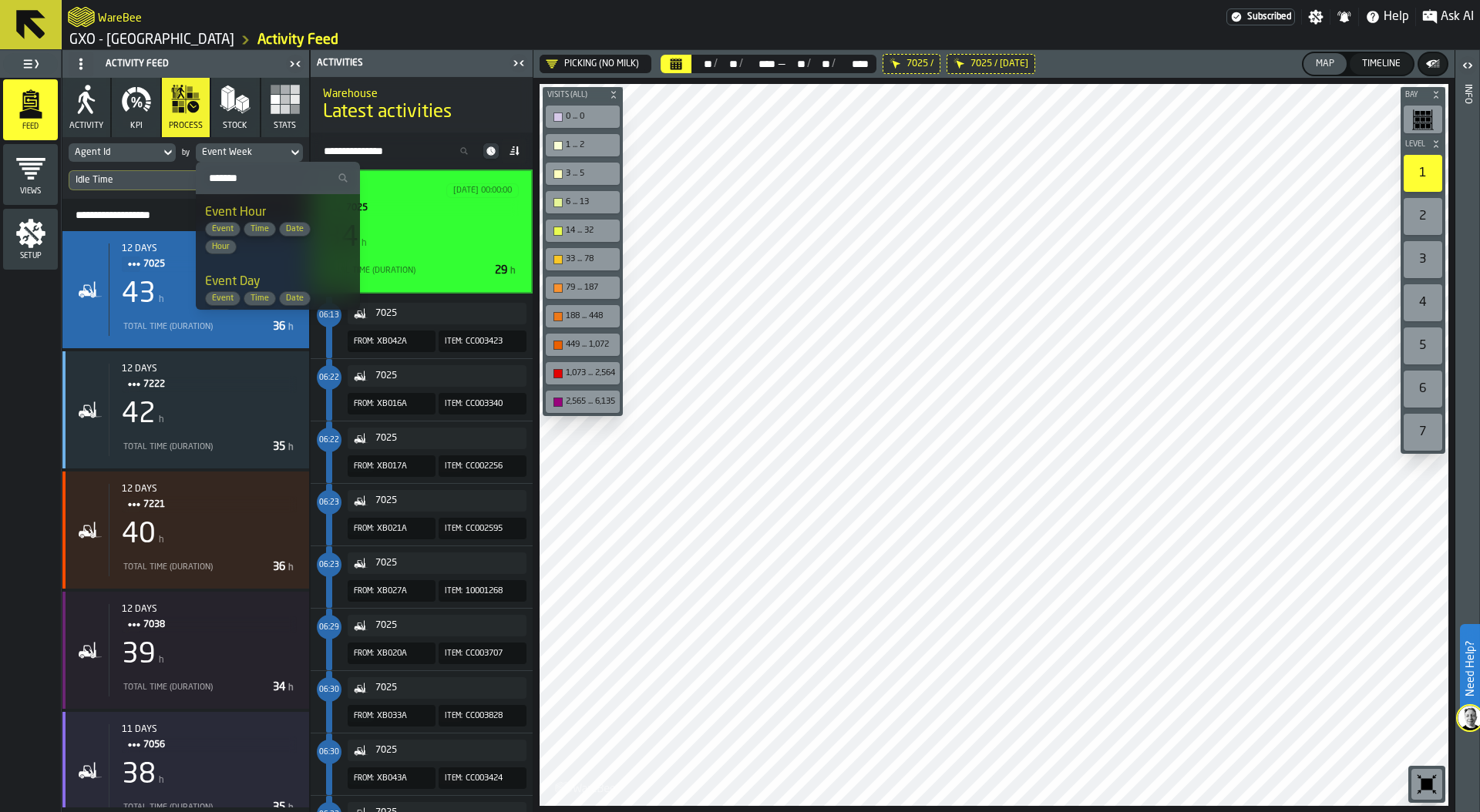
click at [232, 174] on input "Search" at bounding box center [278, 178] width 152 height 20
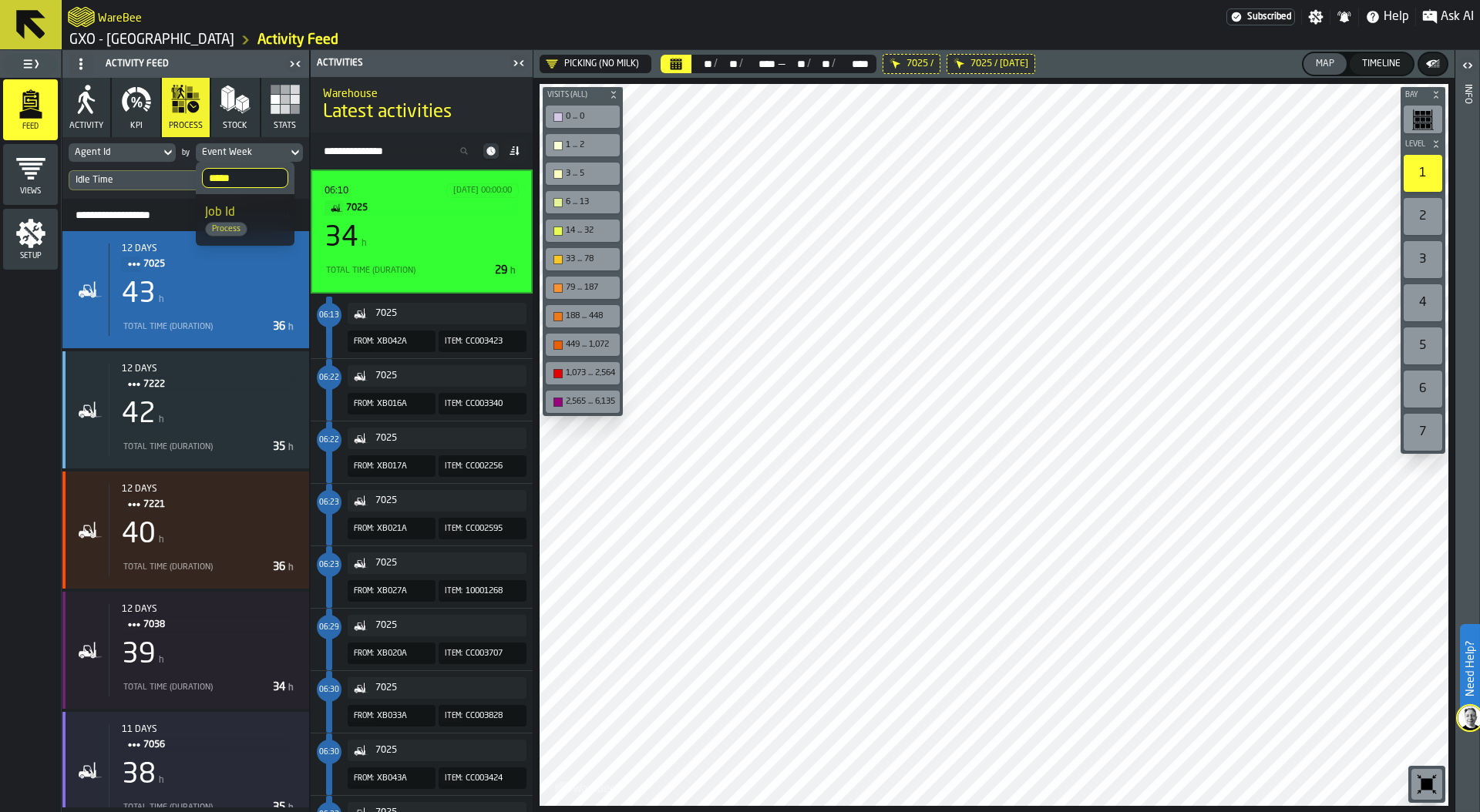
type input "*****"
click at [228, 207] on span "Job Id" at bounding box center [220, 213] width 30 height 12
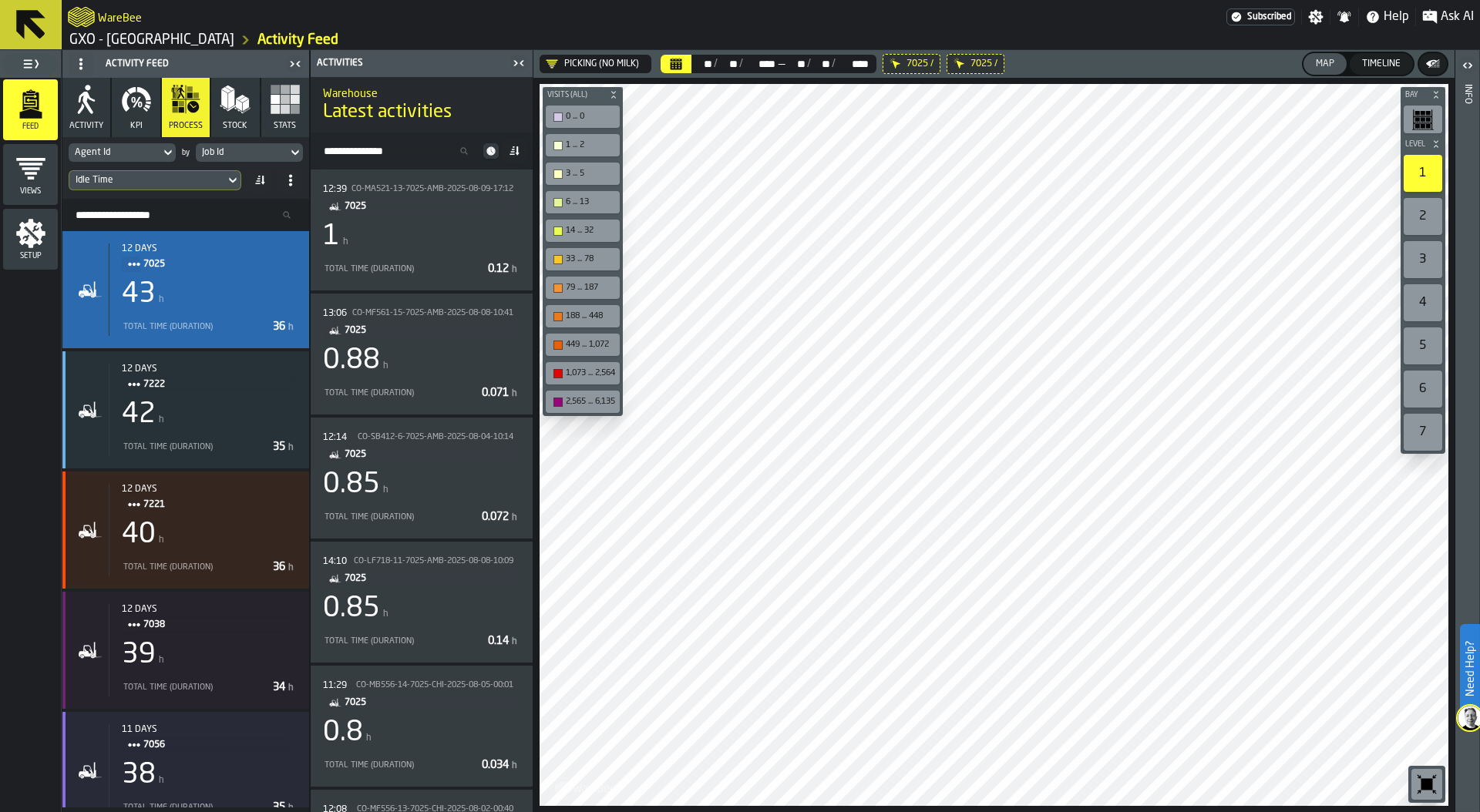
click at [202, 181] on div "Idle Time" at bounding box center [147, 181] width 143 height 10
click at [202, 199] on input "*****" at bounding box center [192, 206] width 87 height 20
click at [222, 206] on input "*****" at bounding box center [192, 206] width 87 height 20
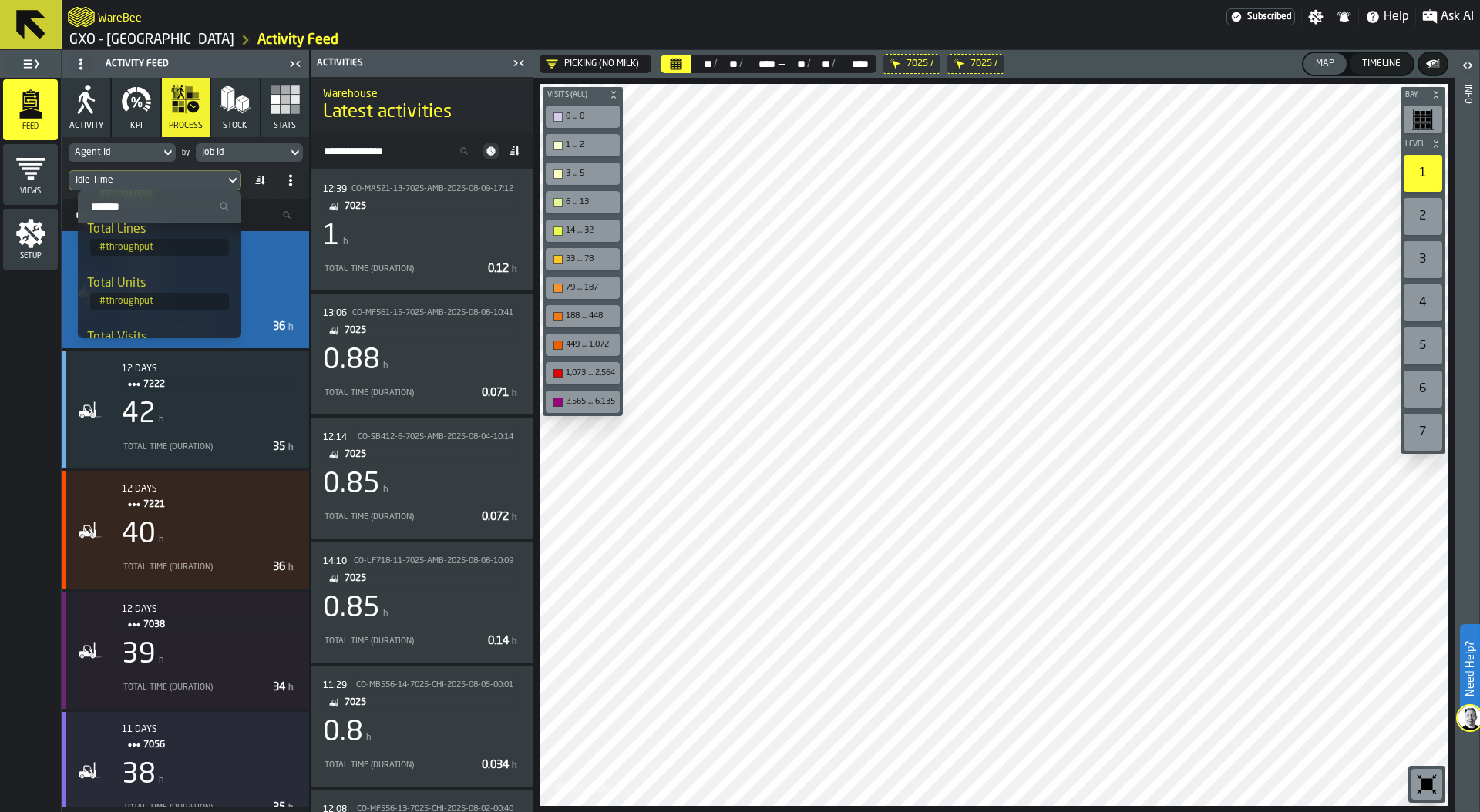
scroll to position [121, 0]
click at [167, 289] on div "Total Units" at bounding box center [160, 282] width 145 height 18
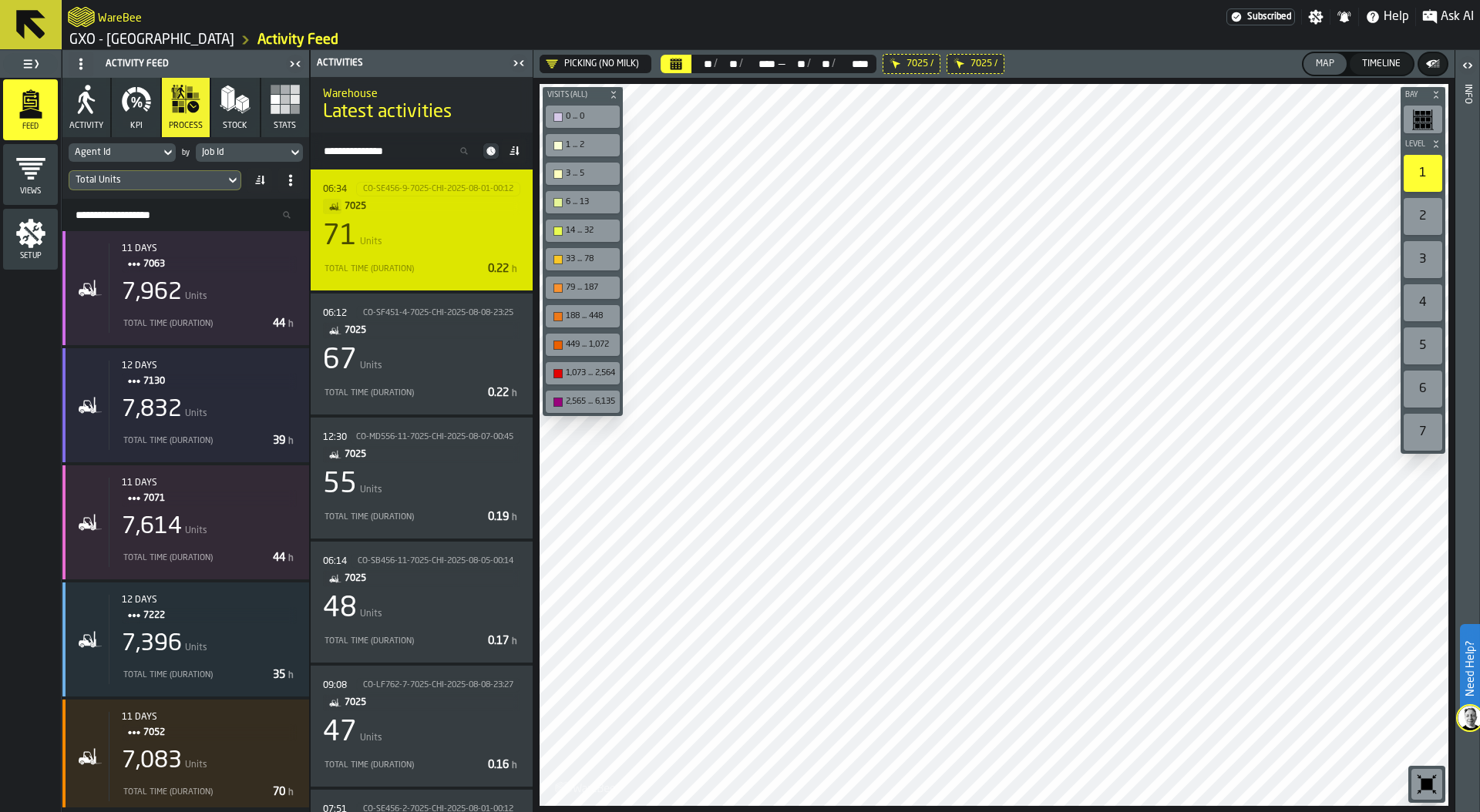
click at [408, 234] on div "71 Units" at bounding box center [421, 236] width 197 height 31
click at [505, 276] on div "Total Time (Duration) 0.22 h" at bounding box center [421, 269] width 197 height 18
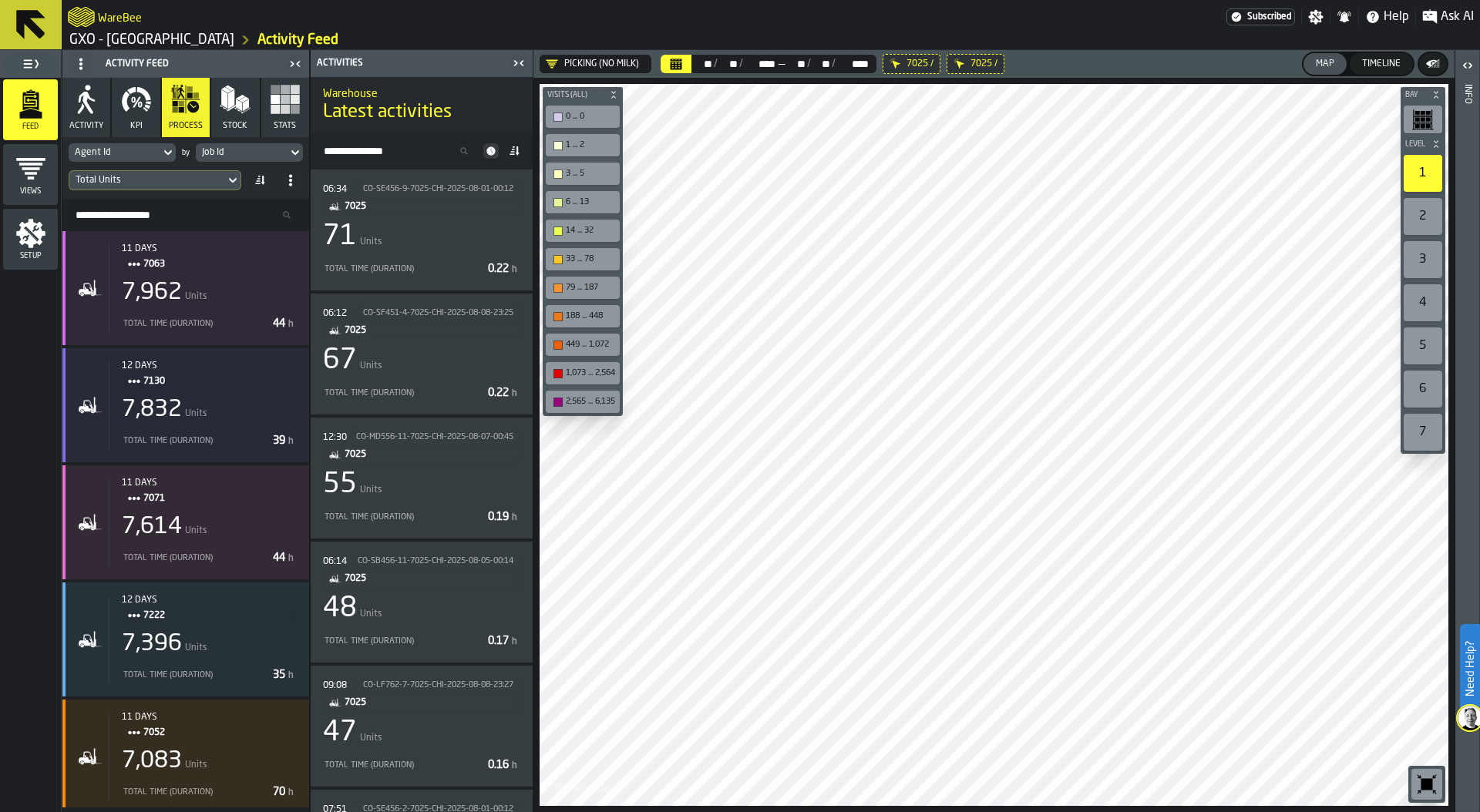
click at [0, 0] on icon at bounding box center [0, 0] width 0 height 0
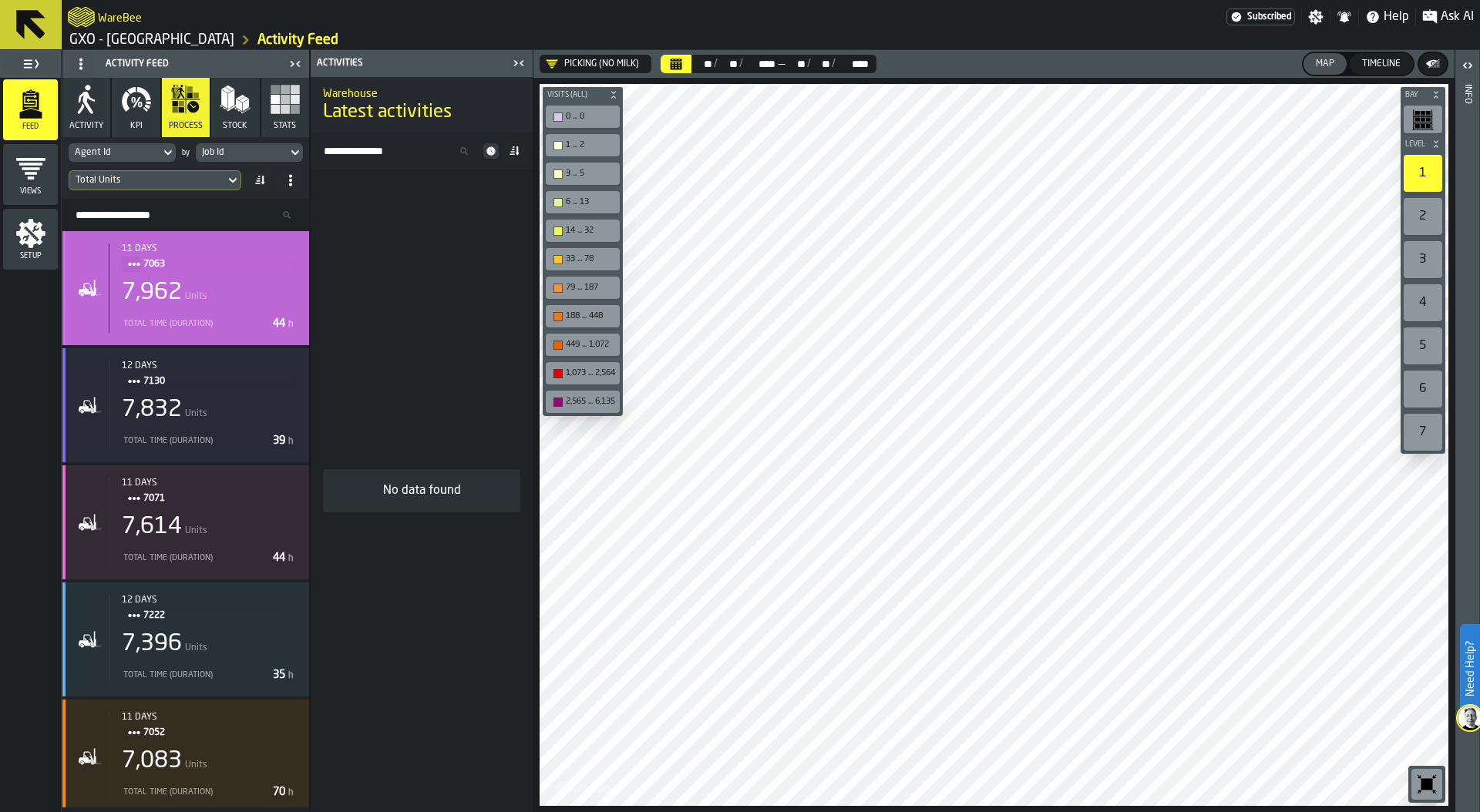
click at [223, 264] on span "7063" at bounding box center [214, 263] width 141 height 17
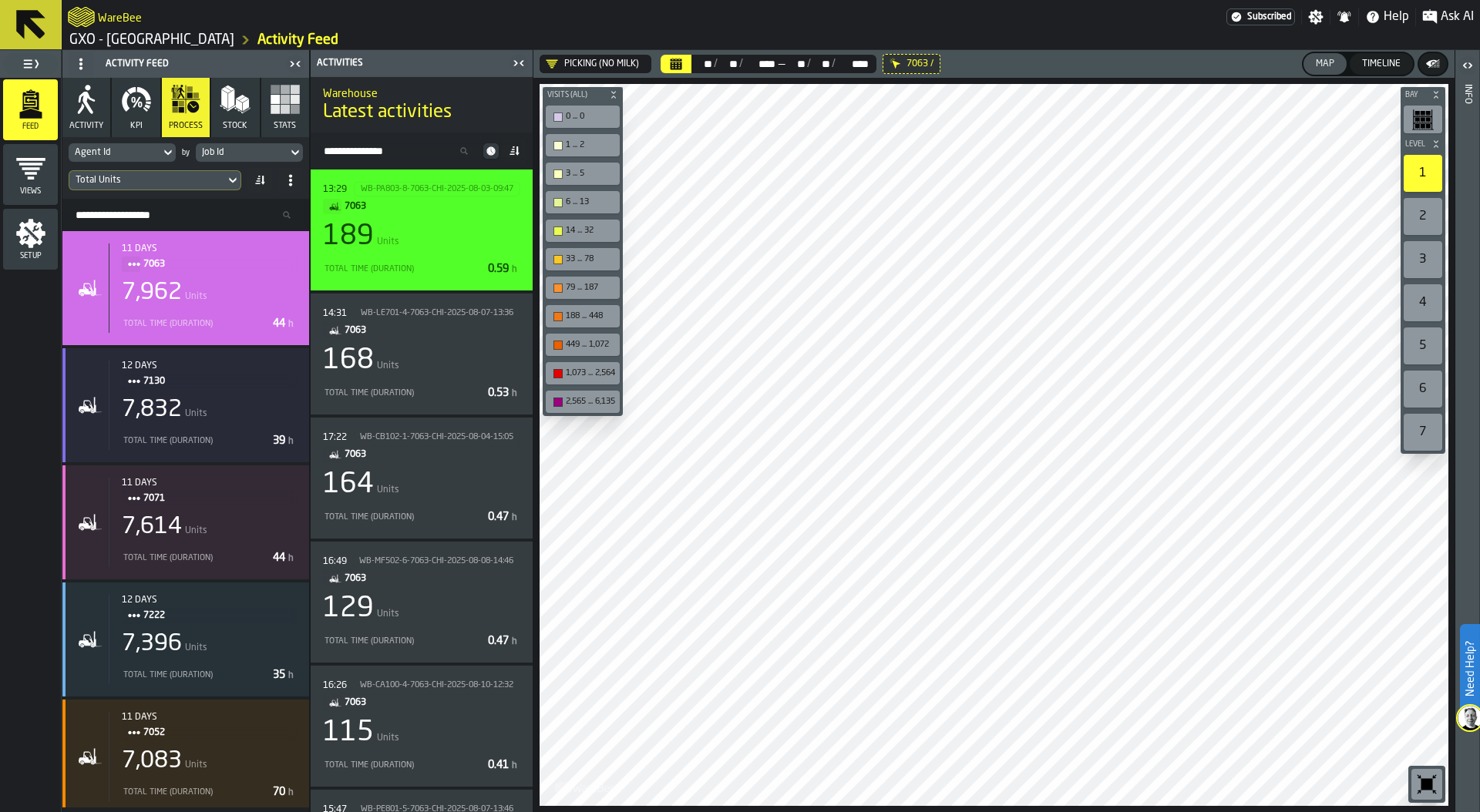
click at [442, 248] on div "189 Units" at bounding box center [421, 236] width 197 height 31
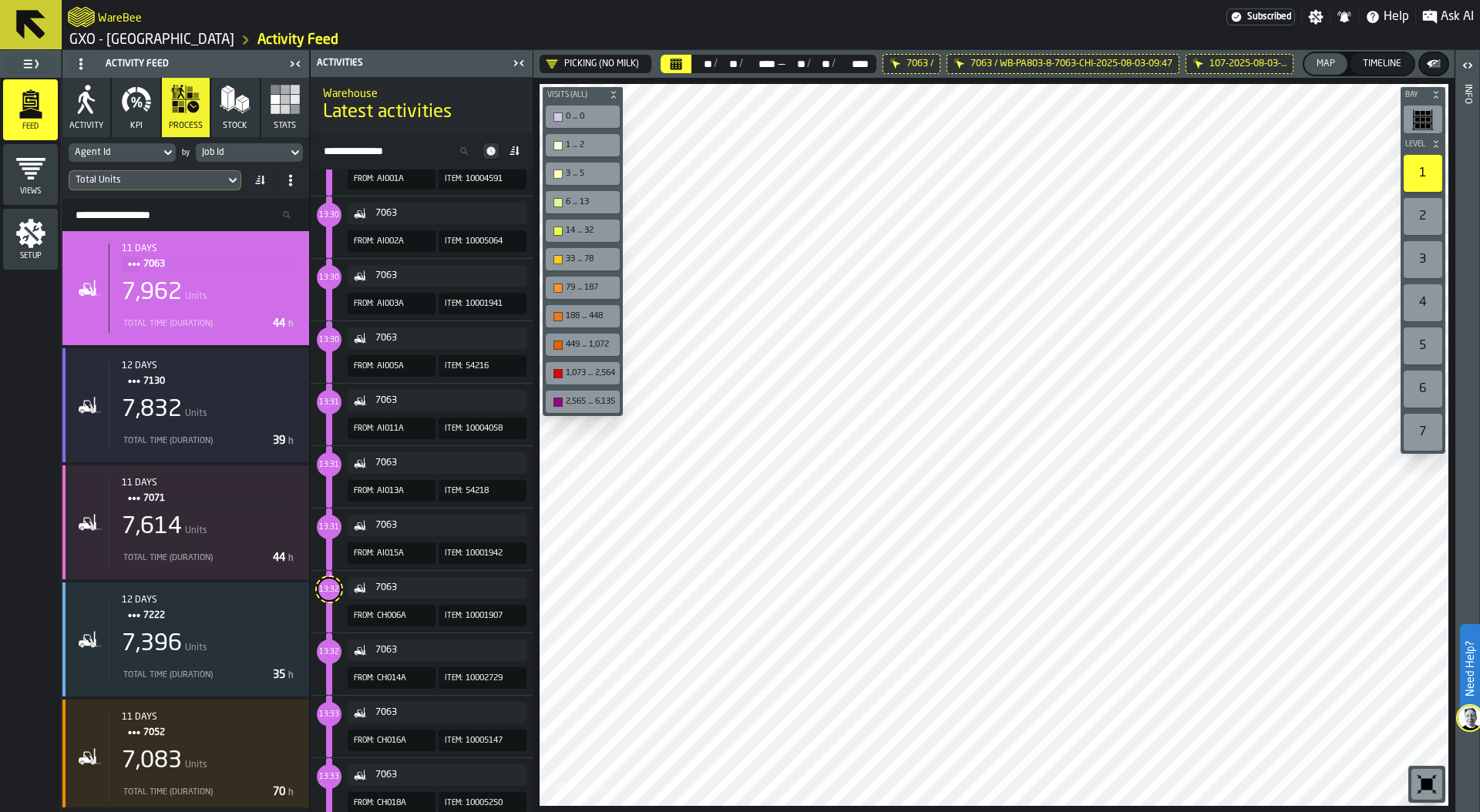
scroll to position [167, 0]
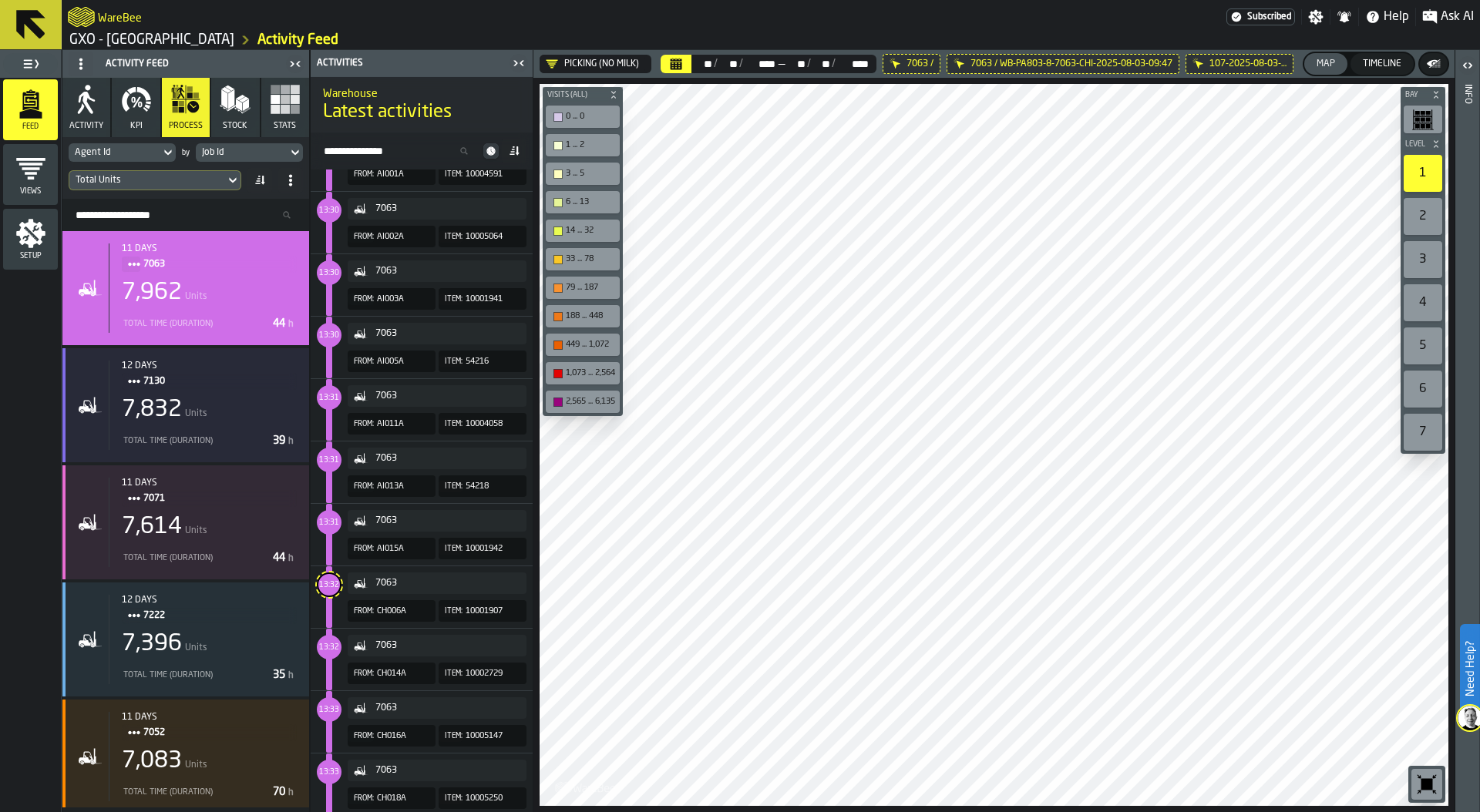
click at [326, 523] on span "13:31" at bounding box center [329, 522] width 20 height 7
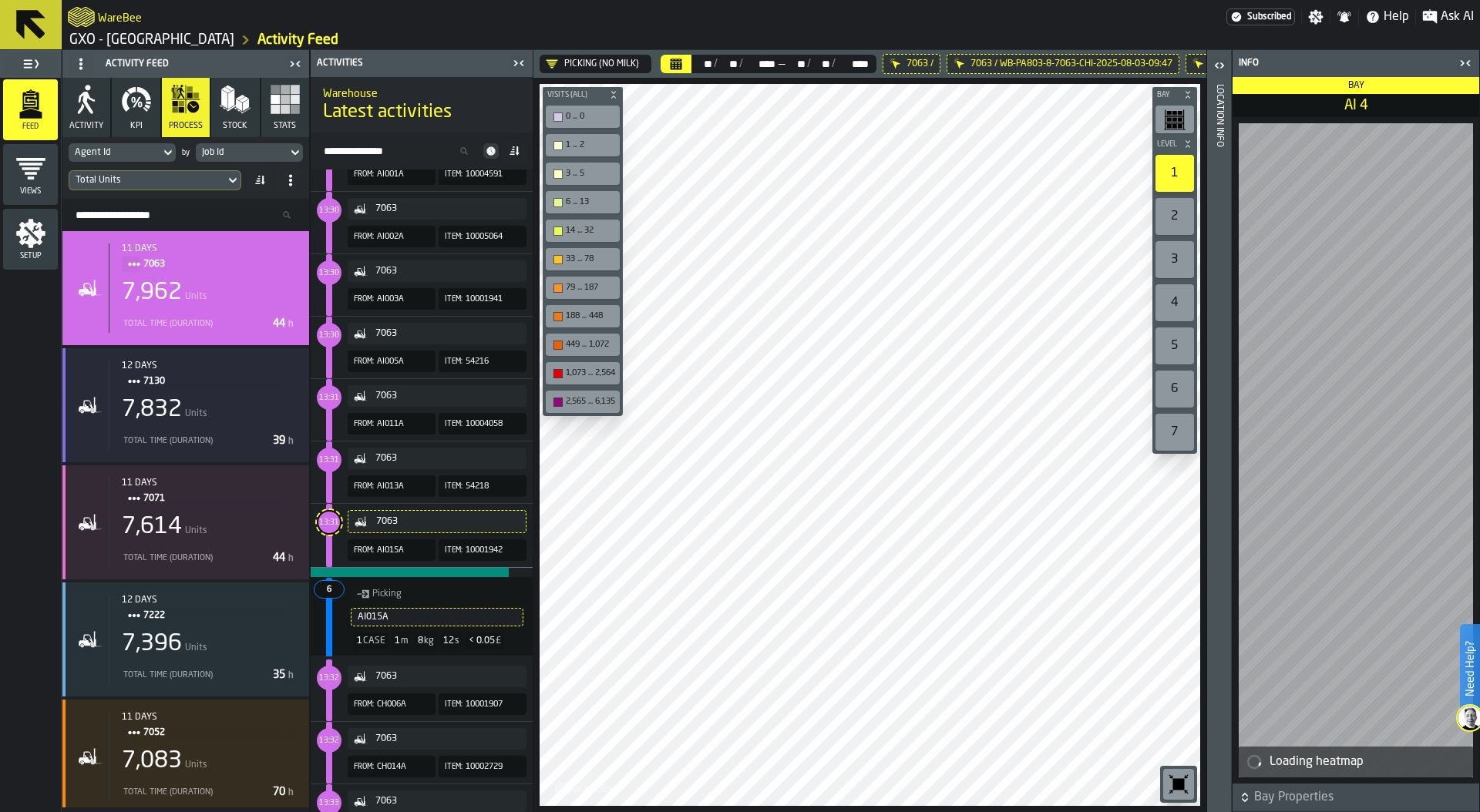
drag, startPoint x: 369, startPoint y: 644, endPoint x: 419, endPoint y: 295, distance: 352.6
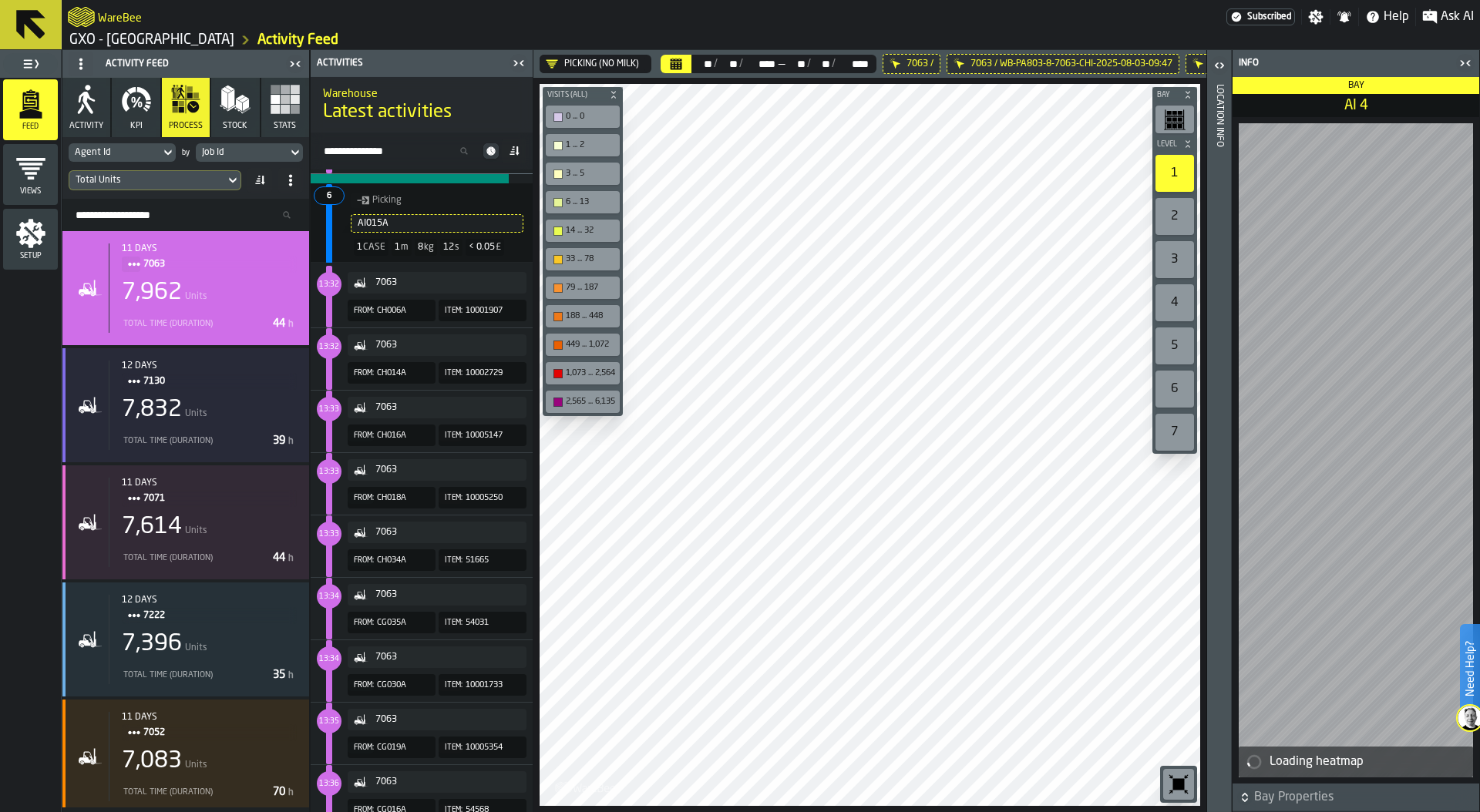
scroll to position [654, 0]
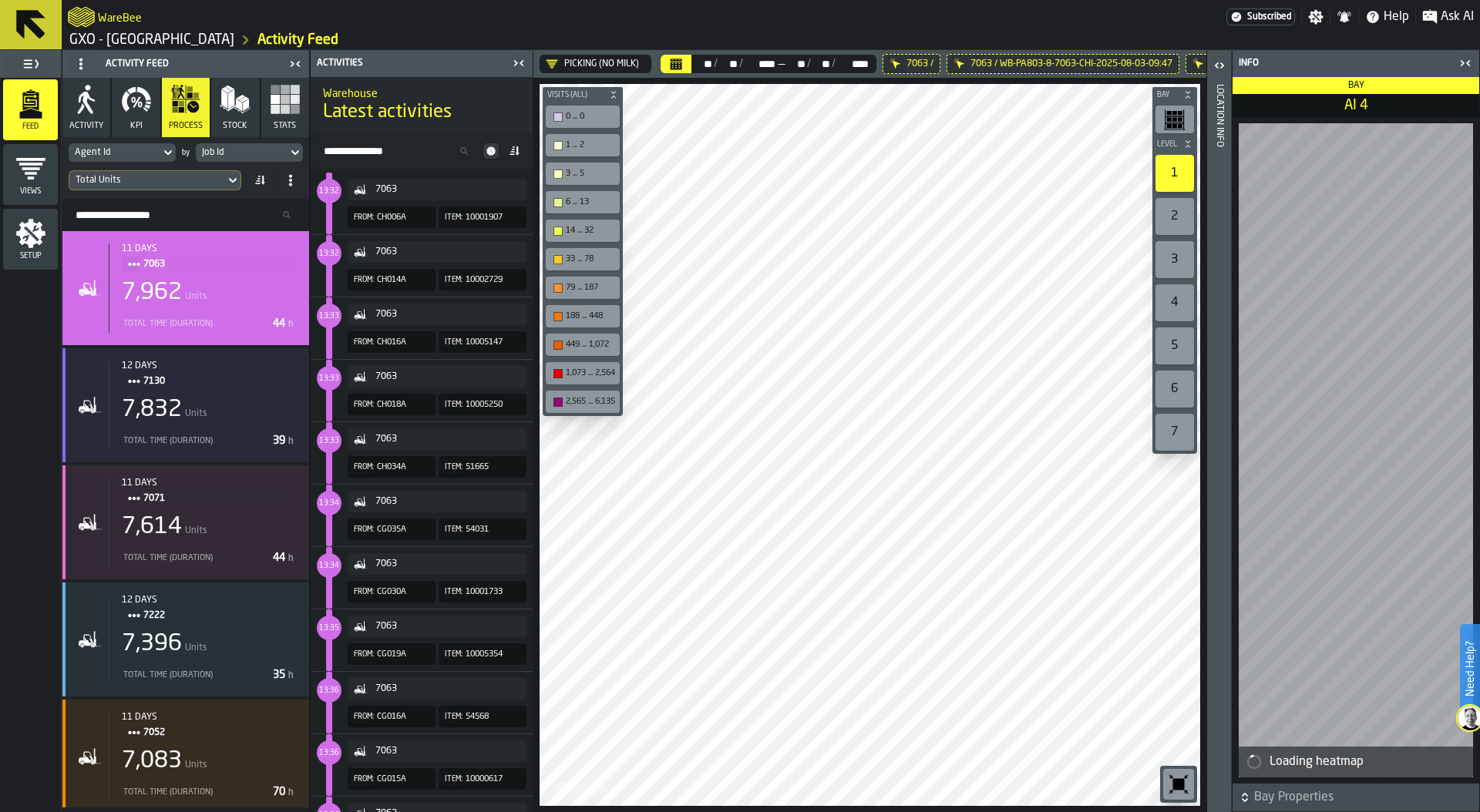
click at [332, 624] on span "13:35" at bounding box center [329, 628] width 20 height 7
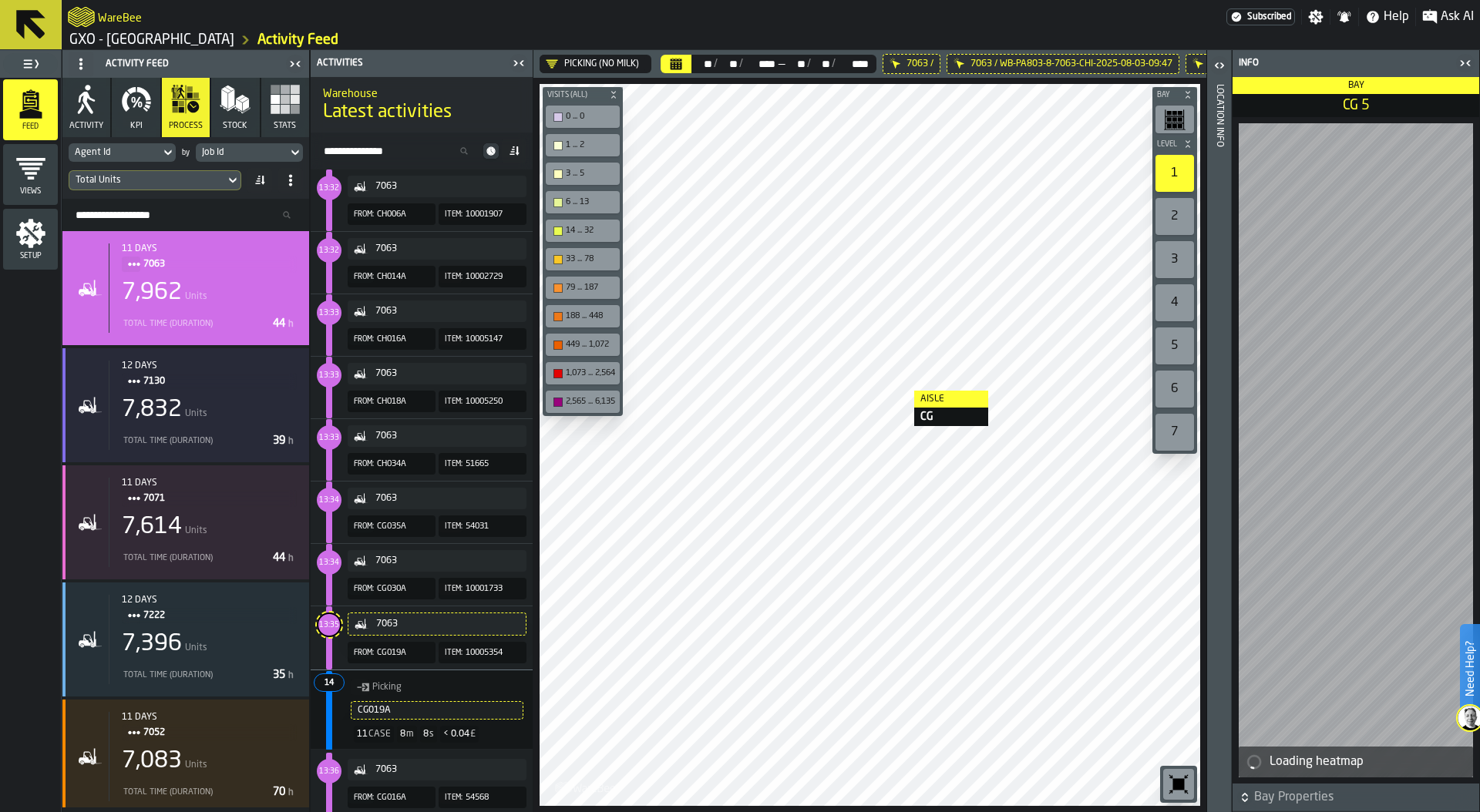
click at [899, 389] on div at bounding box center [869, 445] width 661 height 722
click at [582, 64] on div "Picking (No Milk)" at bounding box center [592, 64] width 93 height 12
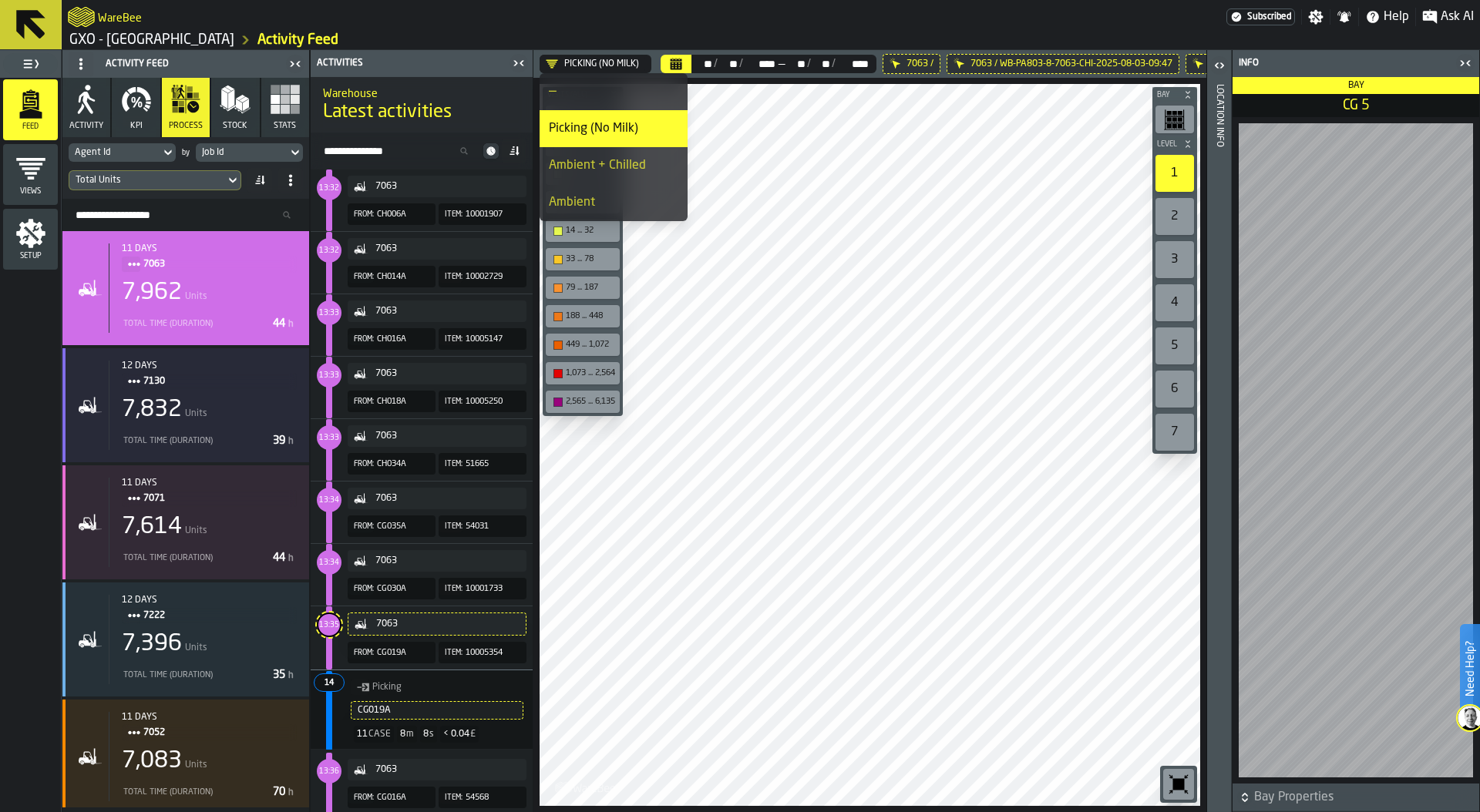
click at [608, 201] on div "Ambient" at bounding box center [613, 202] width 129 height 18
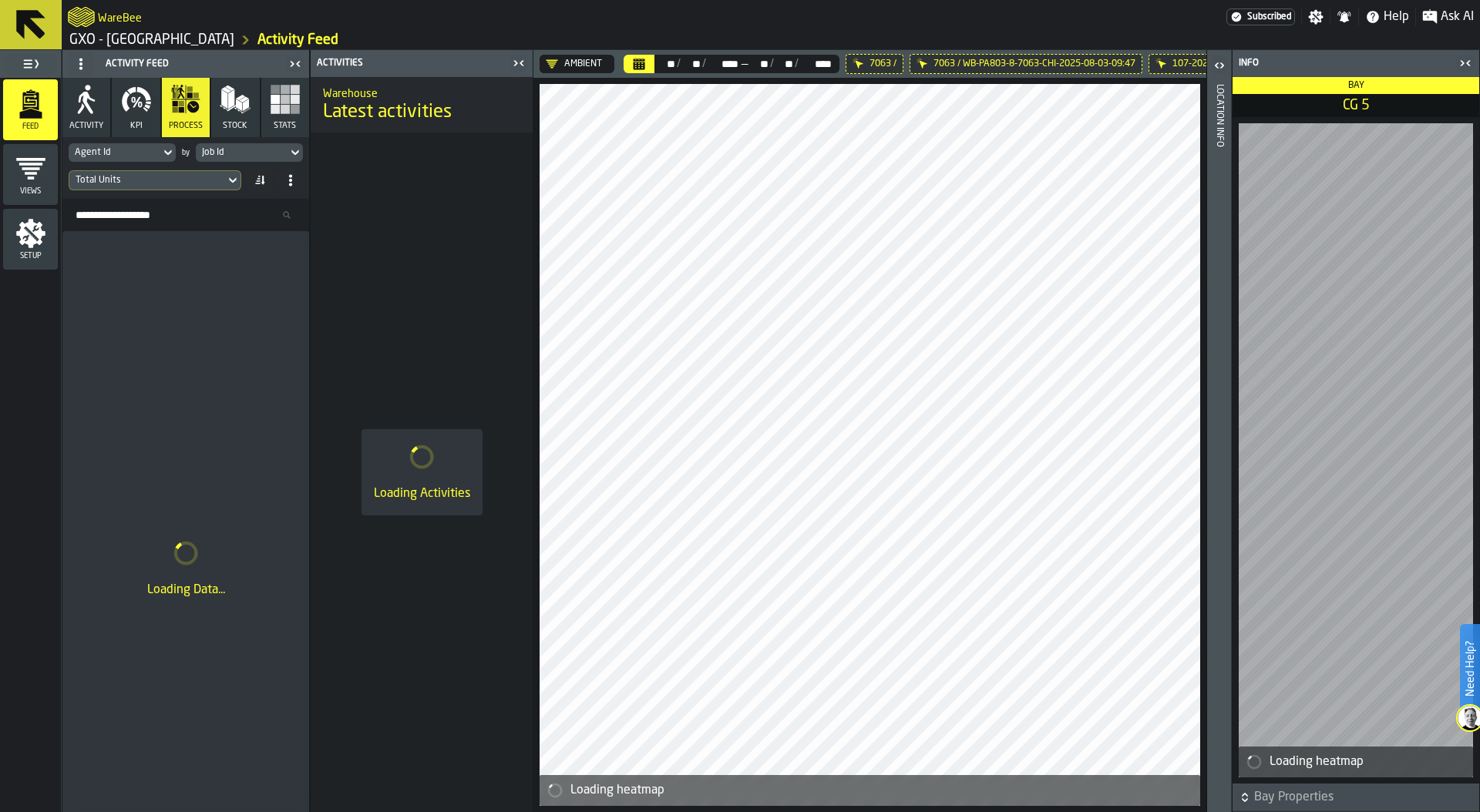
click at [0, 0] on icon at bounding box center [0, 0] width 0 height 0
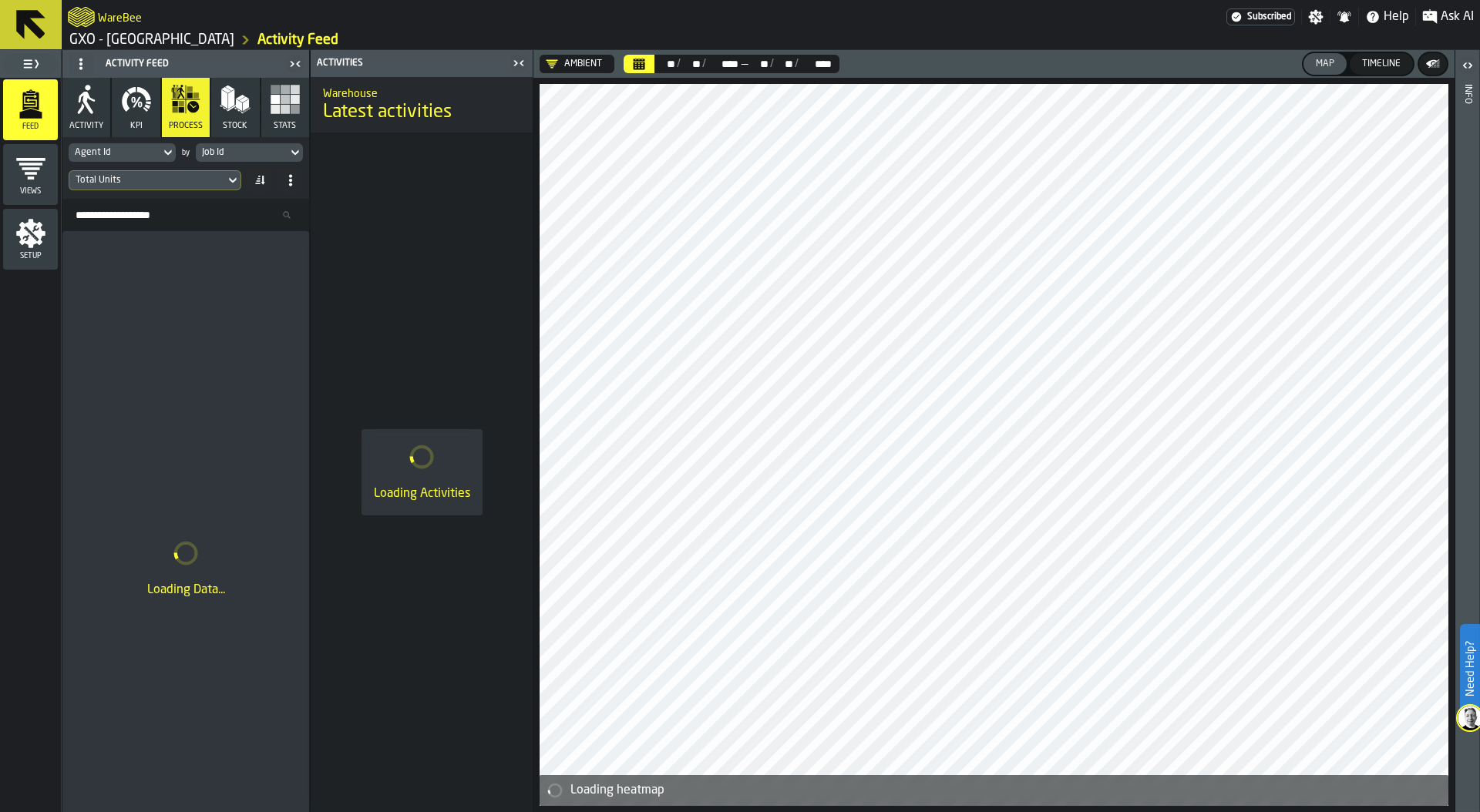
click at [136, 131] on button "KPI" at bounding box center [135, 107] width 48 height 59
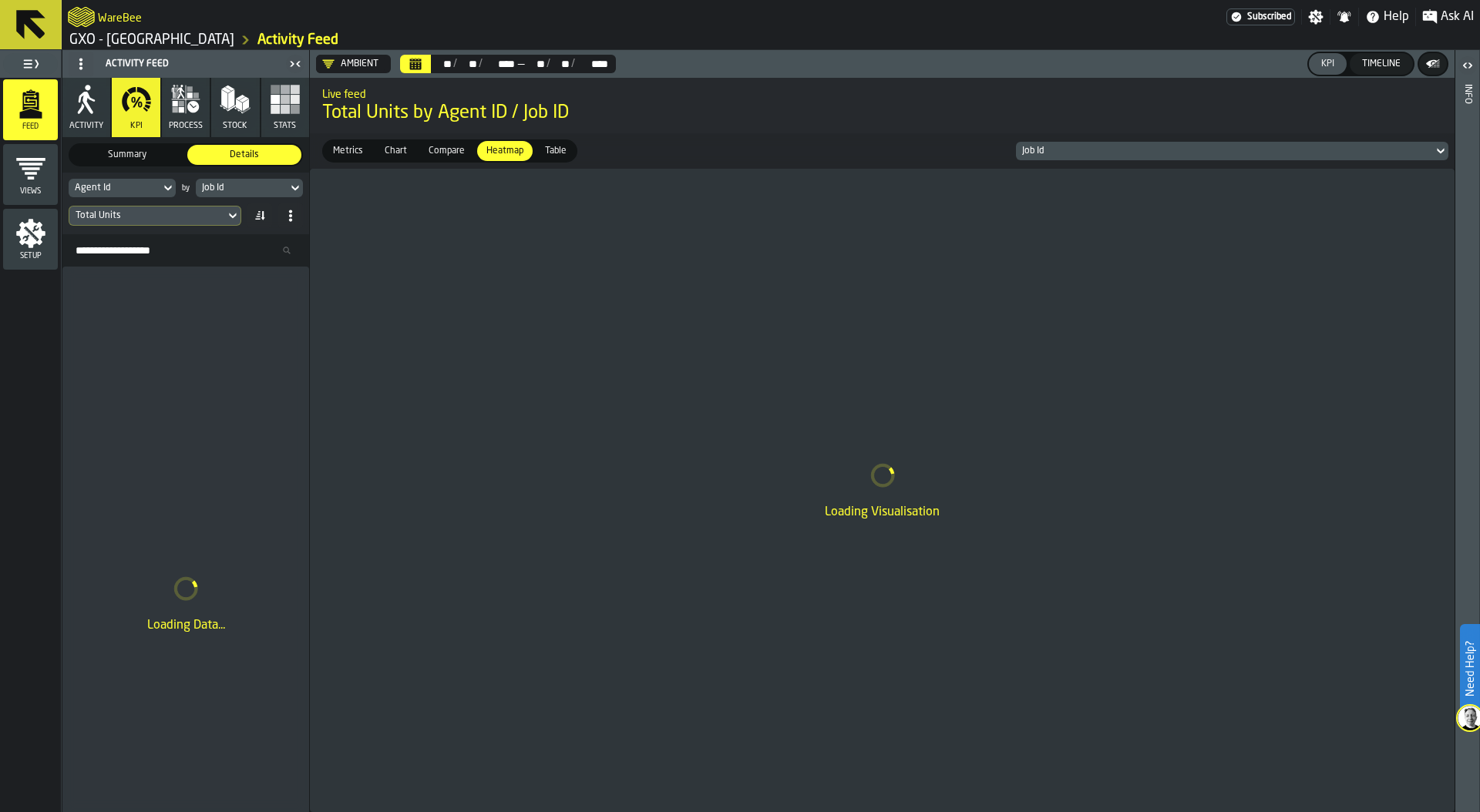
click at [42, 167] on icon "menu Views" at bounding box center [31, 168] width 31 height 31
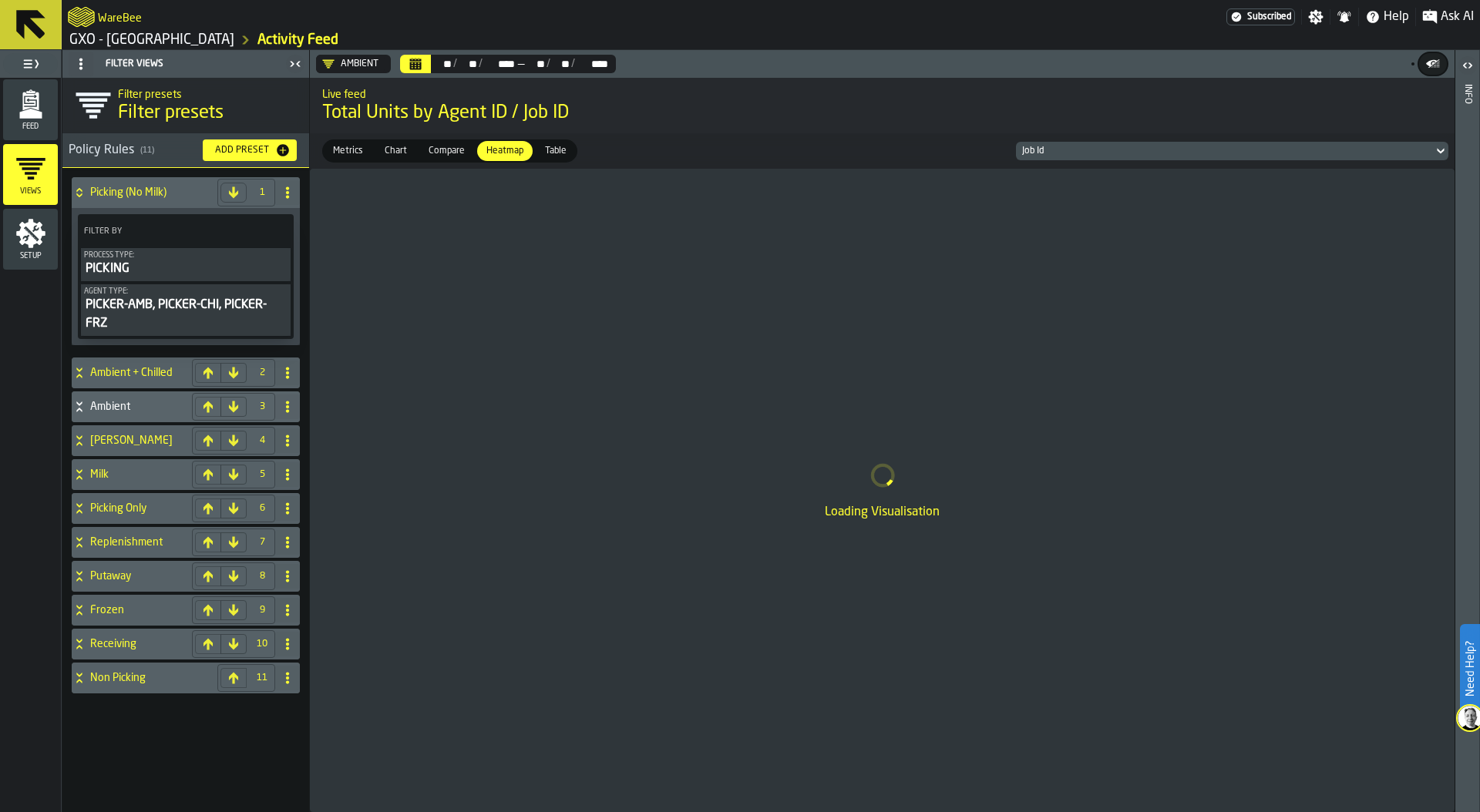
click at [82, 403] on icon at bounding box center [79, 406] width 16 height 12
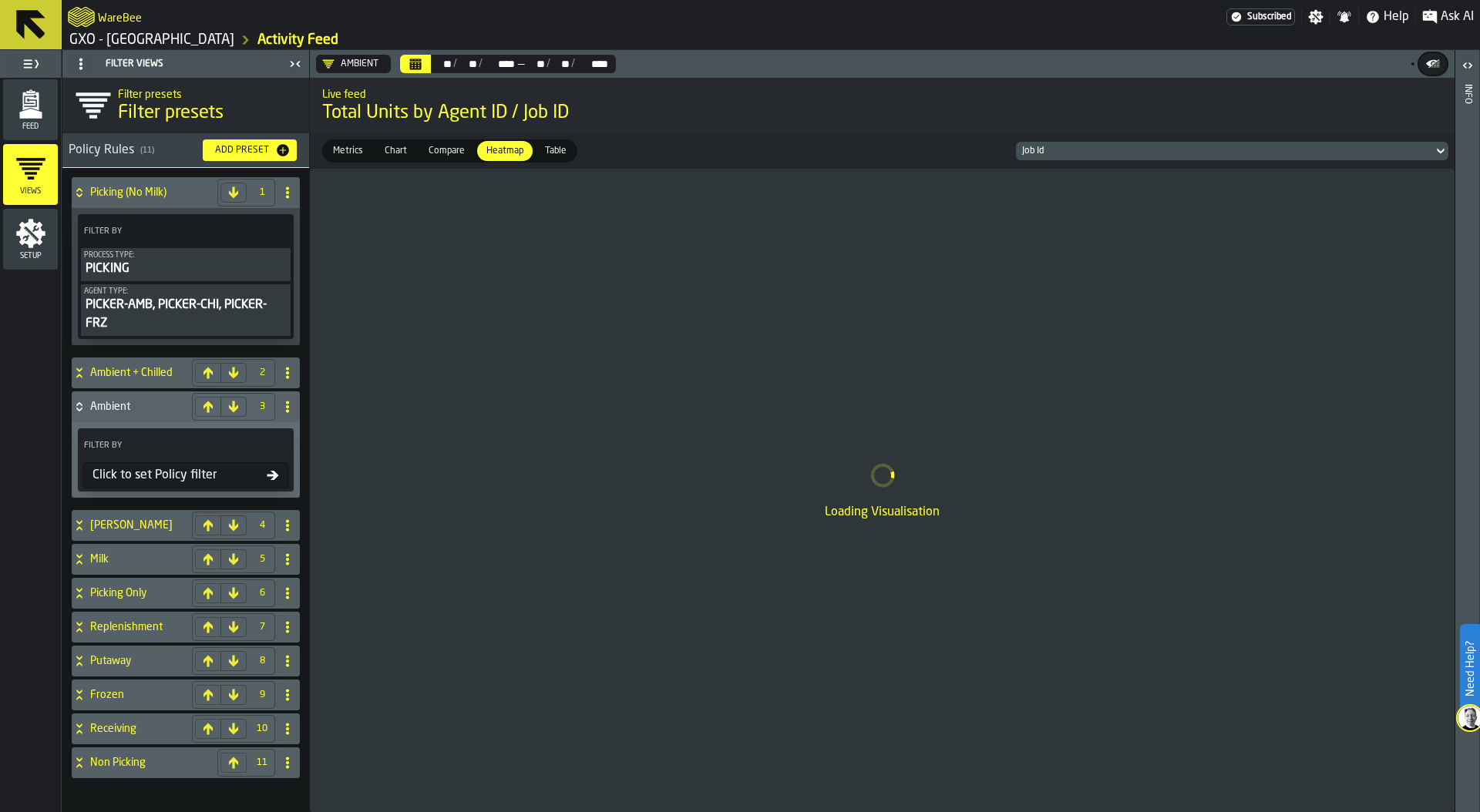
click at [99, 372] on h4 "Ambient + Chilled" at bounding box center [138, 373] width 96 height 12
click at [87, 369] on div "Ambient + Chilled" at bounding box center [128, 372] width 114 height 31
click at [183, 474] on div "Click to set Policy filter" at bounding box center [176, 474] width 181 height 18
click at [353, 149] on label "Metrics Metrics" at bounding box center [347, 151] width 51 height 24
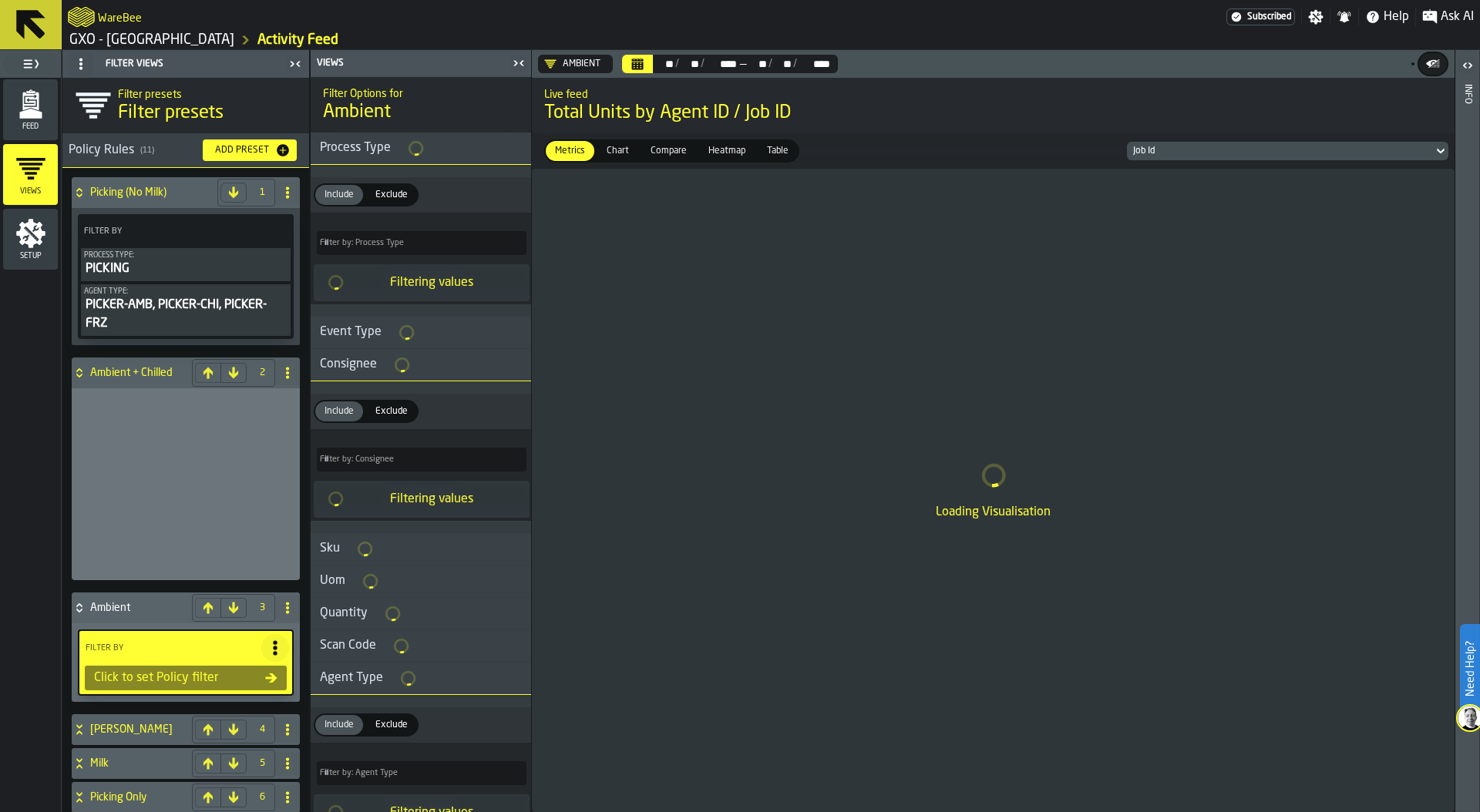
type input "*"
type input "***"
type input "*"
type input "***"
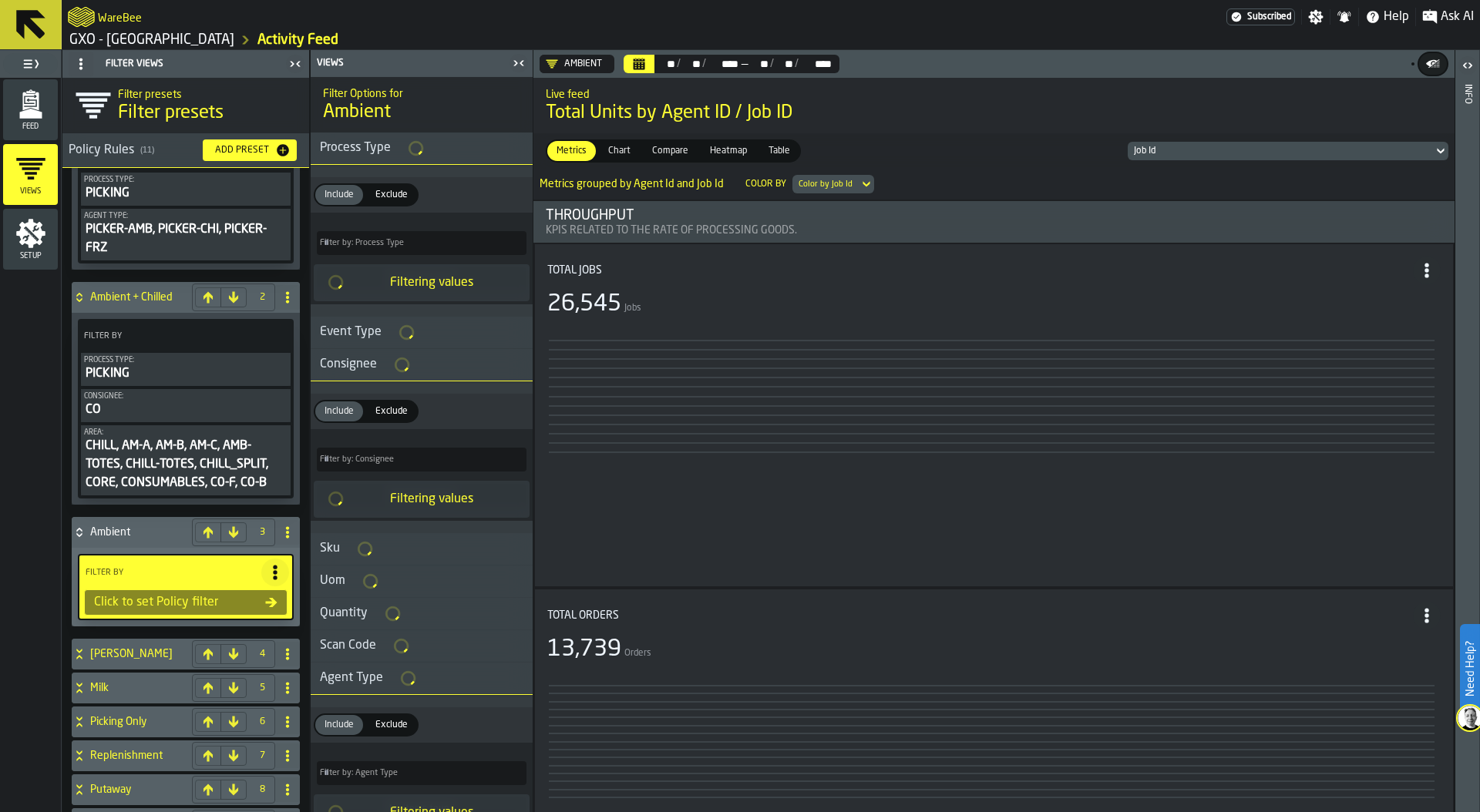
scroll to position [102, 0]
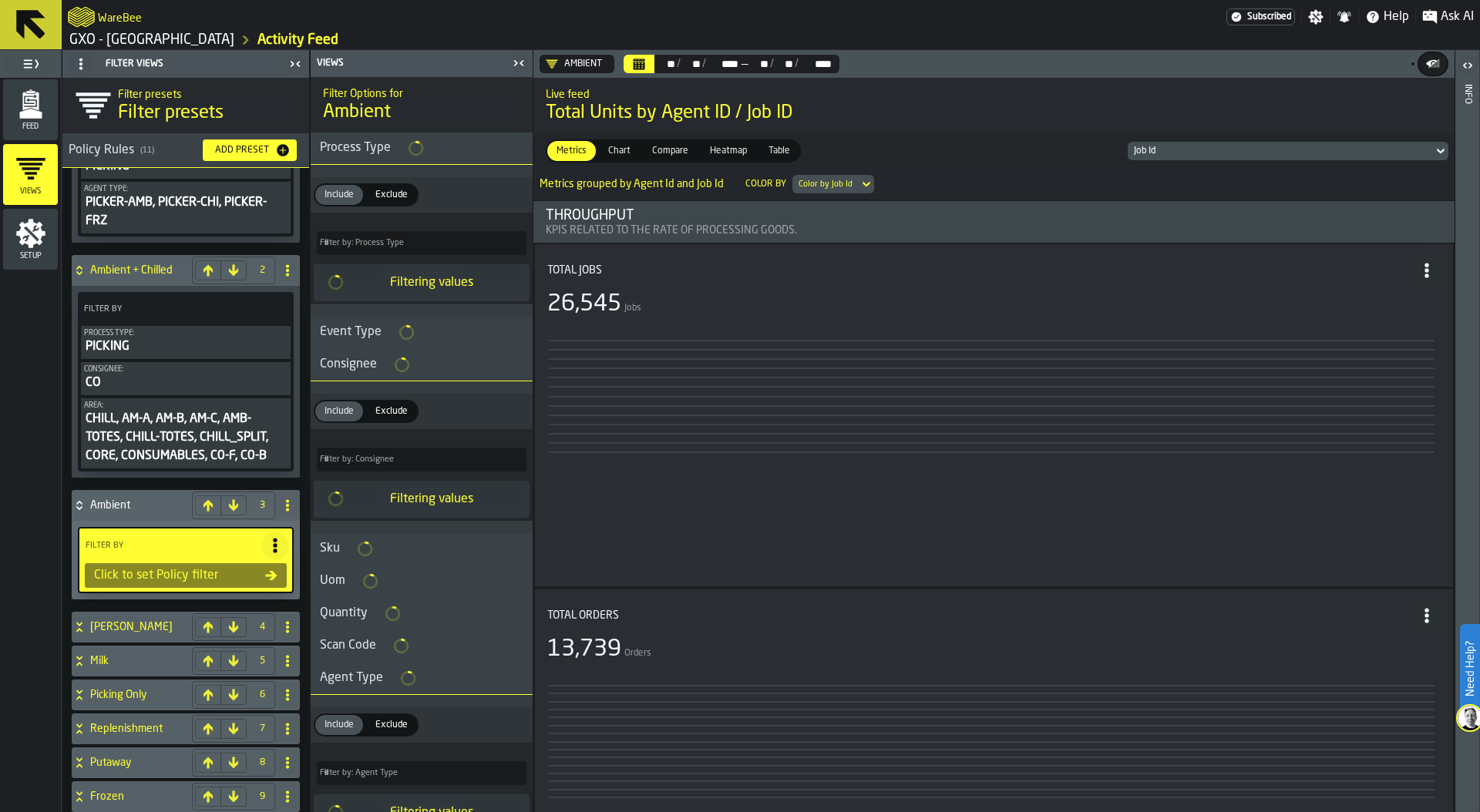
click at [398, 365] on icon "title-section-Consignee" at bounding box center [402, 365] width 19 height 19
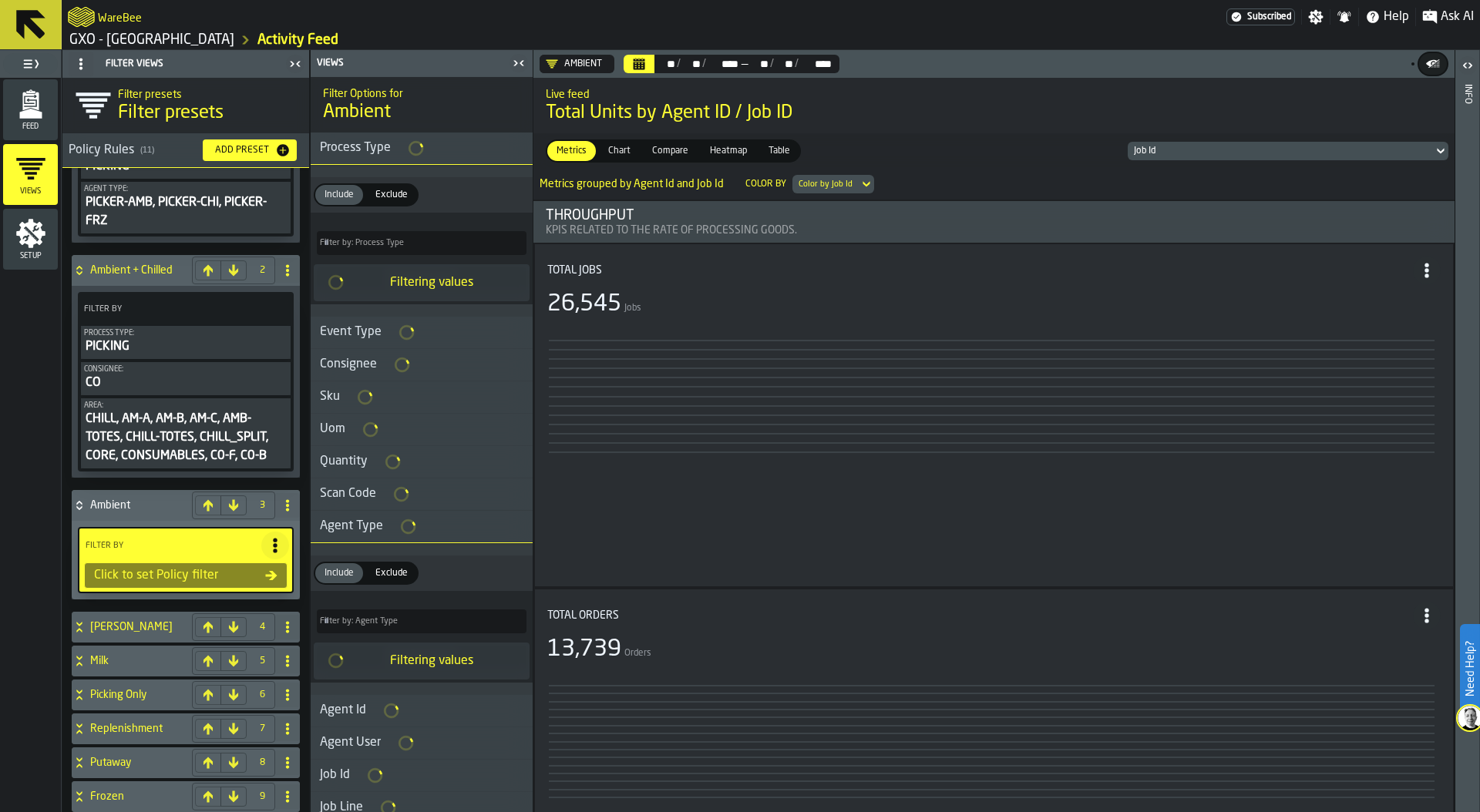
click at [369, 372] on div "Consignee" at bounding box center [348, 364] width 76 height 18
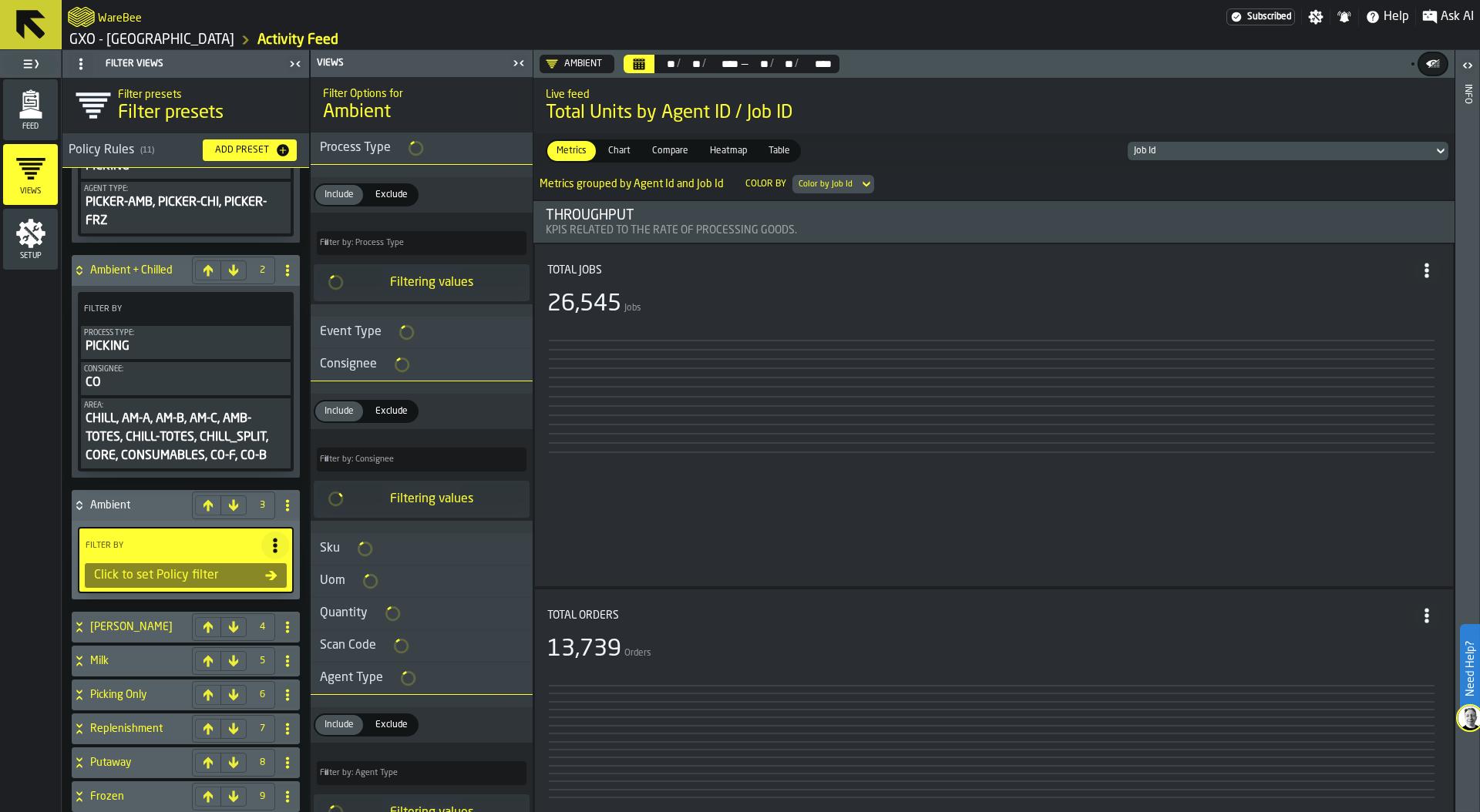
scroll to position [102, 0]
click at [77, 271] on icon at bounding box center [79, 271] width 16 height 12
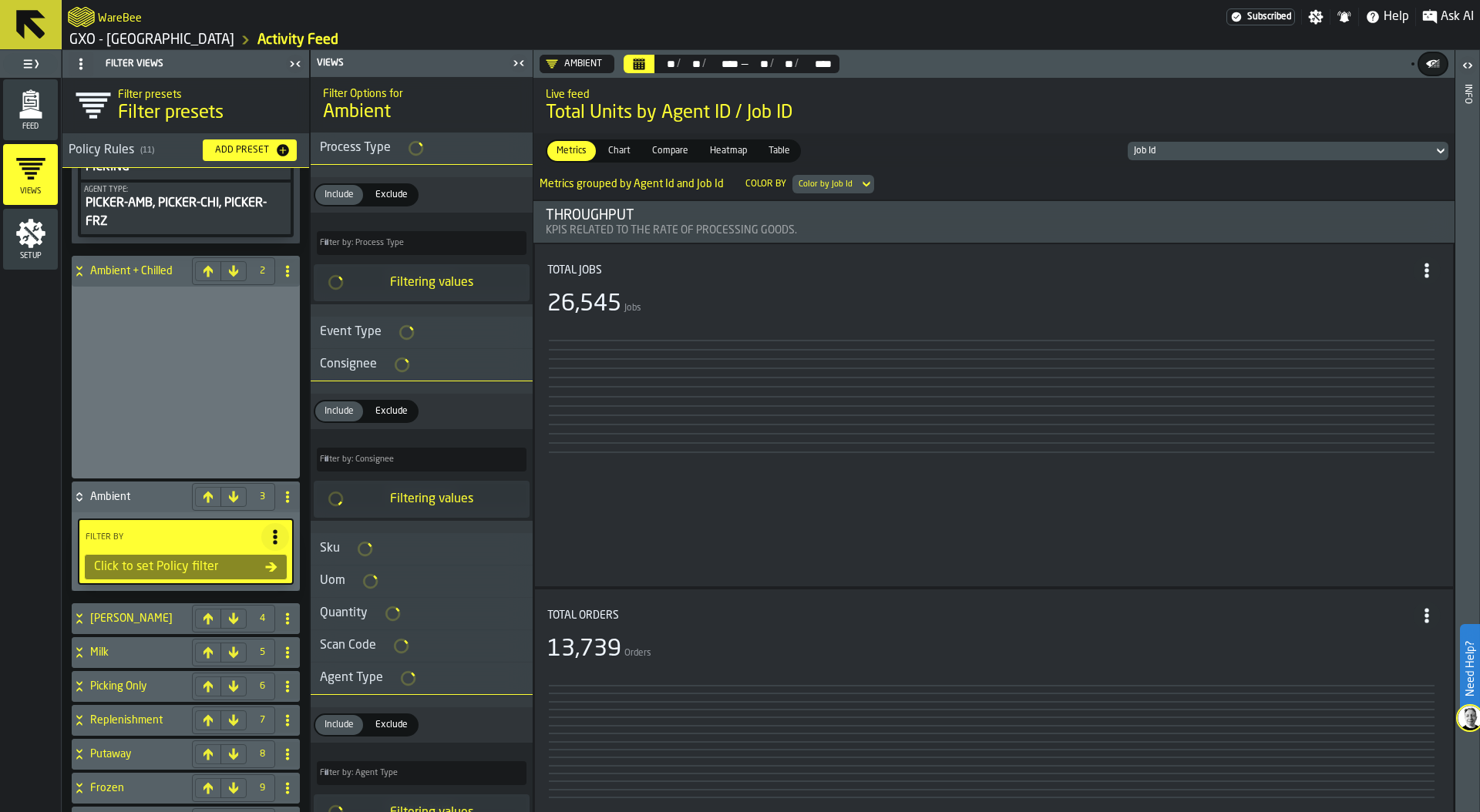
scroll to position [0, 0]
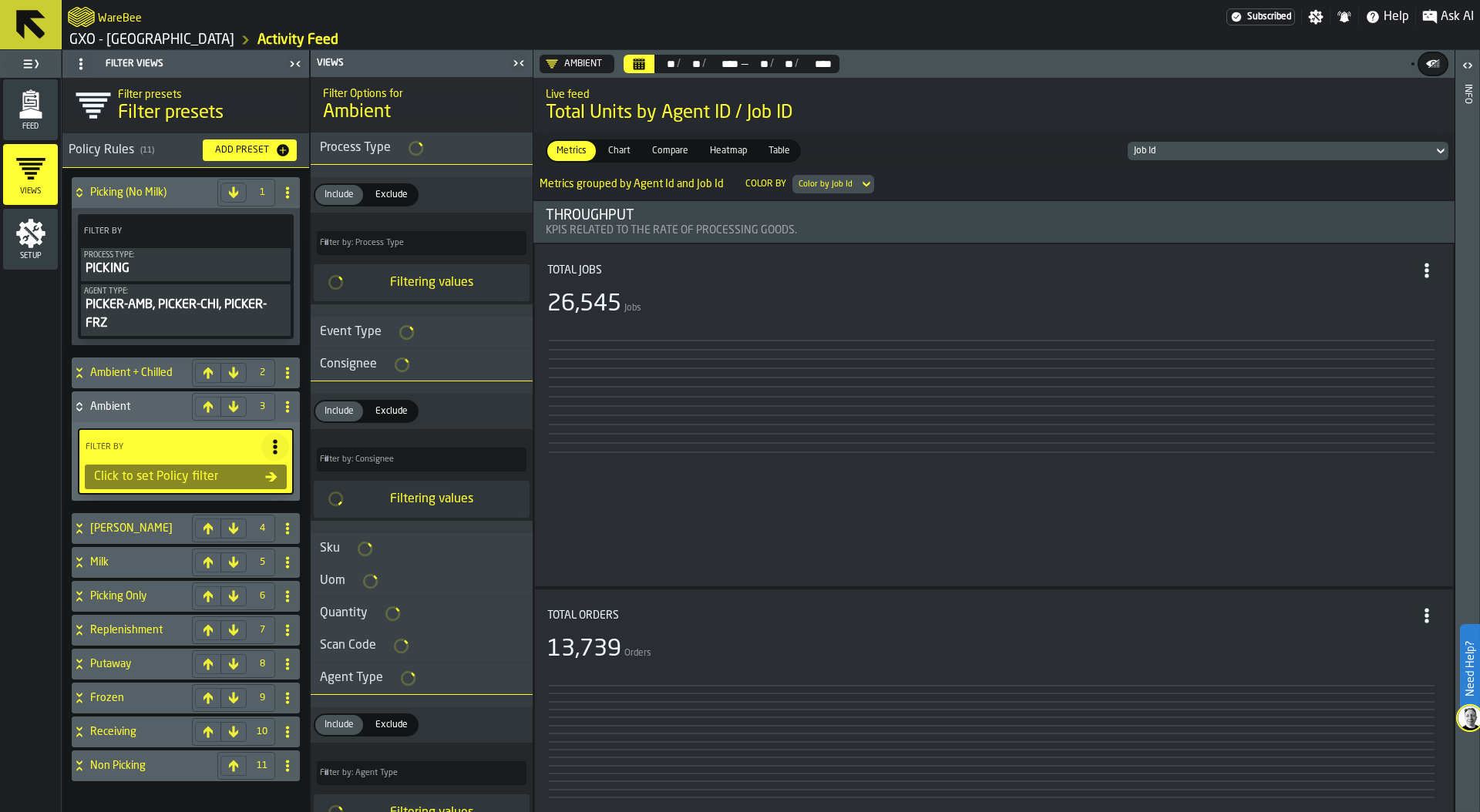
click at [79, 193] on icon at bounding box center [79, 193] width 16 height 12
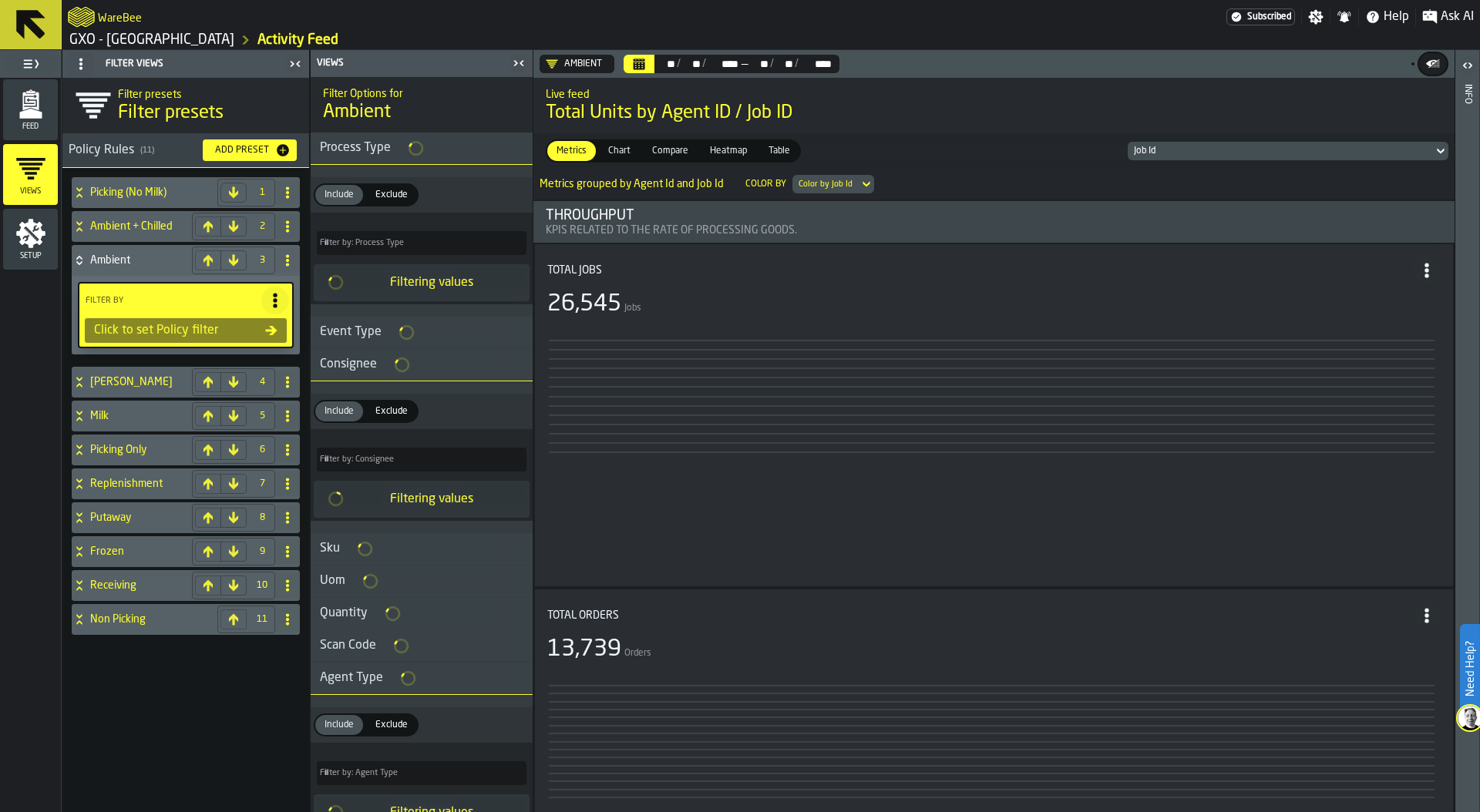
click at [363, 143] on div "Process Type" at bounding box center [355, 147] width 89 height 18
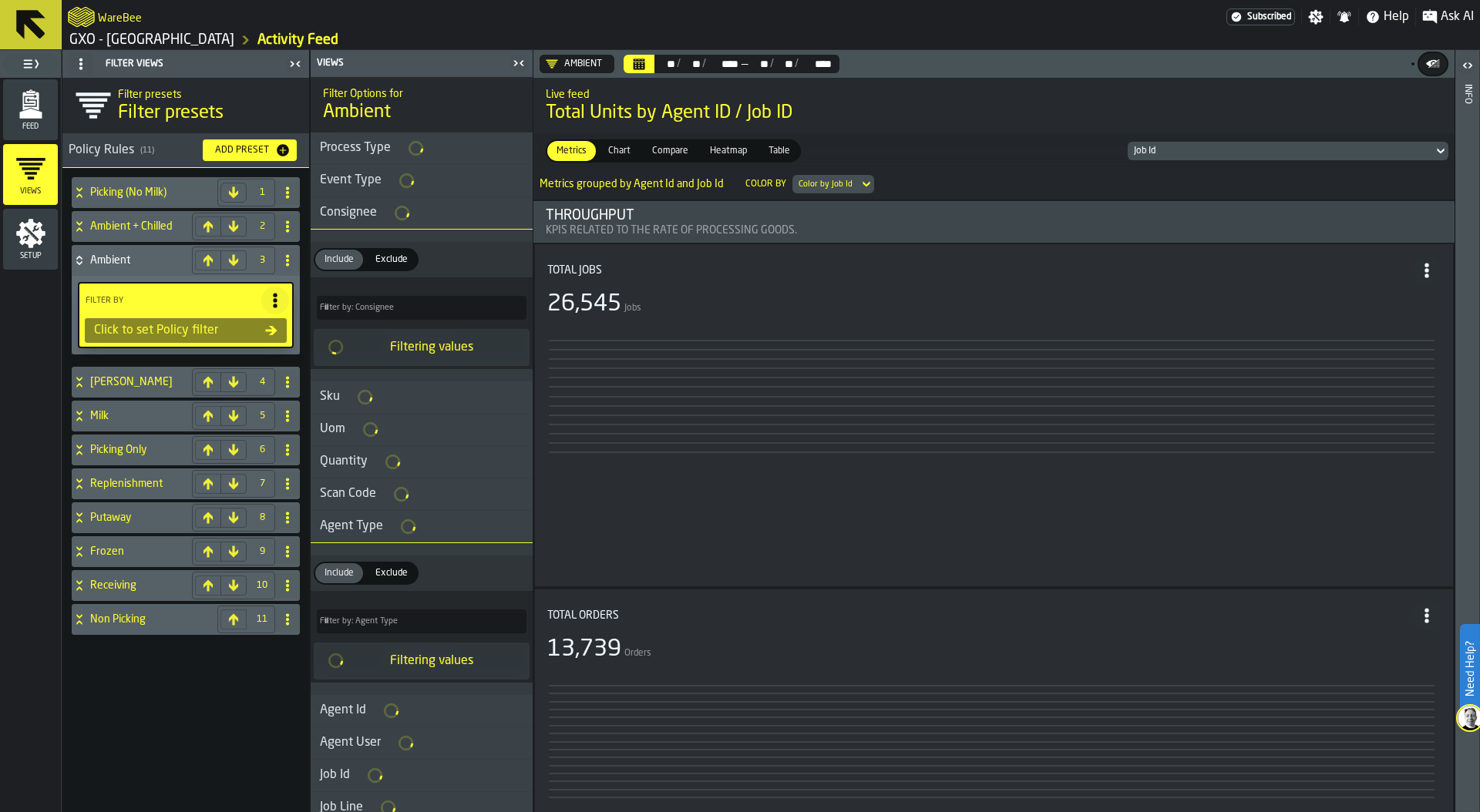
click at [363, 143] on div "Process Type" at bounding box center [355, 147] width 89 height 18
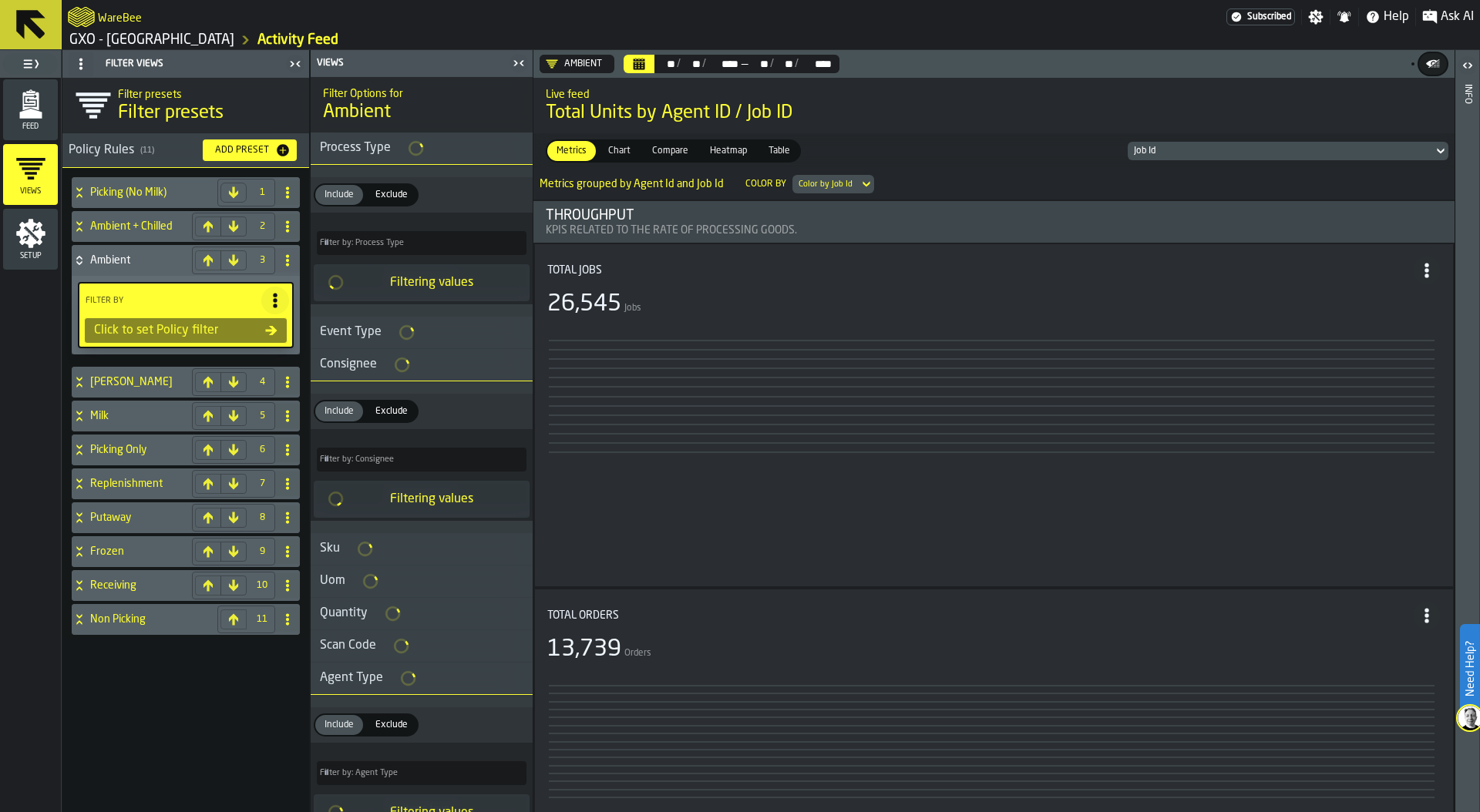
click at [564, 59] on div "Ambient" at bounding box center [573, 64] width 56 height 12
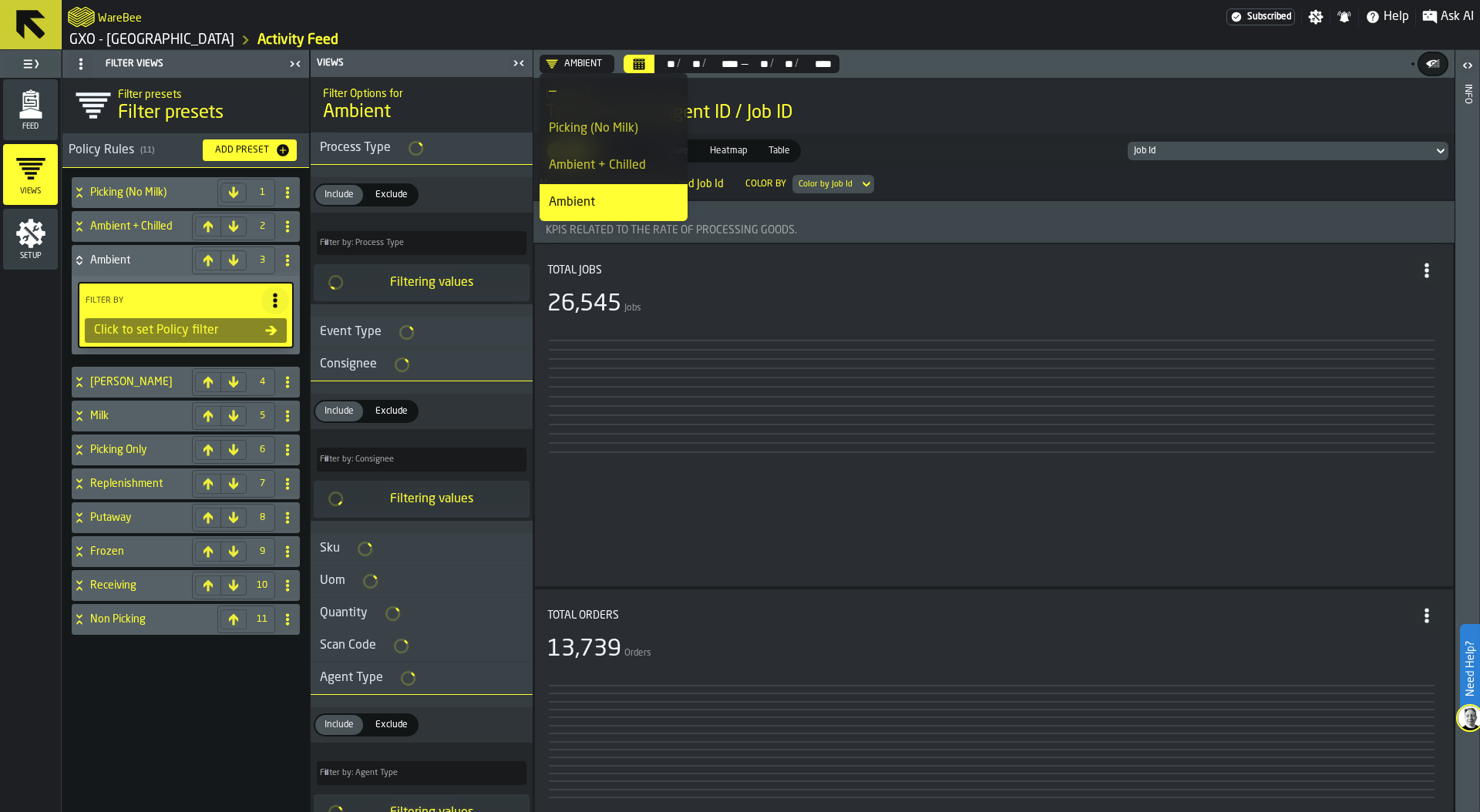
click at [580, 83] on div "—" at bounding box center [613, 92] width 129 height 18
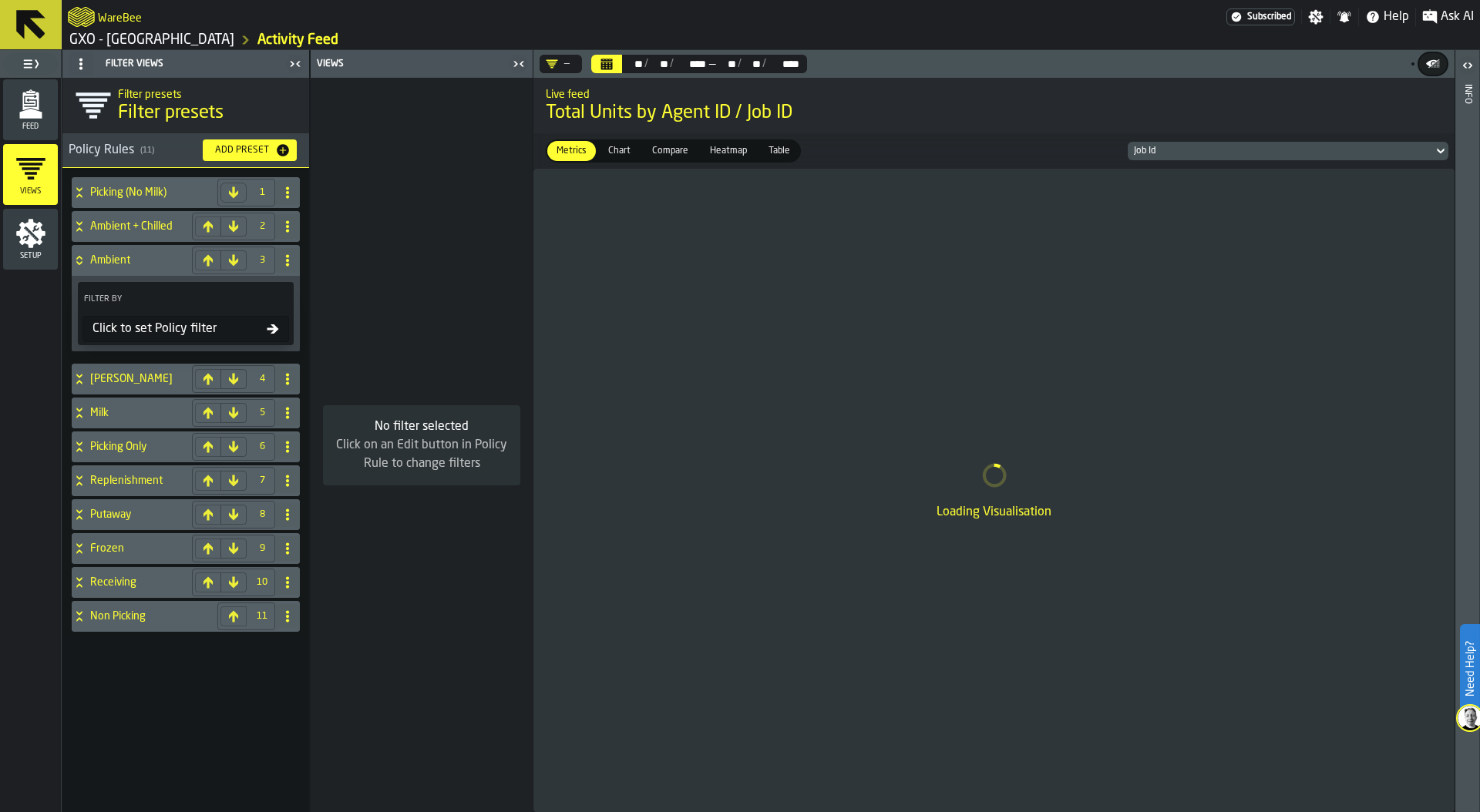
click at [237, 325] on div "Click to set Policy filter" at bounding box center [176, 329] width 181 height 18
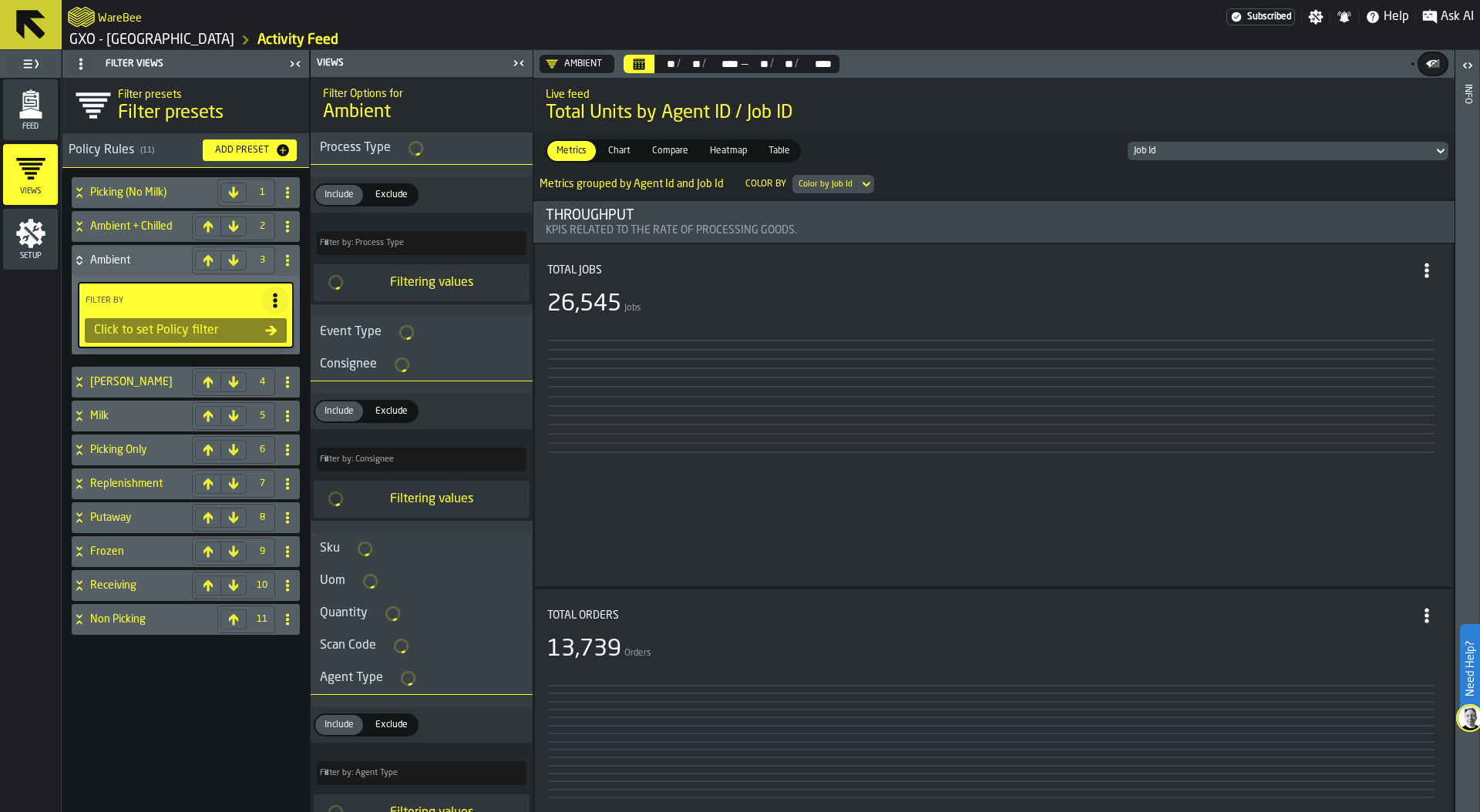
type input "*"
type input "***"
type input "*"
type input "***"
click at [726, 150] on span "Heatmap" at bounding box center [729, 151] width 50 height 14
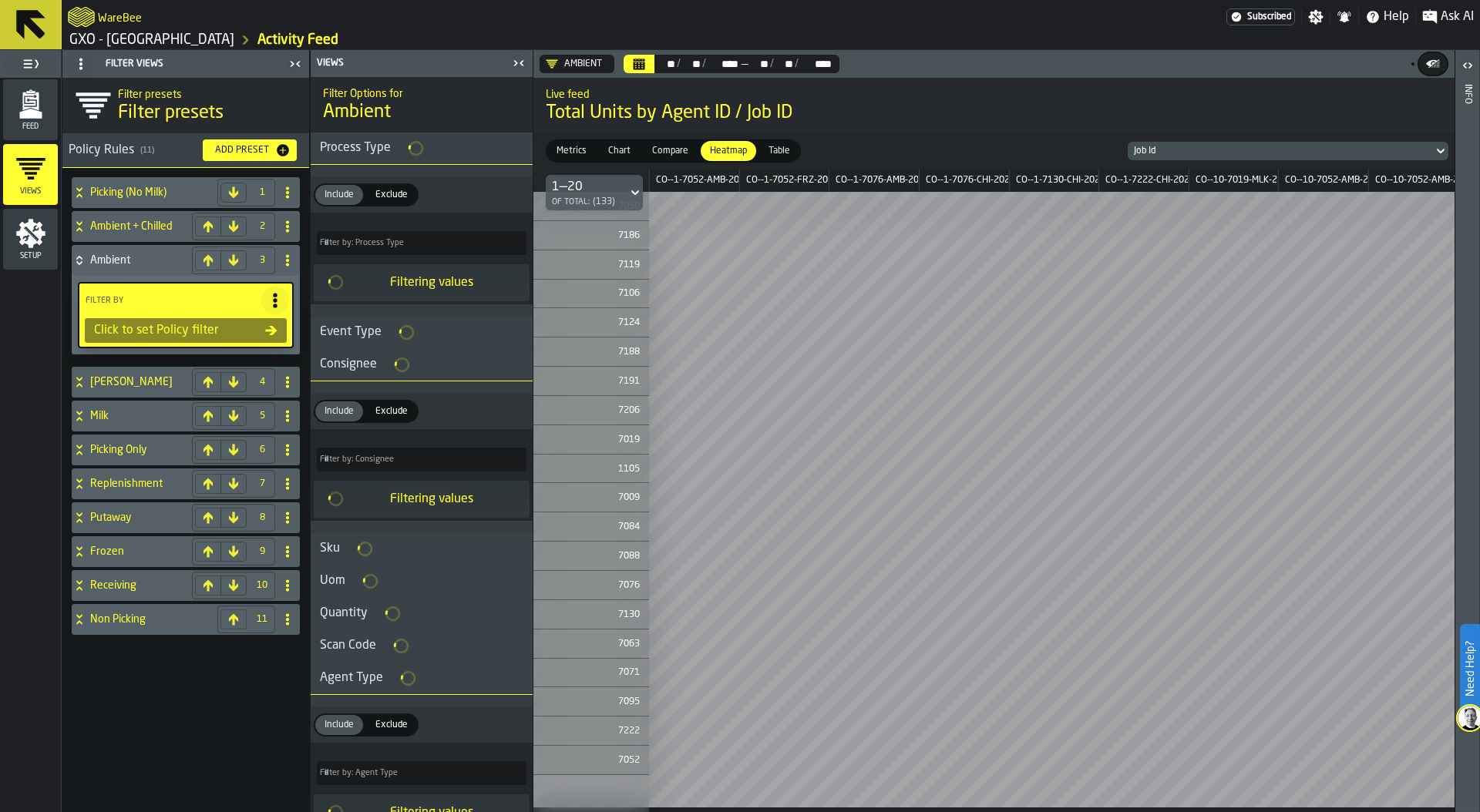
click at [1266, 147] on div "Job Id" at bounding box center [1281, 151] width 293 height 10
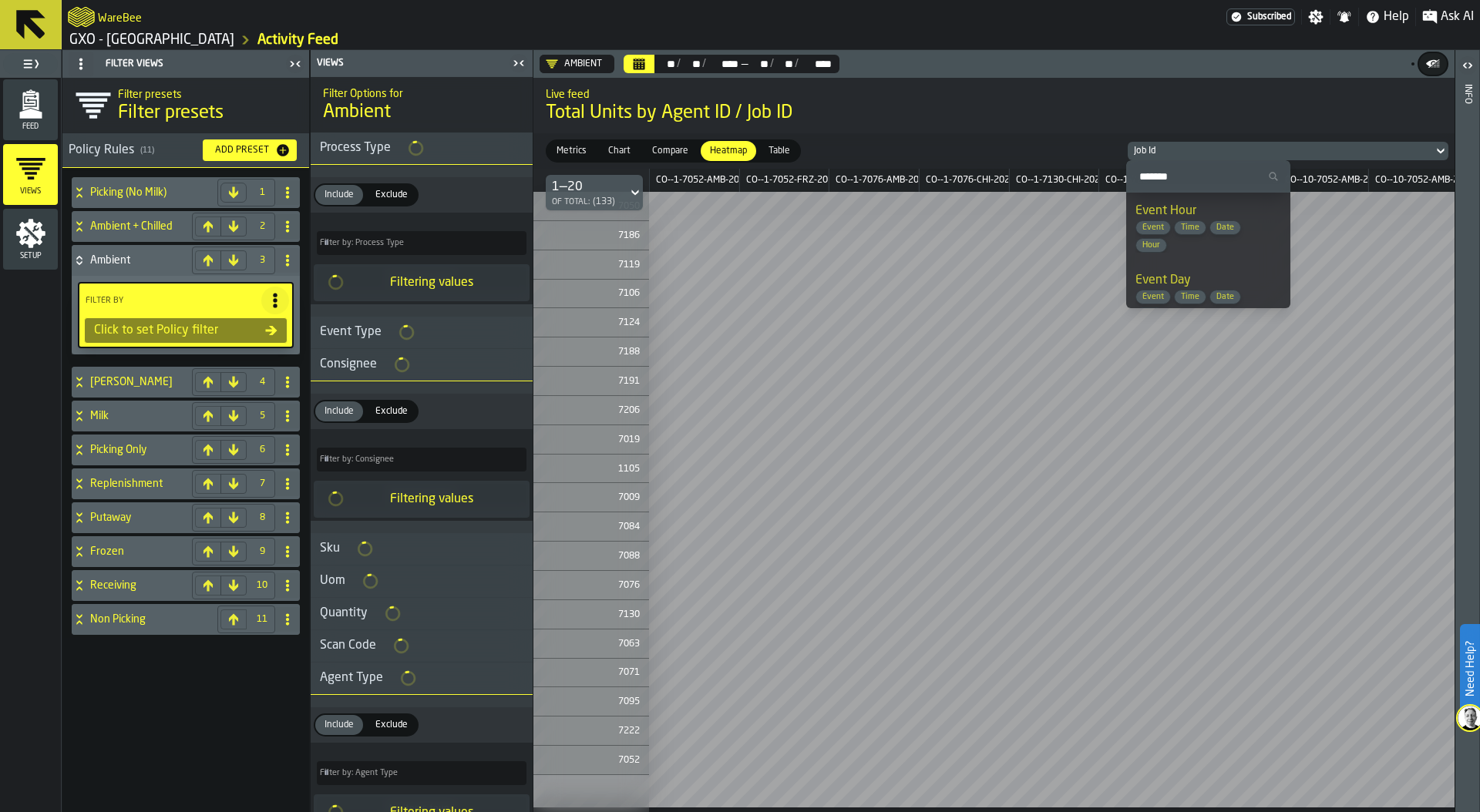
click at [1210, 234] on span "Event Time Date Hour" at bounding box center [1196, 236] width 123 height 32
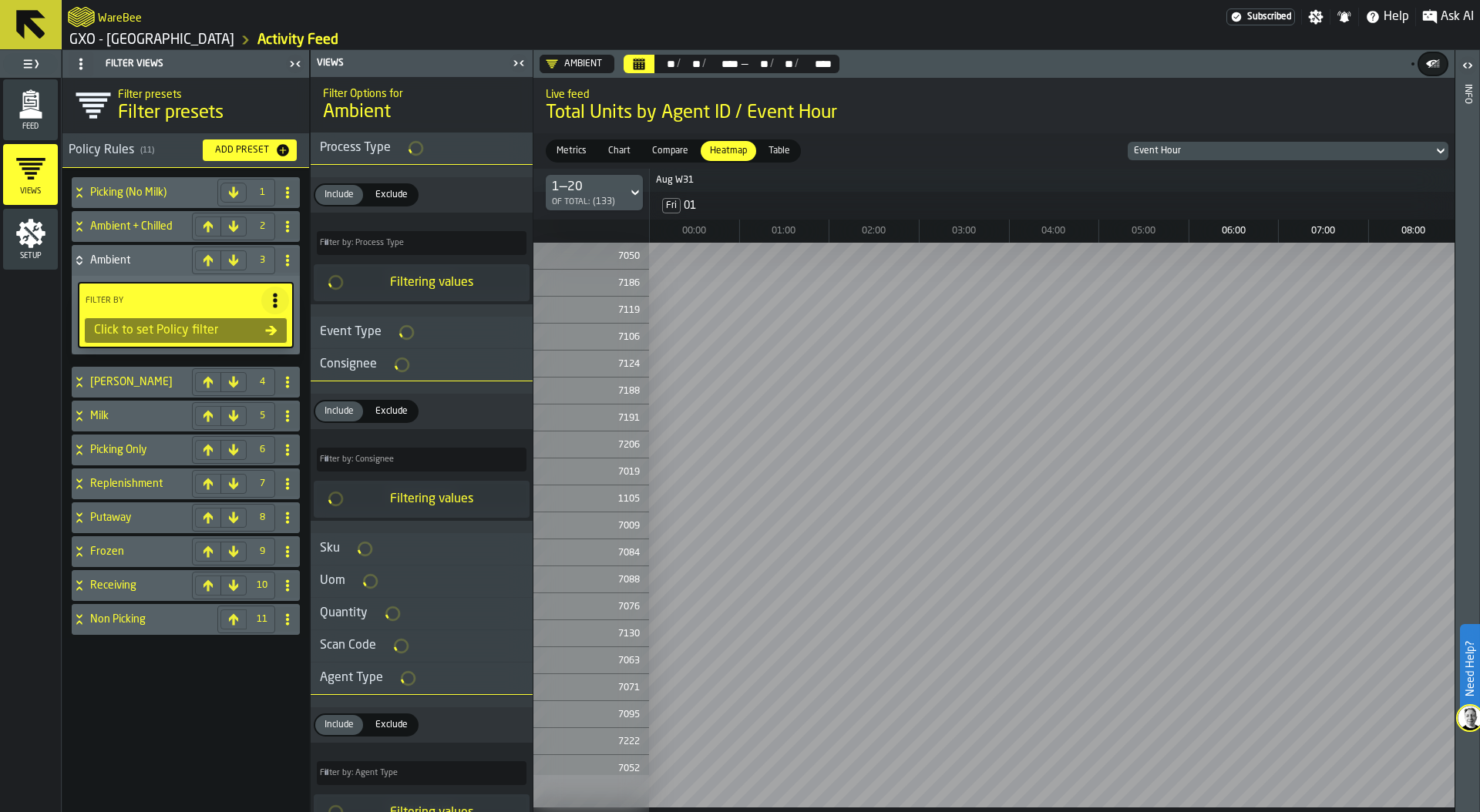
click at [223, 327] on div "Click to set Policy filter" at bounding box center [176, 330] width 177 height 18
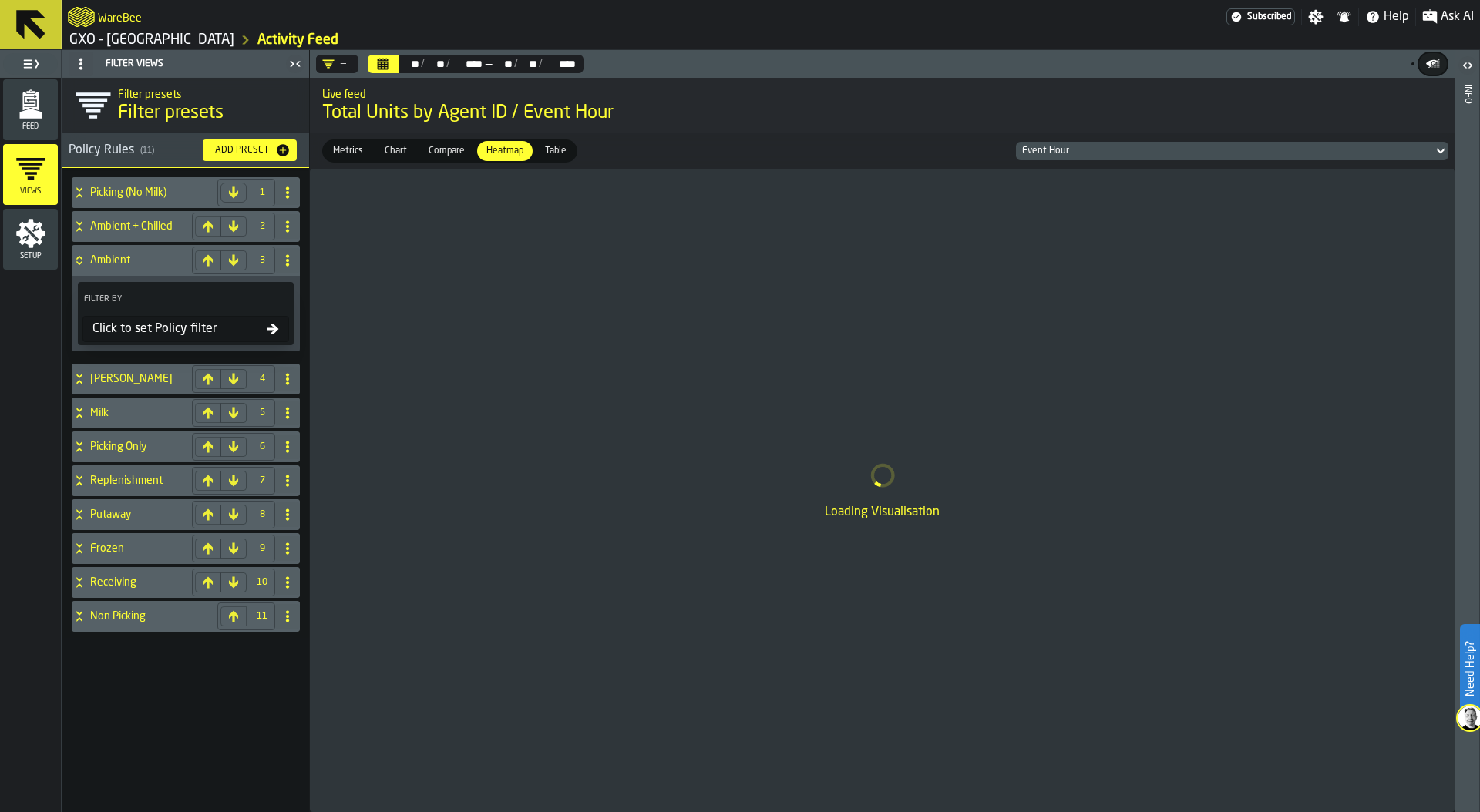
click at [192, 324] on div "Click to set Policy filter" at bounding box center [176, 329] width 181 height 18
